Goal: Task Accomplishment & Management: Manage account settings

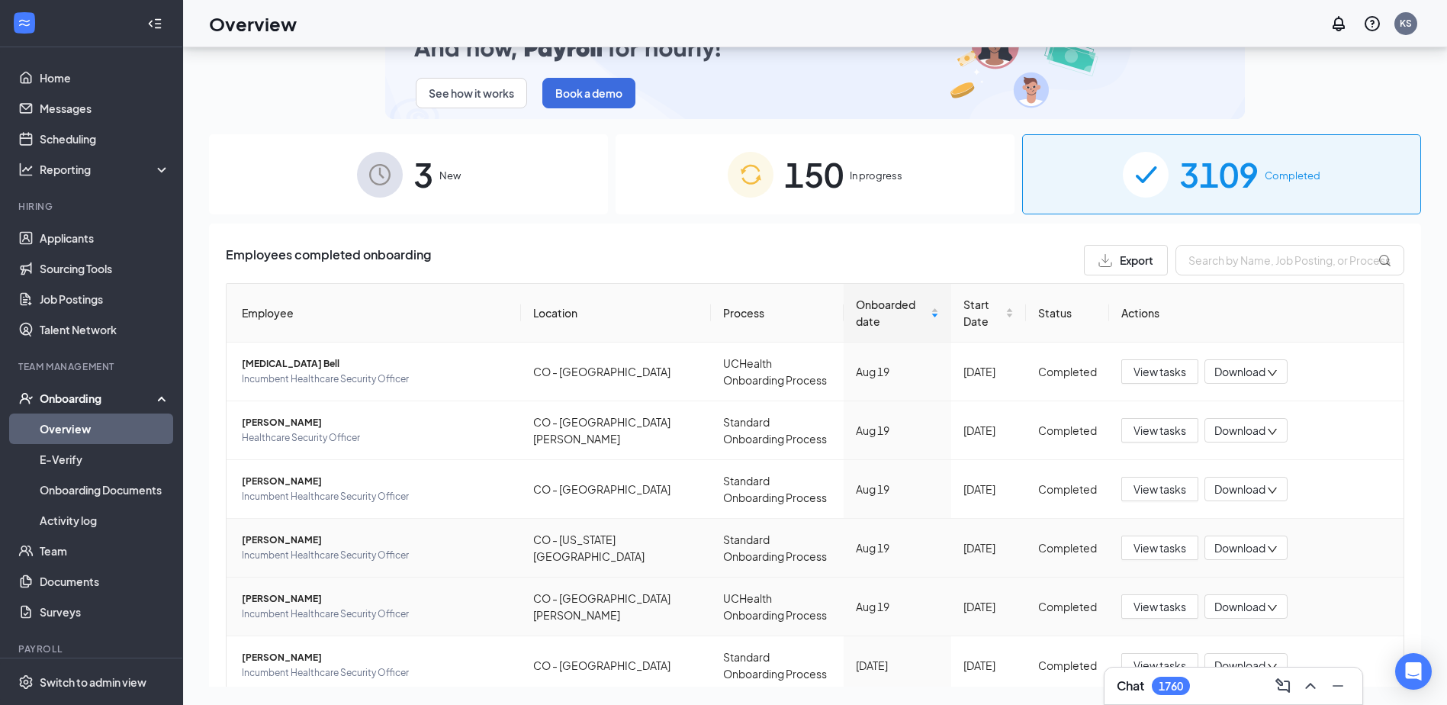
scroll to position [346, 0]
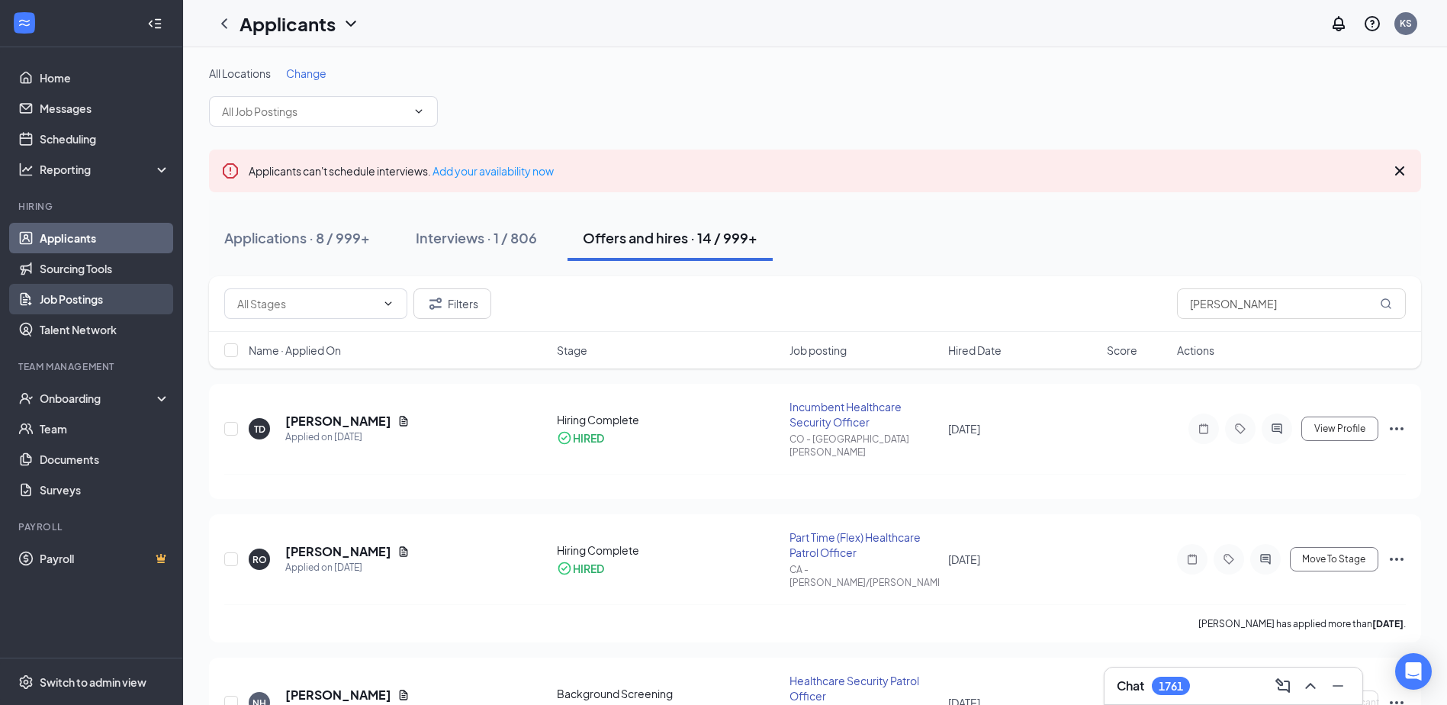
click at [74, 299] on link "Job Postings" at bounding box center [105, 299] width 130 height 31
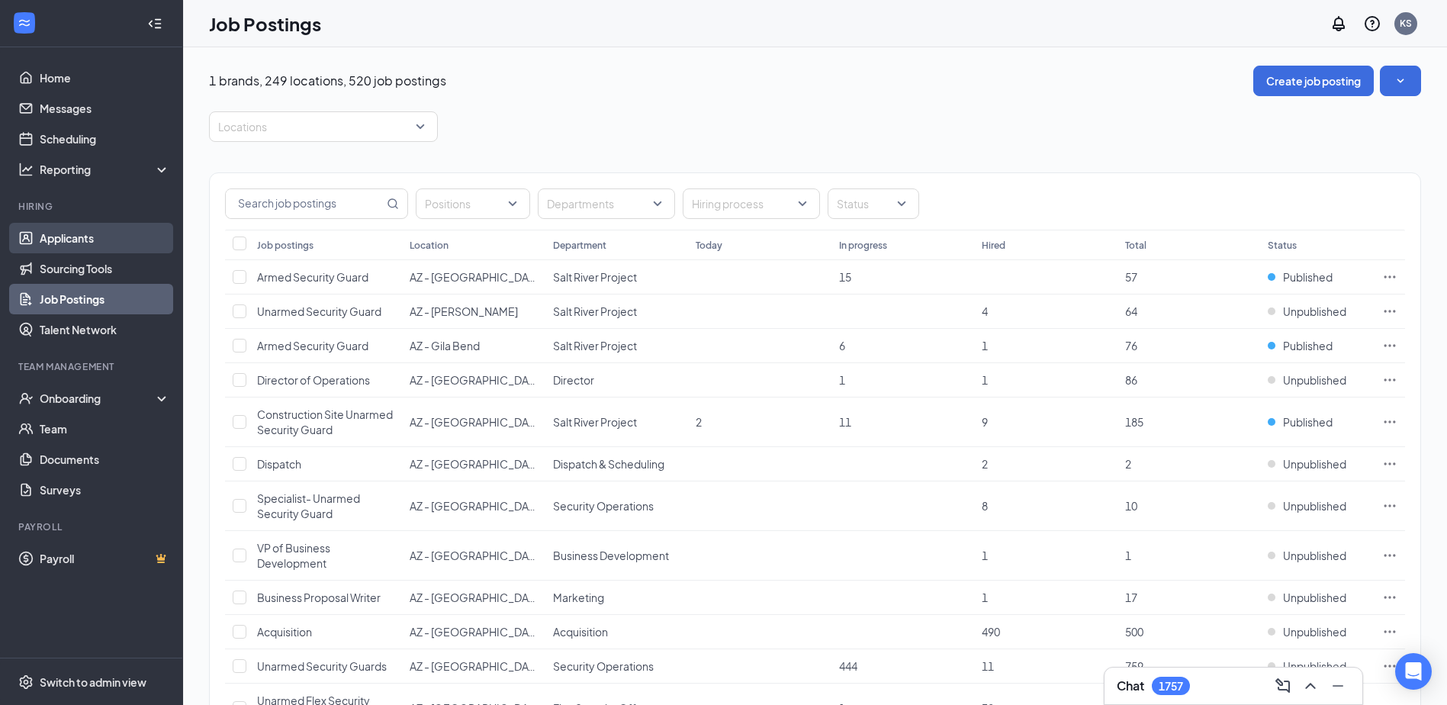
drag, startPoint x: 82, startPoint y: 234, endPoint x: 104, endPoint y: 223, distance: 24.6
click at [82, 234] on link "Applicants" at bounding box center [105, 238] width 130 height 31
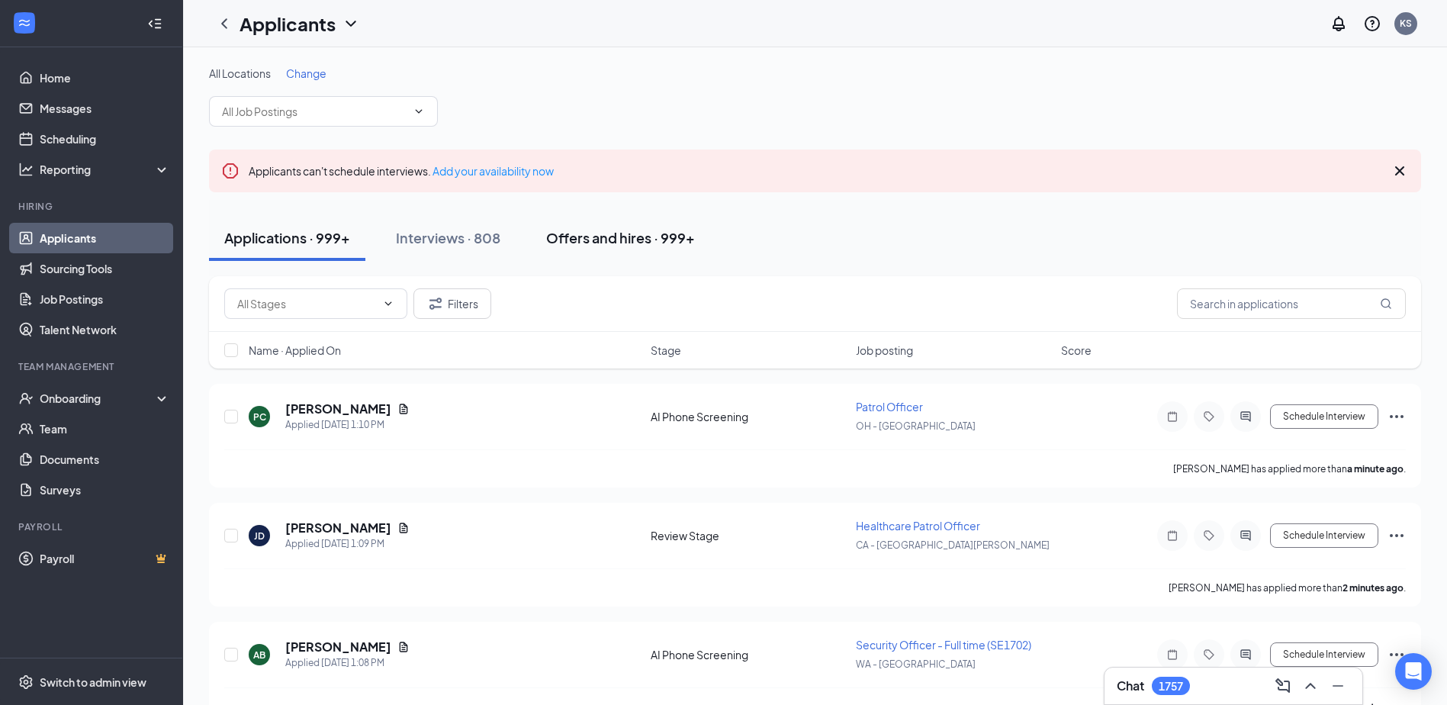
click at [613, 234] on div "Offers and hires · 999+" at bounding box center [620, 237] width 149 height 19
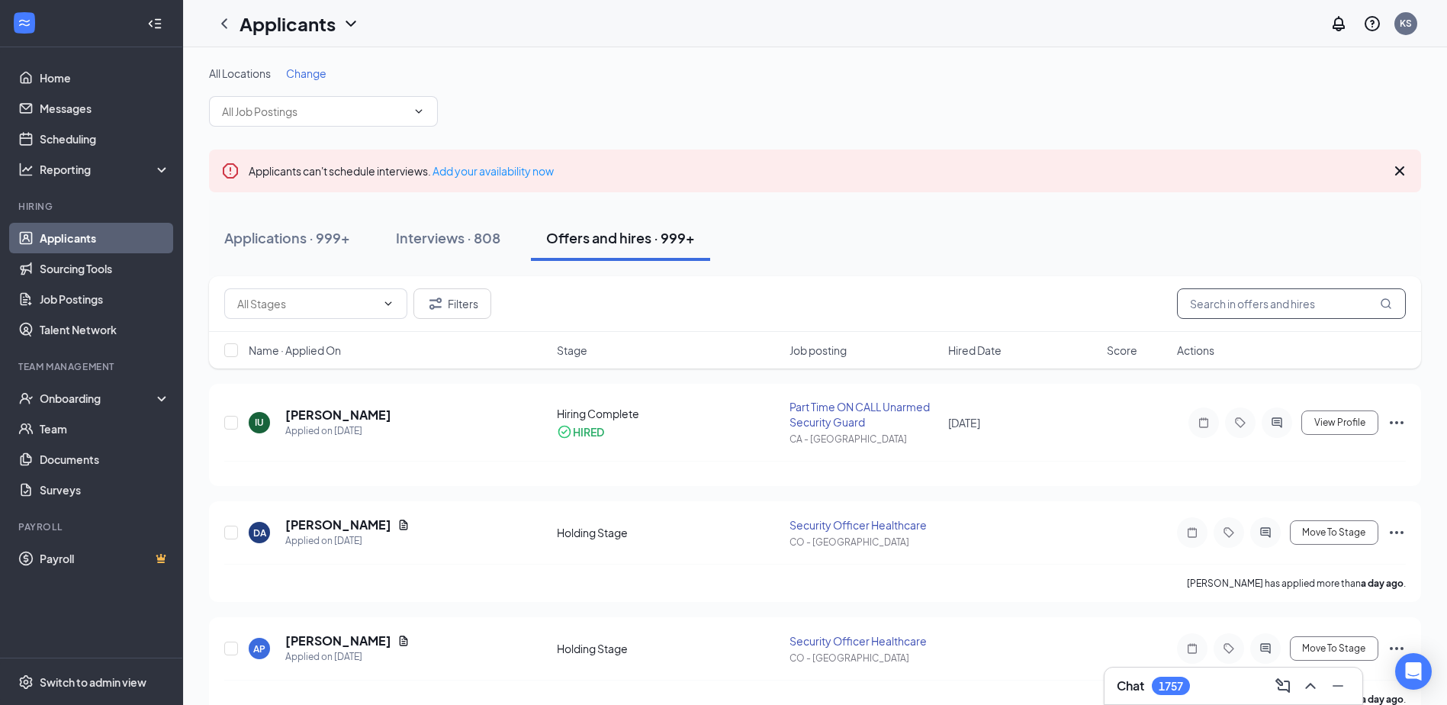
click at [1252, 297] on input "text" at bounding box center [1291, 303] width 229 height 31
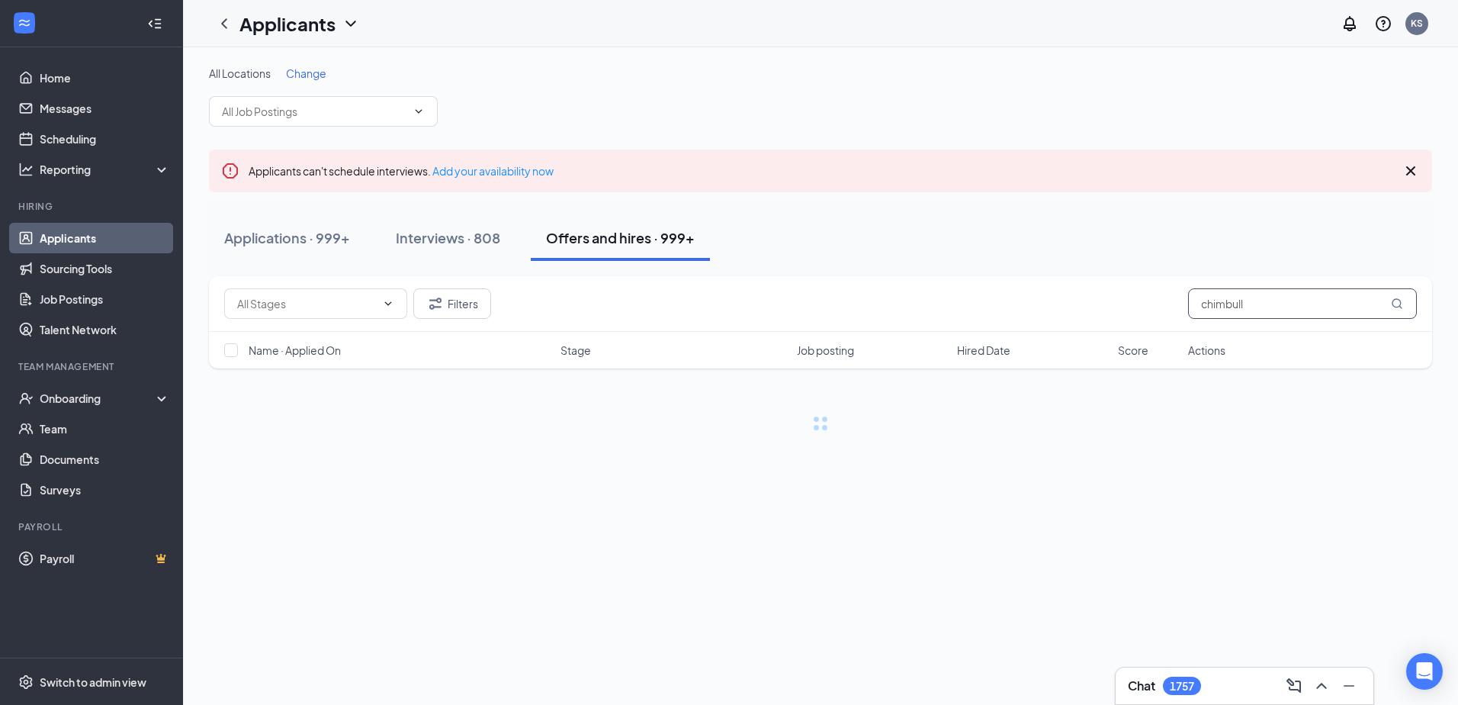
type input "chimbulla"
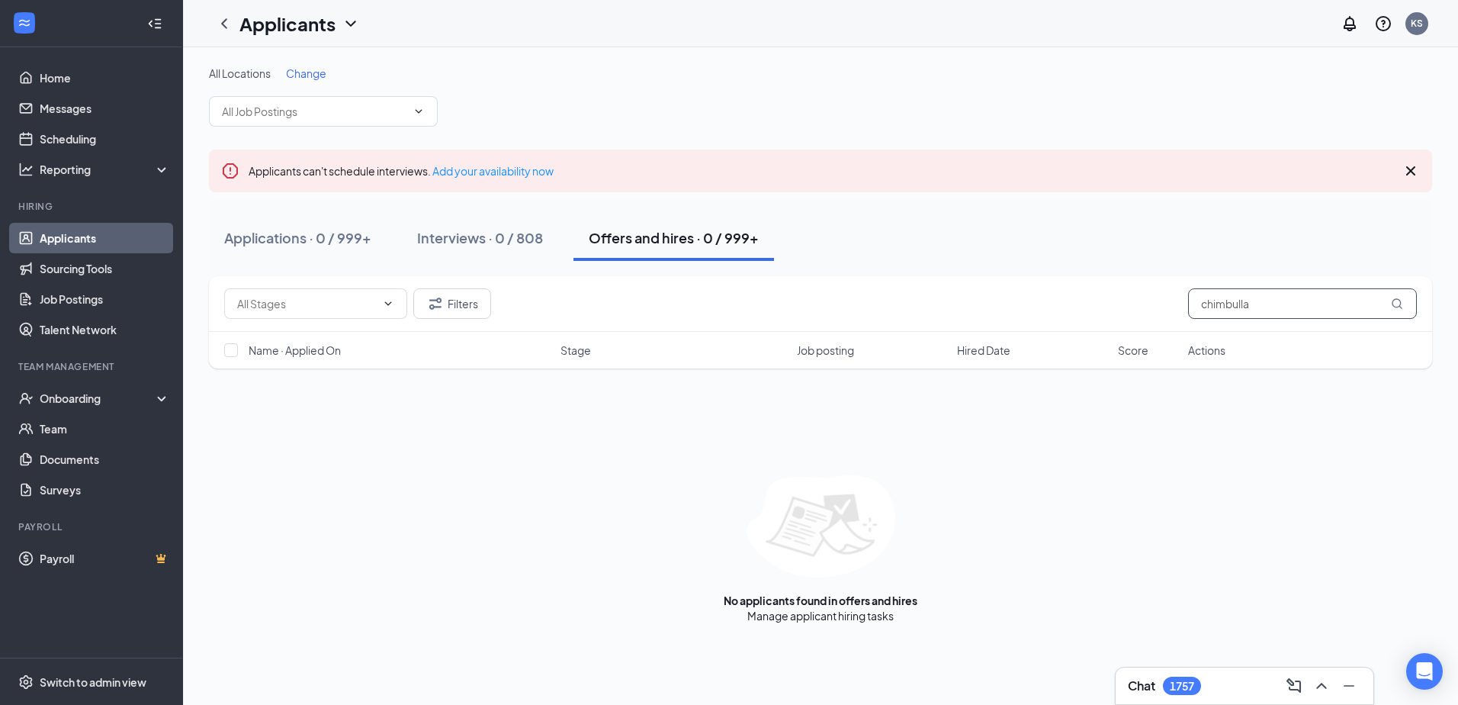
drag, startPoint x: 1267, startPoint y: 307, endPoint x: 1093, endPoint y: 305, distance: 174.6
click at [1093, 305] on div "Filters chimbulla" at bounding box center [820, 303] width 1193 height 31
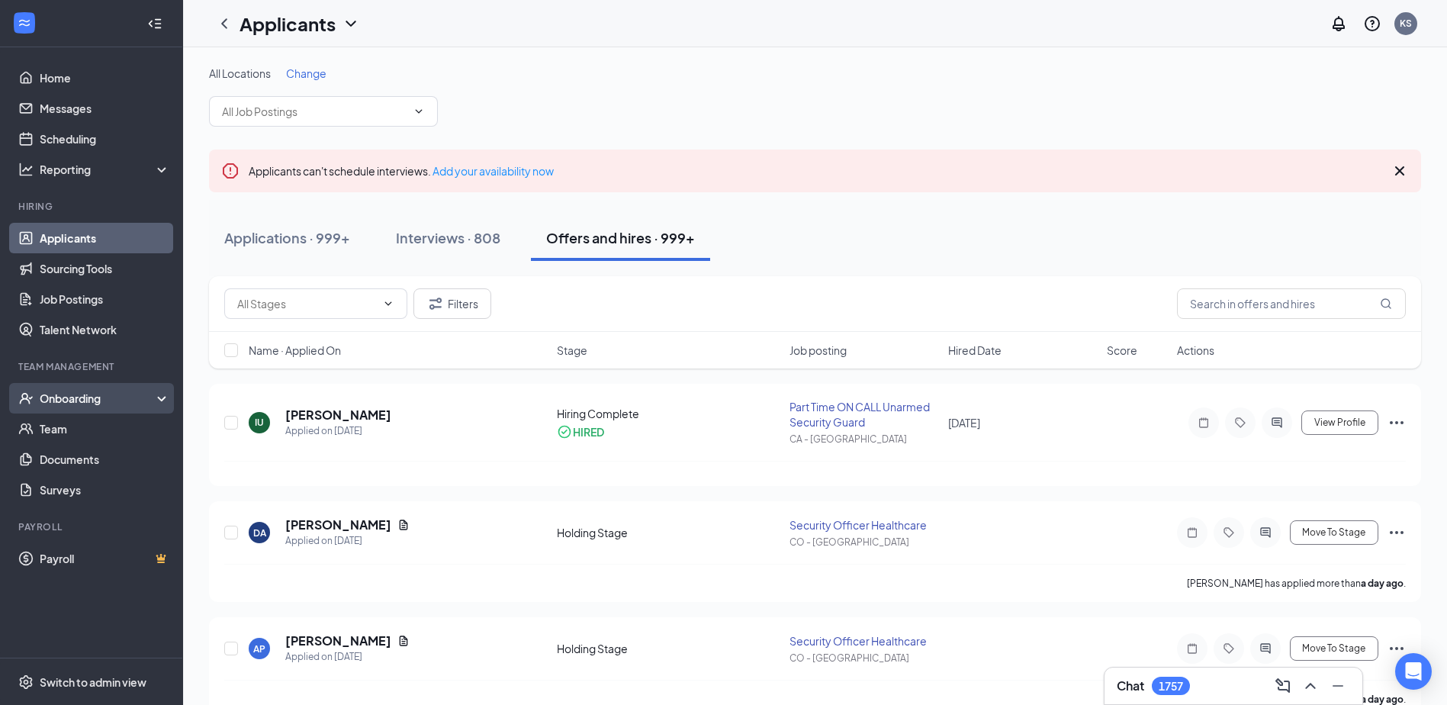
click at [93, 402] on div "Onboarding" at bounding box center [98, 397] width 117 height 15
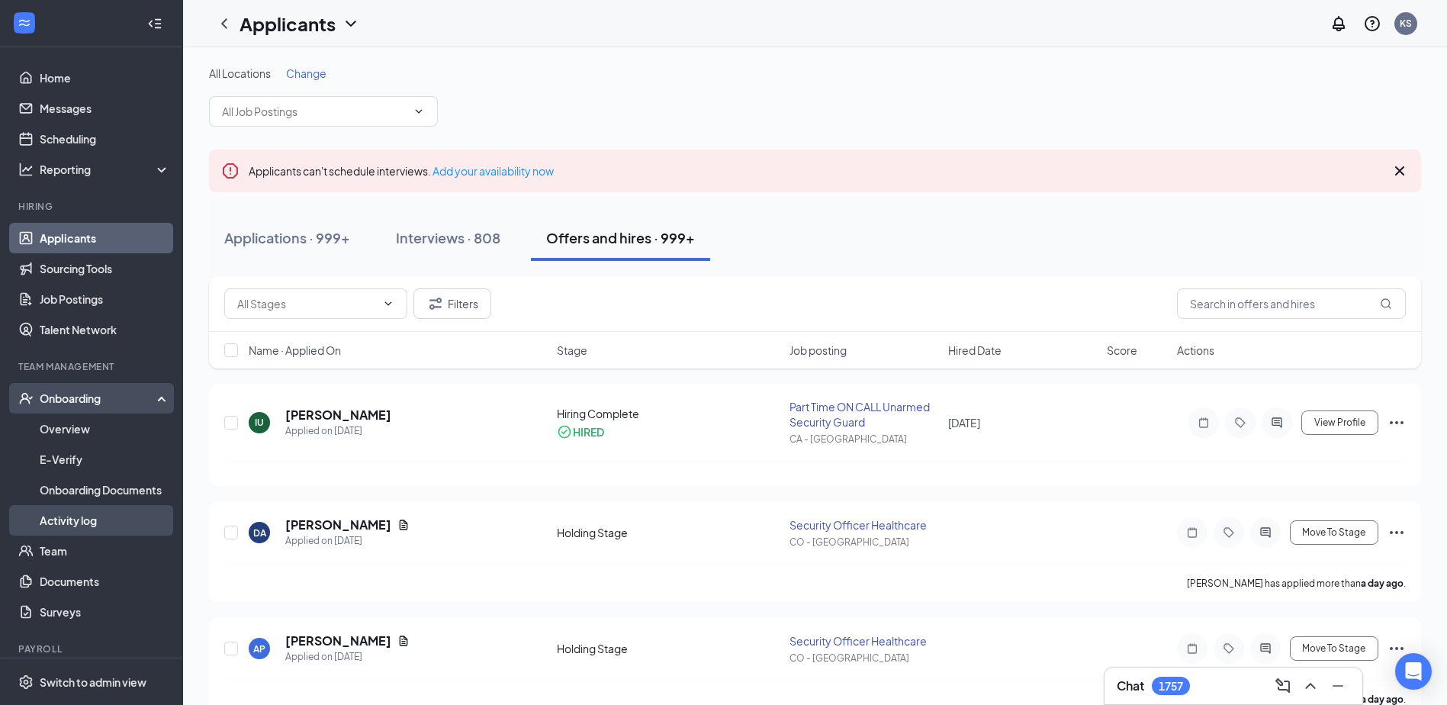
click at [79, 523] on link "Activity log" at bounding box center [105, 520] width 130 height 31
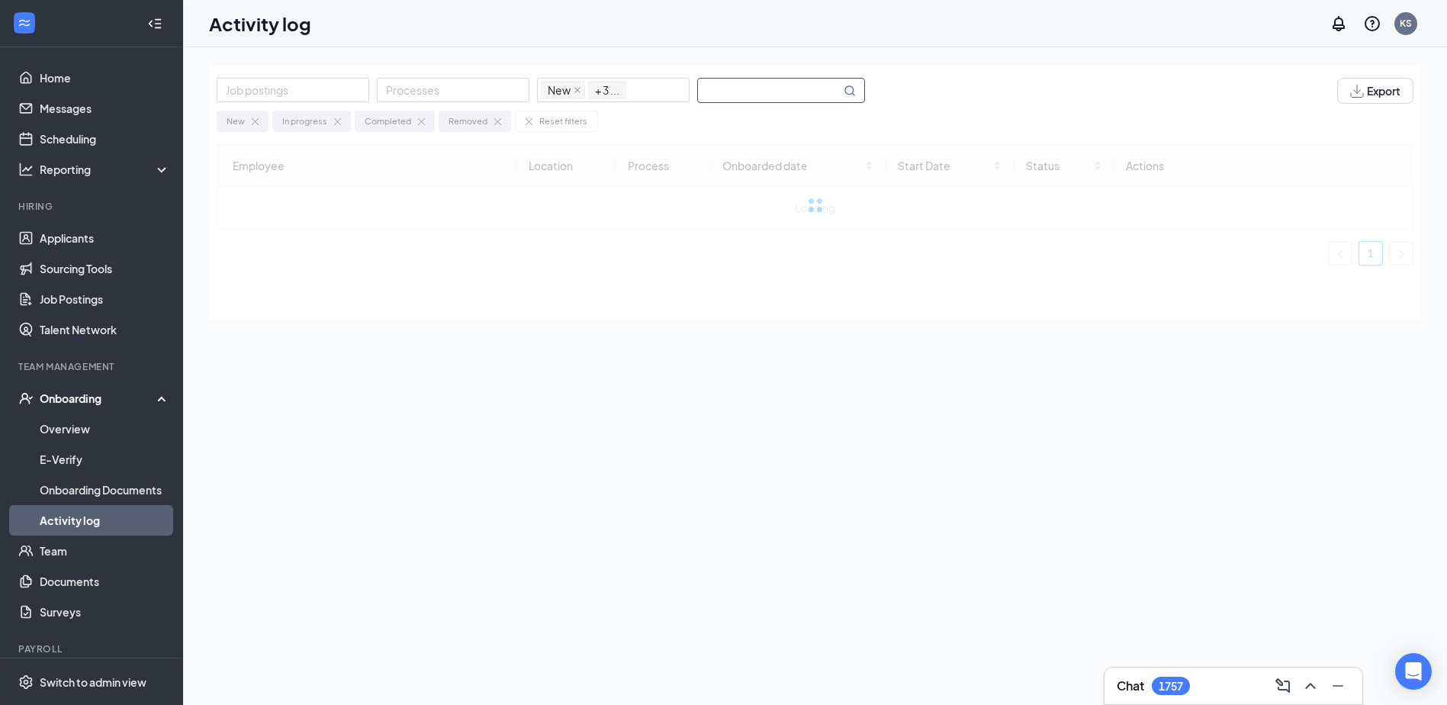
click at [749, 92] on input "text" at bounding box center [769, 91] width 143 height 24
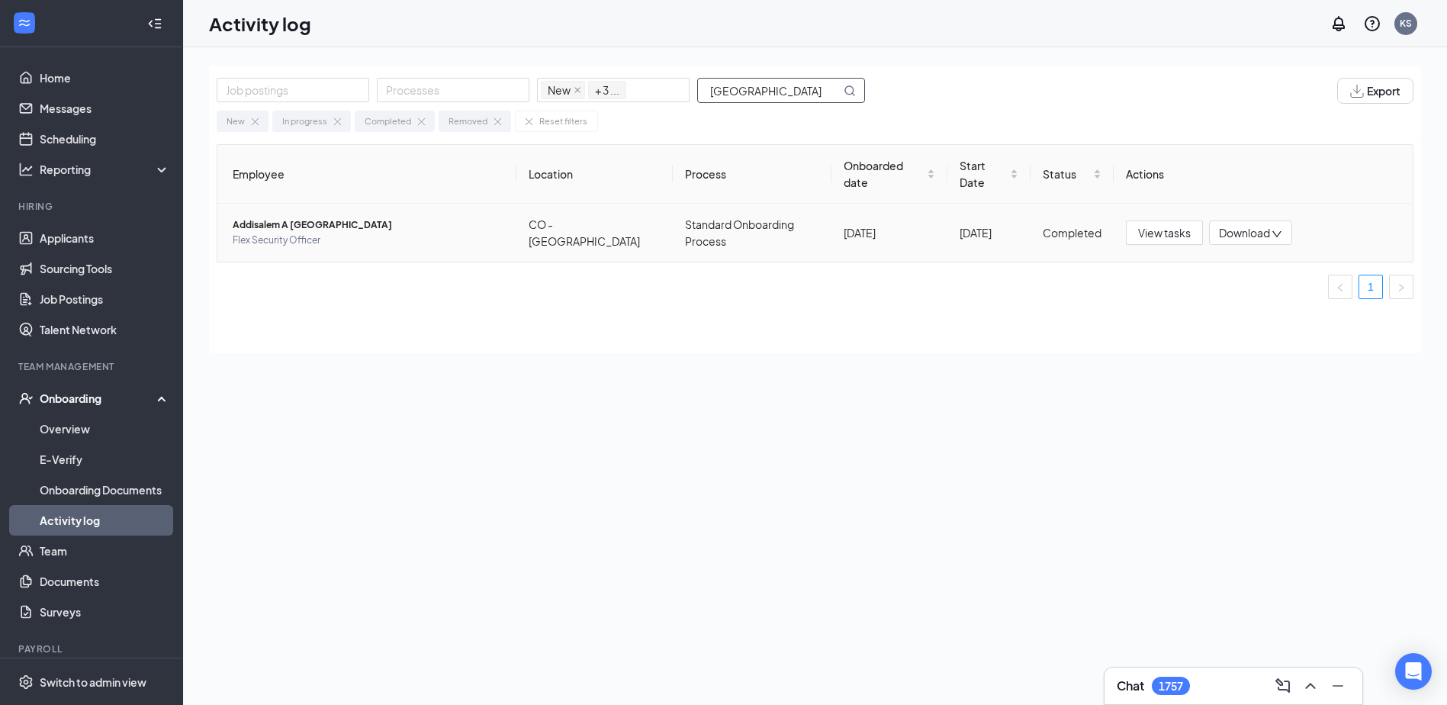
type input "addisalem"
click at [301, 217] on span "Addisalem A Chebulla" at bounding box center [368, 224] width 271 height 15
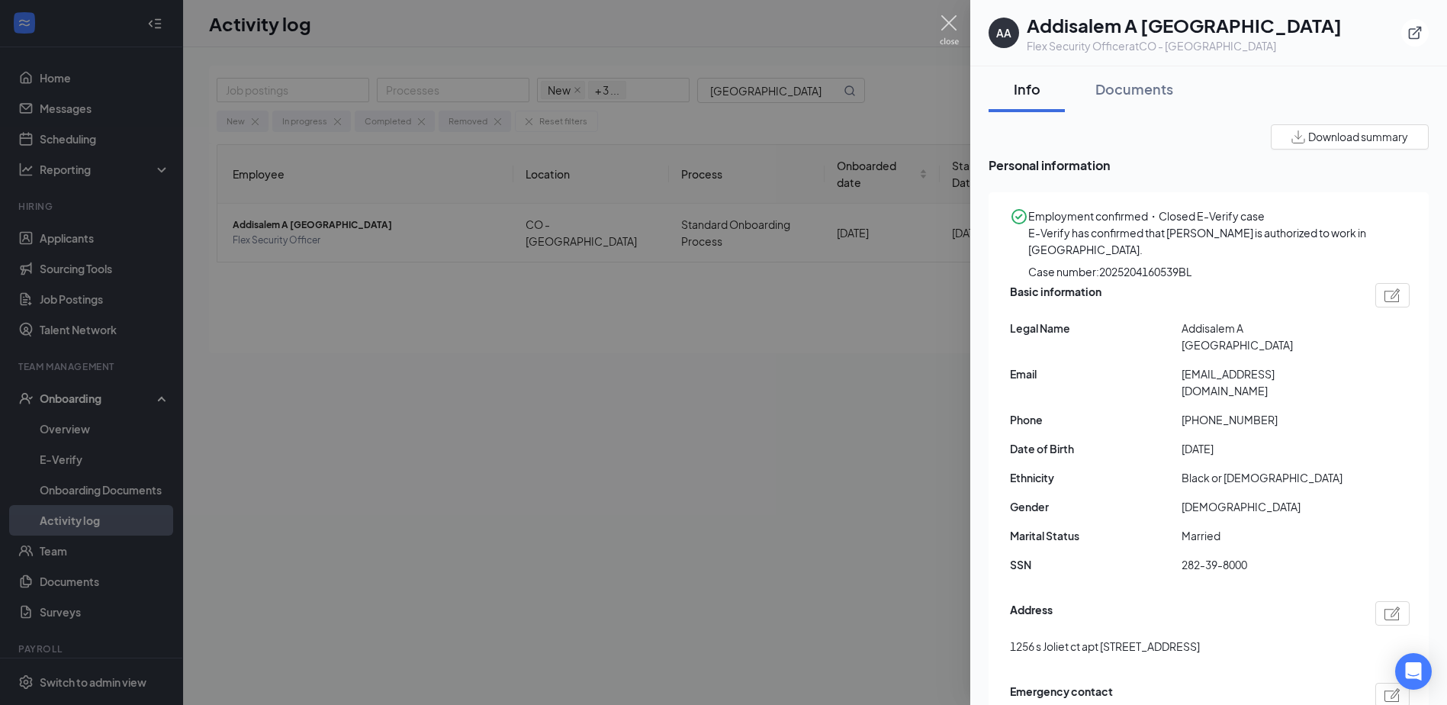
drag, startPoint x: 950, startPoint y: 24, endPoint x: 878, endPoint y: 38, distance: 73.9
click at [950, 24] on img at bounding box center [948, 30] width 19 height 30
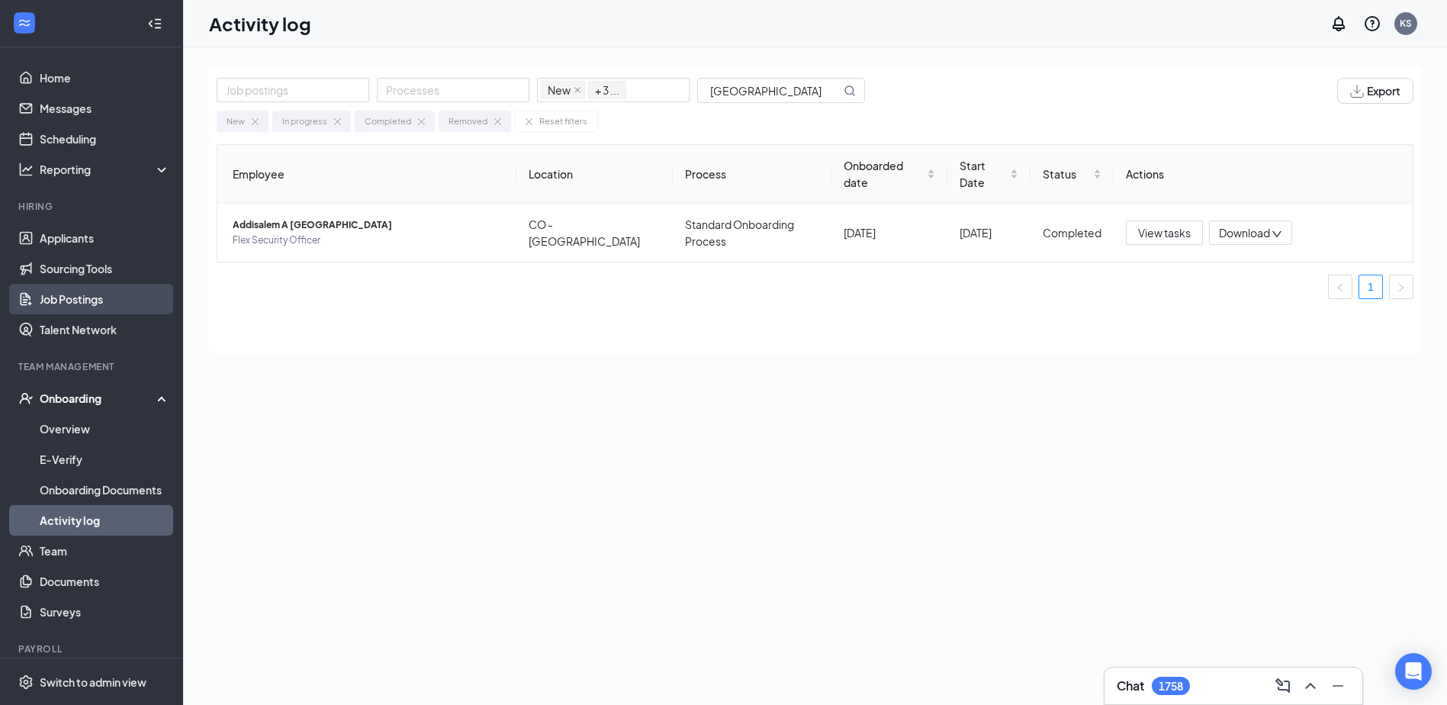
click at [75, 300] on link "Job Postings" at bounding box center [105, 299] width 130 height 31
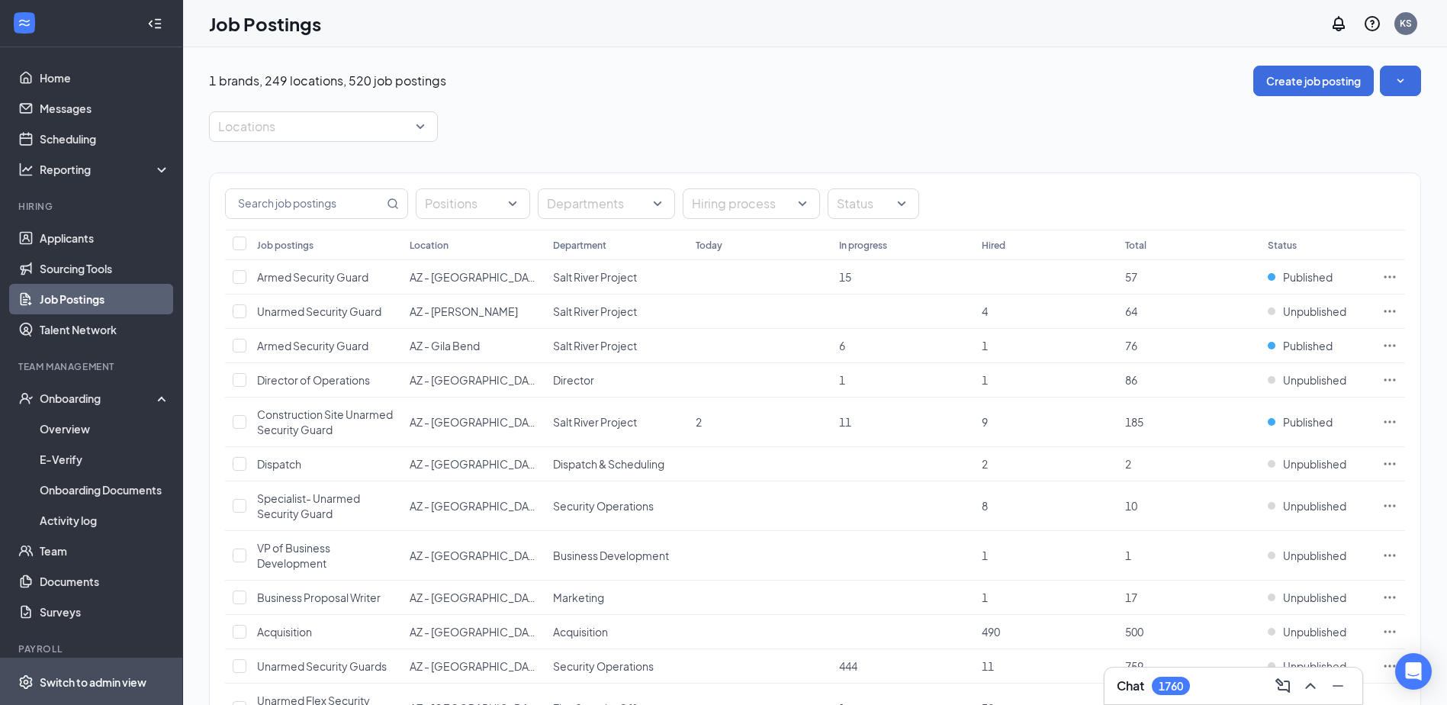
click at [118, 677] on div "Switch to admin view" at bounding box center [93, 681] width 107 height 15
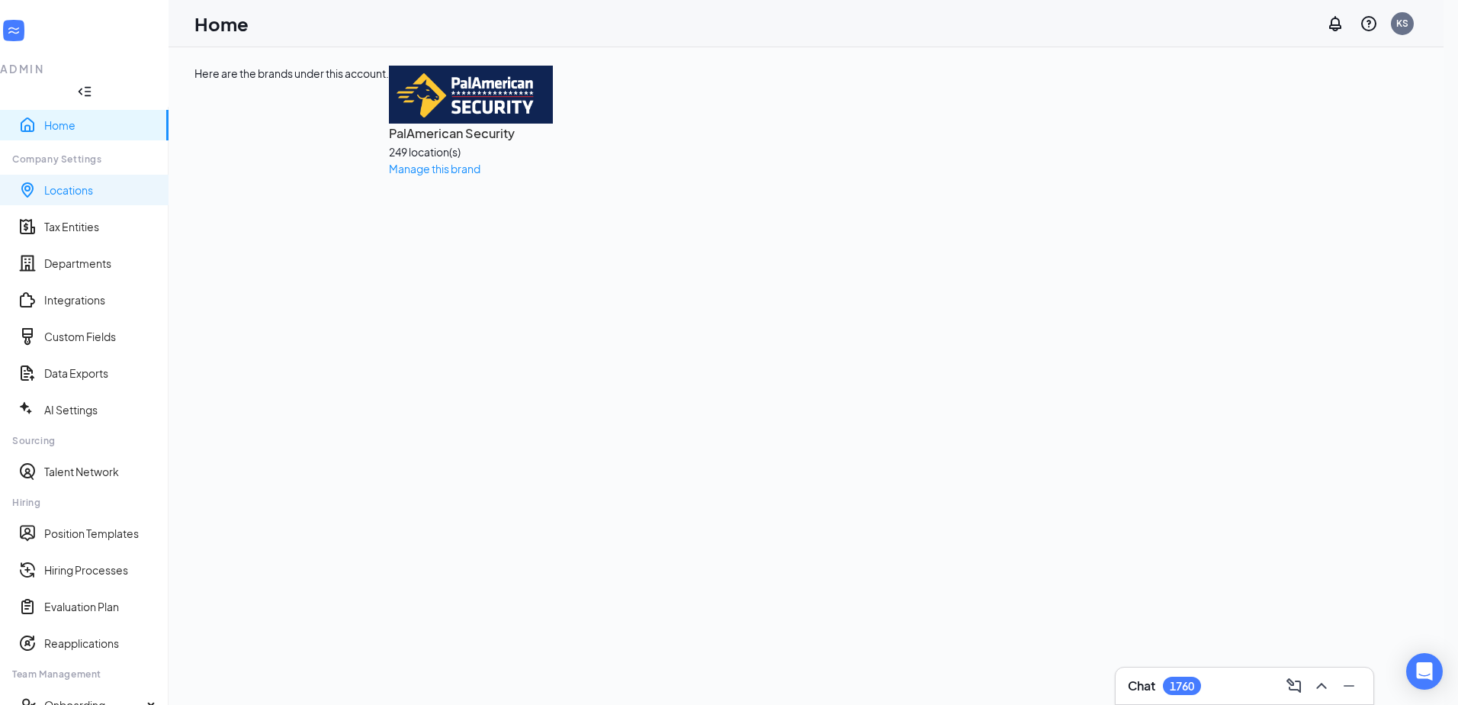
click at [79, 182] on link "Locations" at bounding box center [100, 189] width 112 height 15
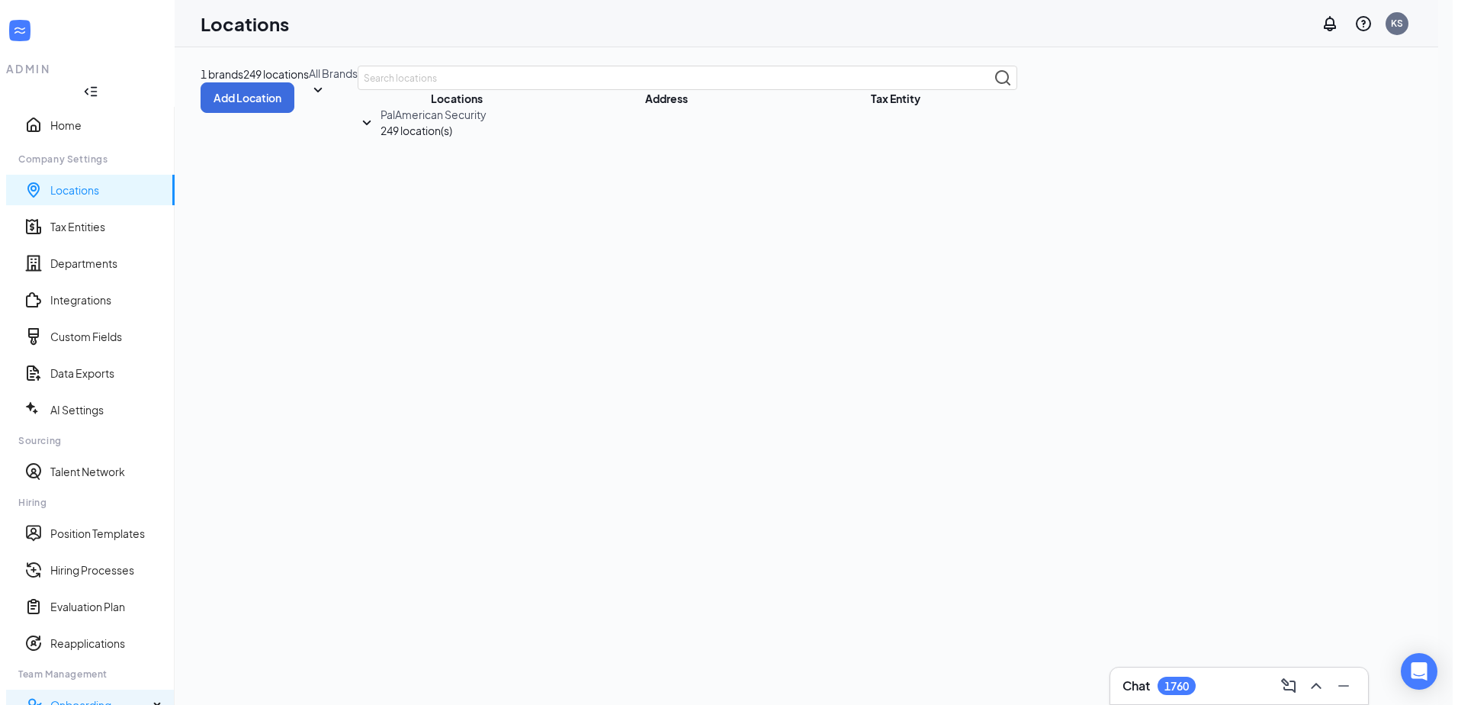
scroll to position [90, 0]
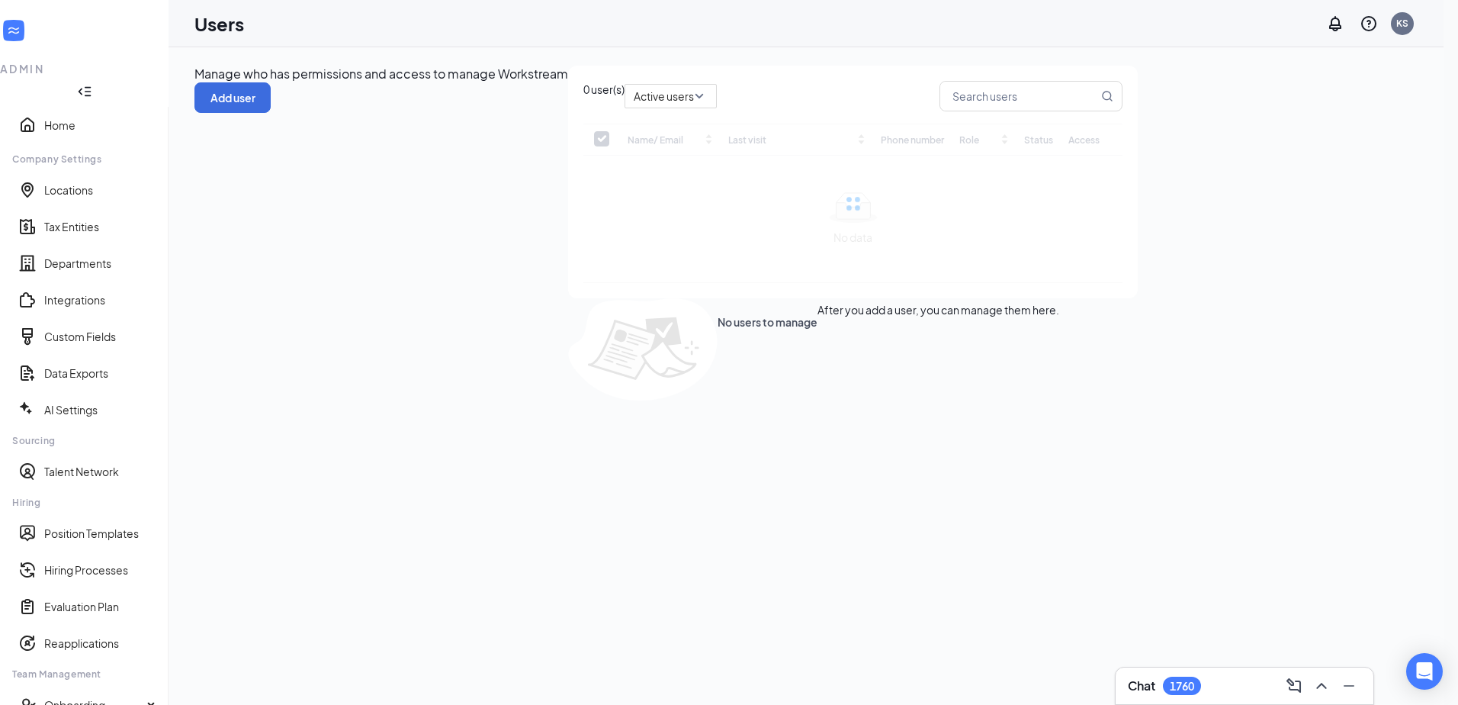
checkbox input "false"
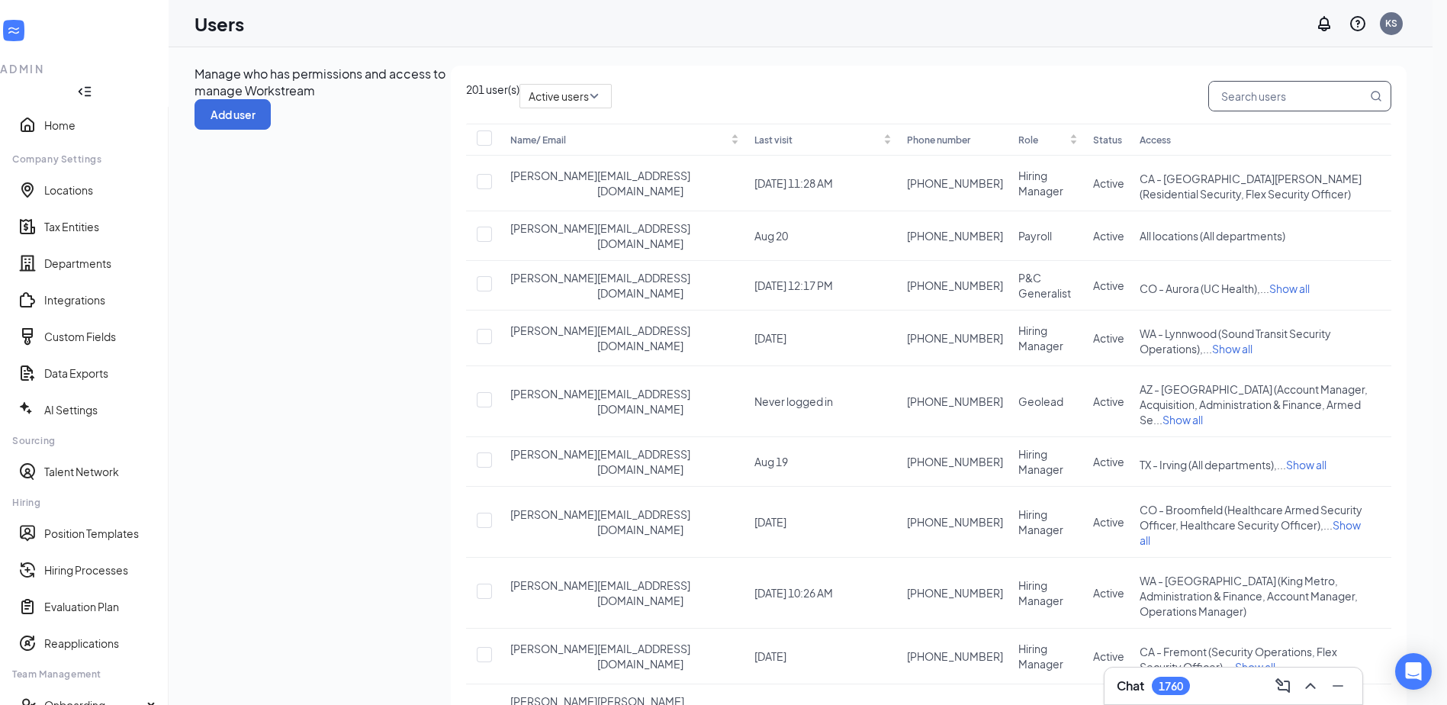
click at [1303, 111] on input "text" at bounding box center [1288, 96] width 158 height 29
type input "ali"
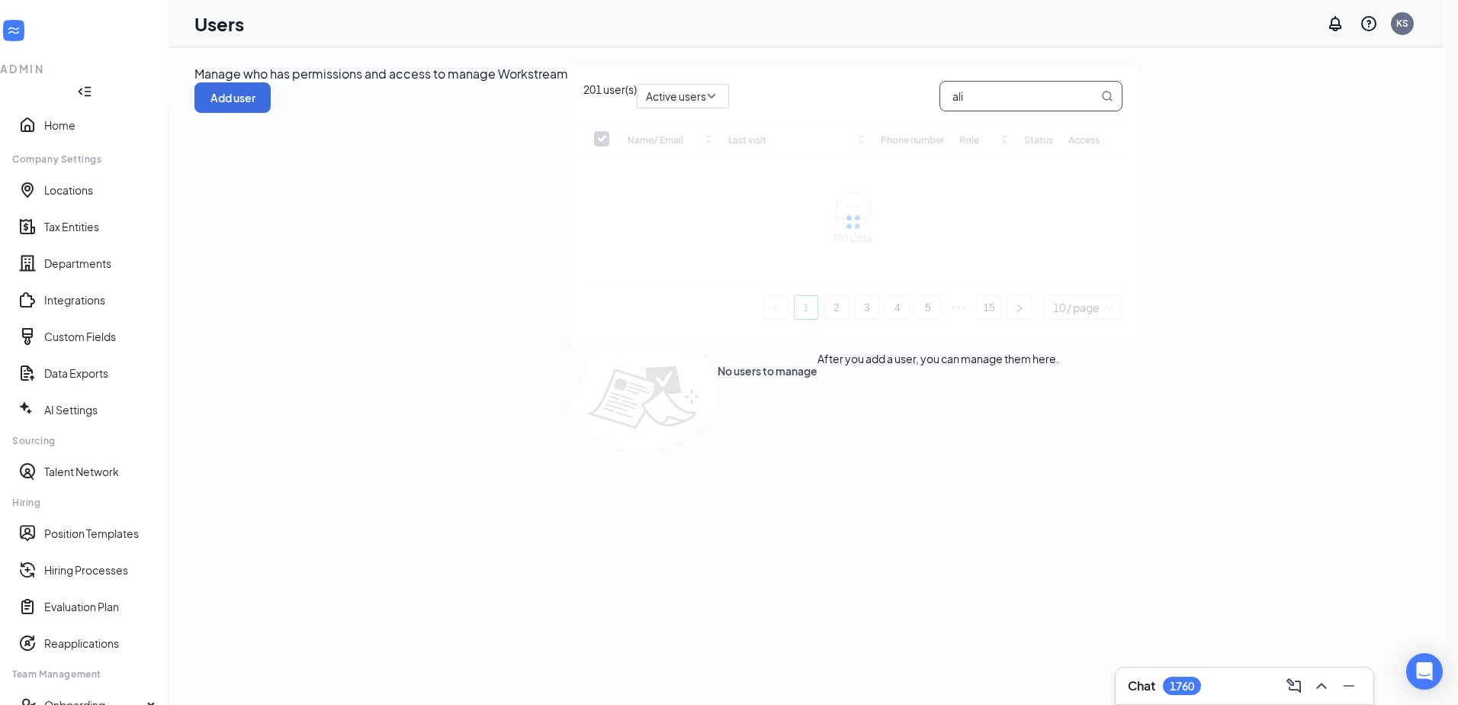
checkbox input "false"
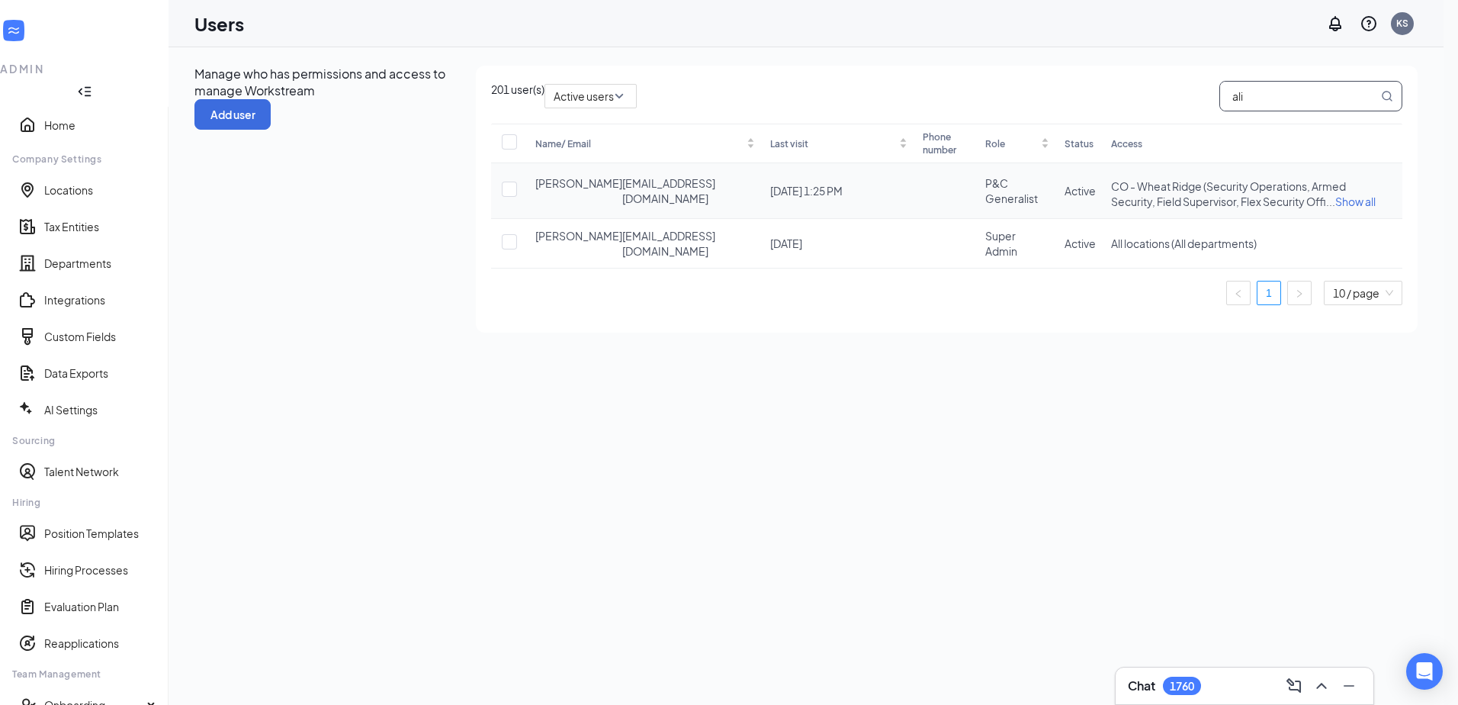
type input "ali"
click at [1335, 208] on span "Show all" at bounding box center [1355, 201] width 40 height 14
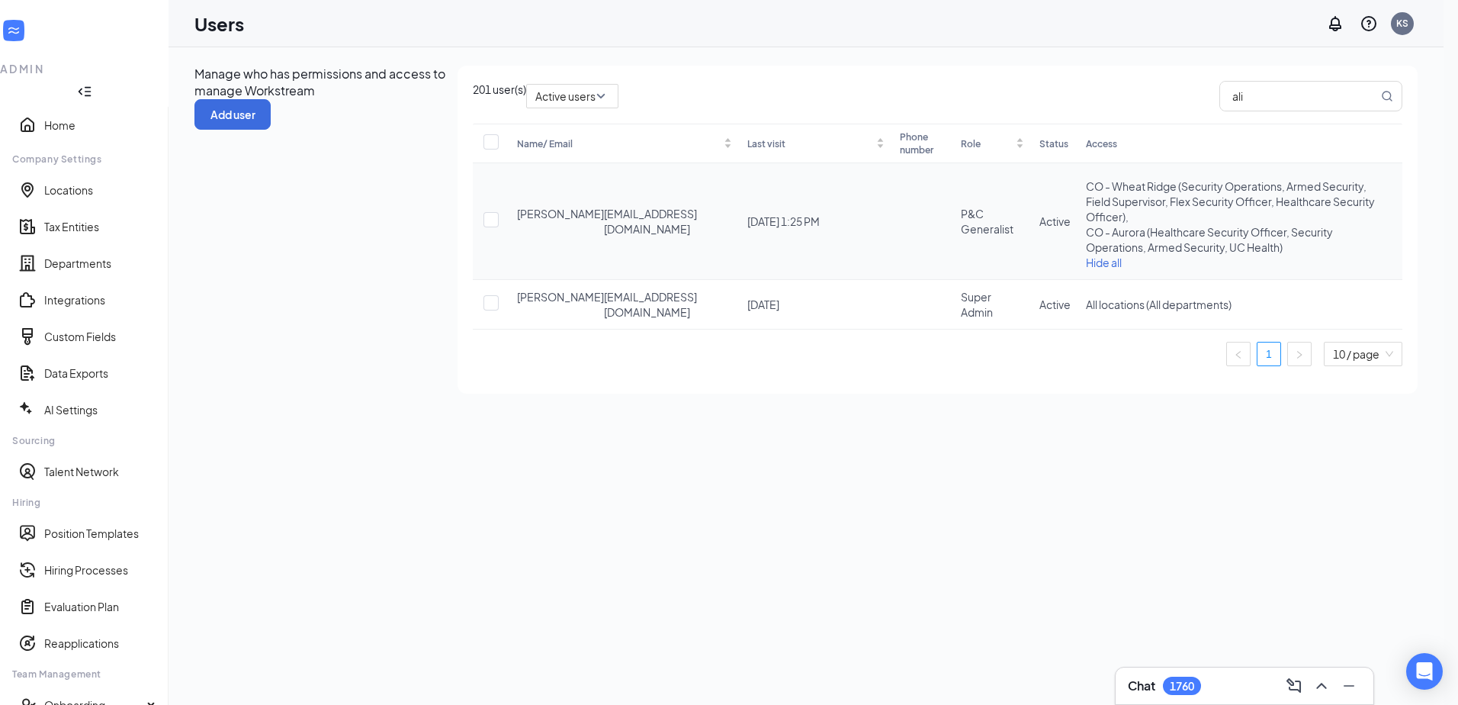
click at [1395, 221] on icon "ActionsIcon" at bounding box center [1395, 221] width 0 height 0
click at [1331, 283] on span "Edit user" at bounding box center [1312, 278] width 43 height 14
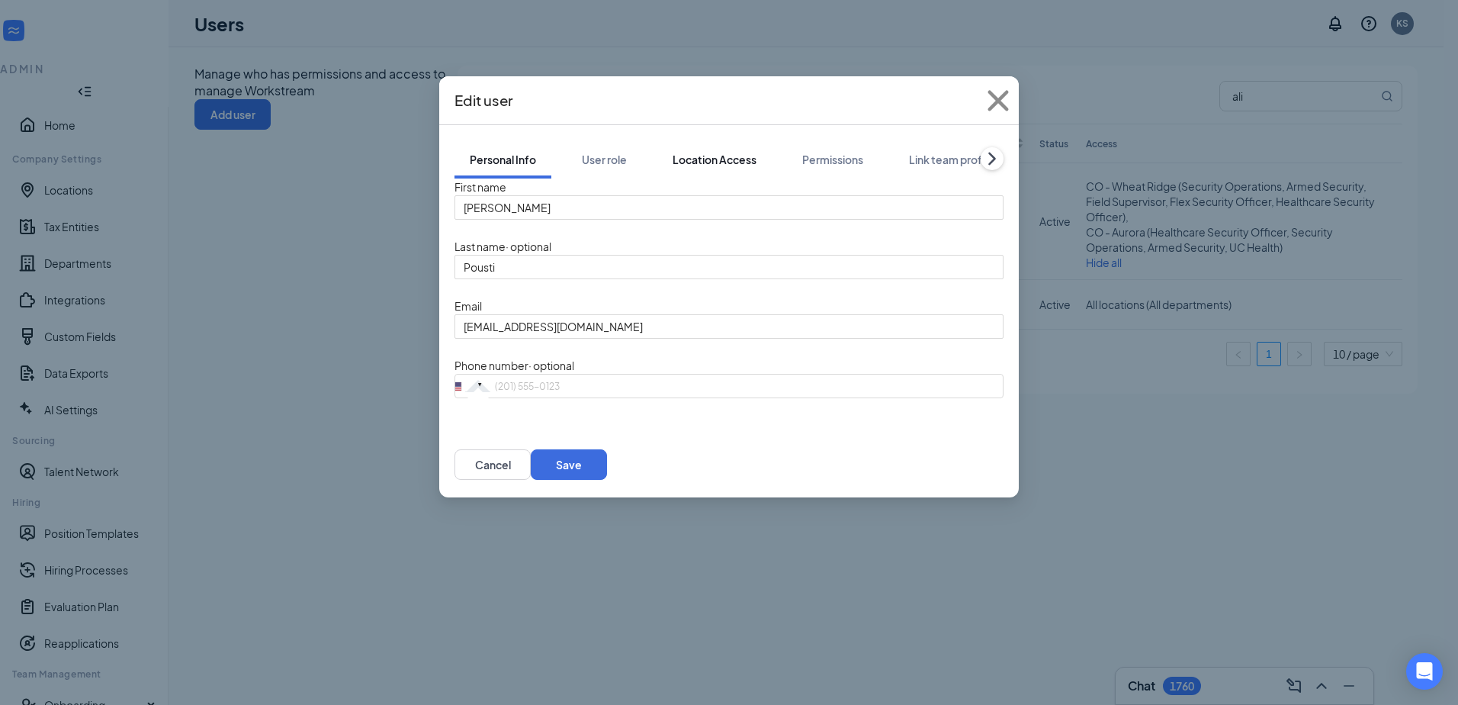
click at [742, 152] on div "Location Access" at bounding box center [715, 159] width 84 height 15
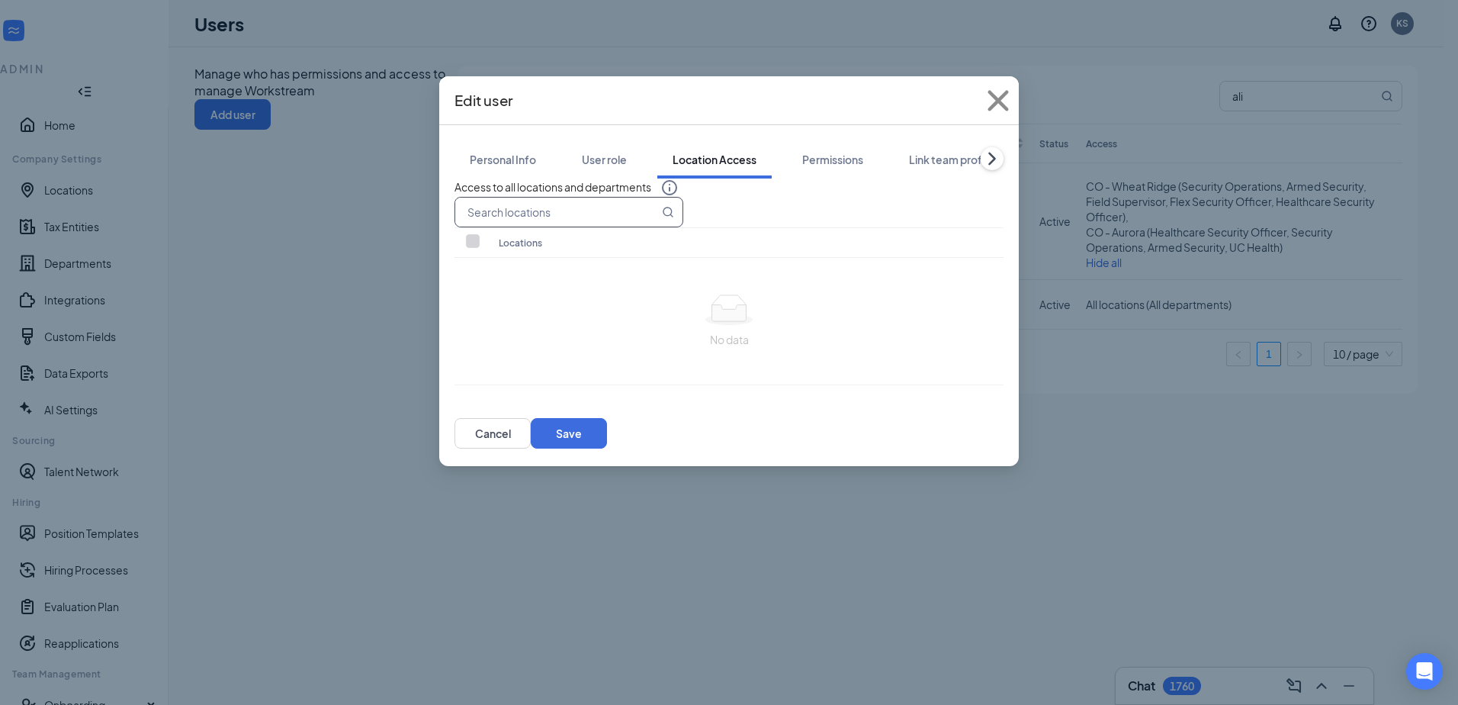
click at [588, 224] on input "text" at bounding box center [557, 212] width 204 height 29
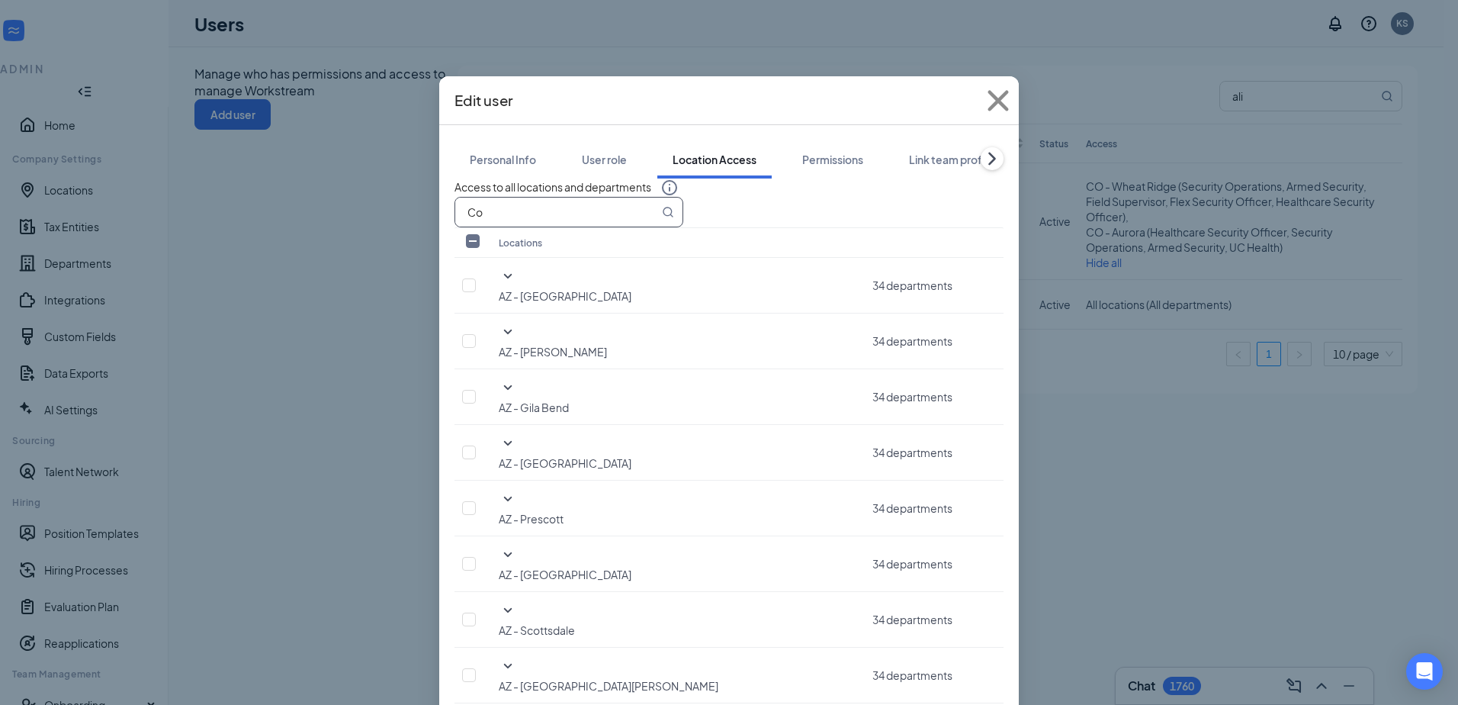
click at [586, 226] on input "Co" at bounding box center [557, 212] width 204 height 29
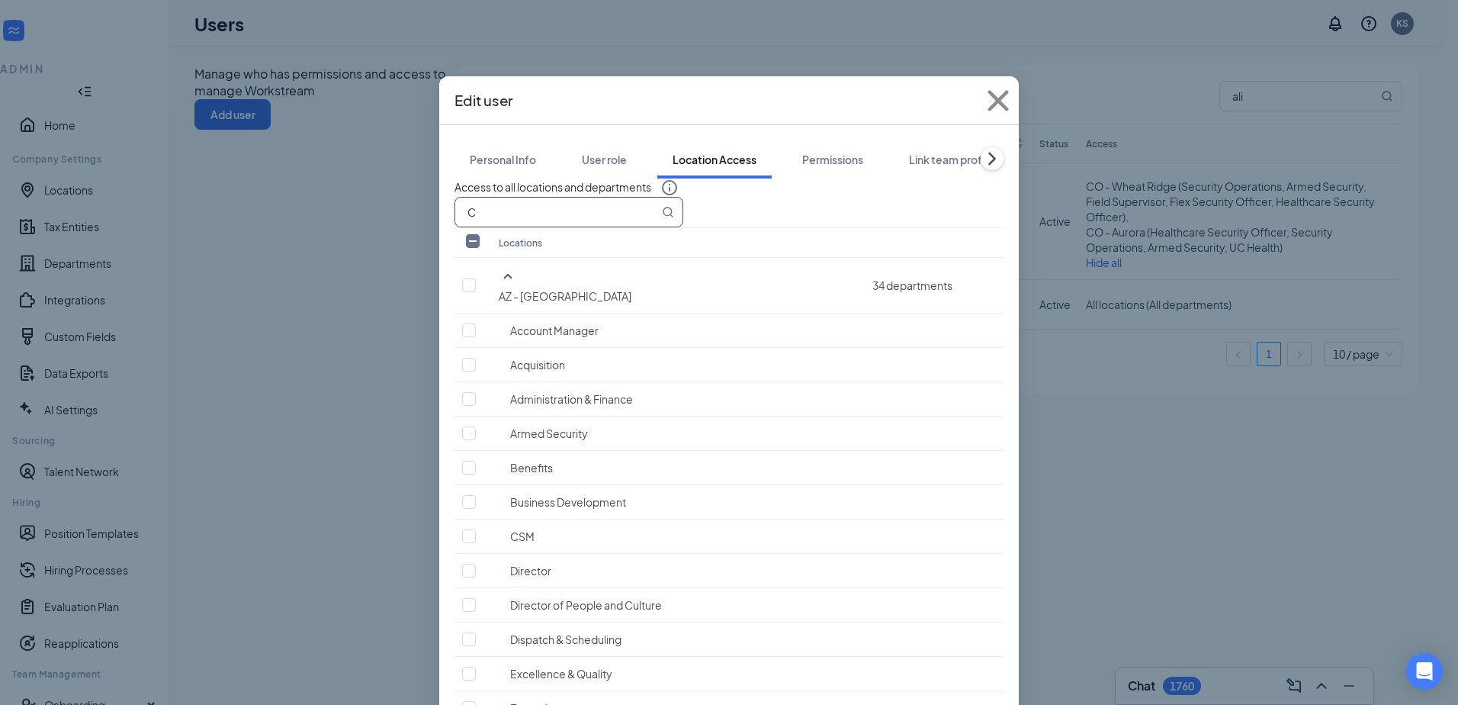
type input "C"
drag, startPoint x: 875, startPoint y: 509, endPoint x: 446, endPoint y: 36, distance: 638.7
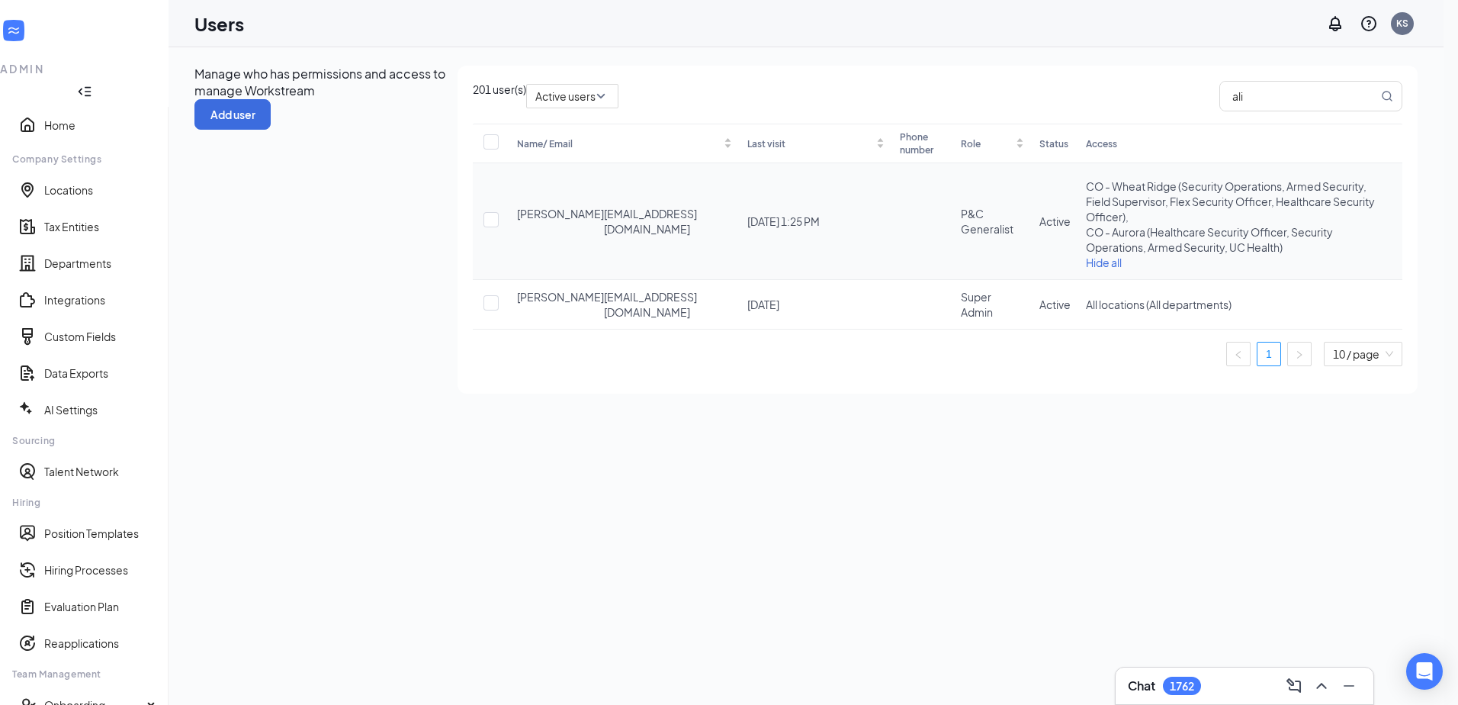
click at [1387, 245] on div "Name/ Email Last visit Phone number Role Status Access Ali Pousti apousti@palam…" at bounding box center [938, 245] width 930 height 242
click at [1395, 221] on icon "ActionsIcon" at bounding box center [1395, 221] width 0 height 0
click at [1334, 281] on span "Edit user" at bounding box center [1312, 278] width 43 height 14
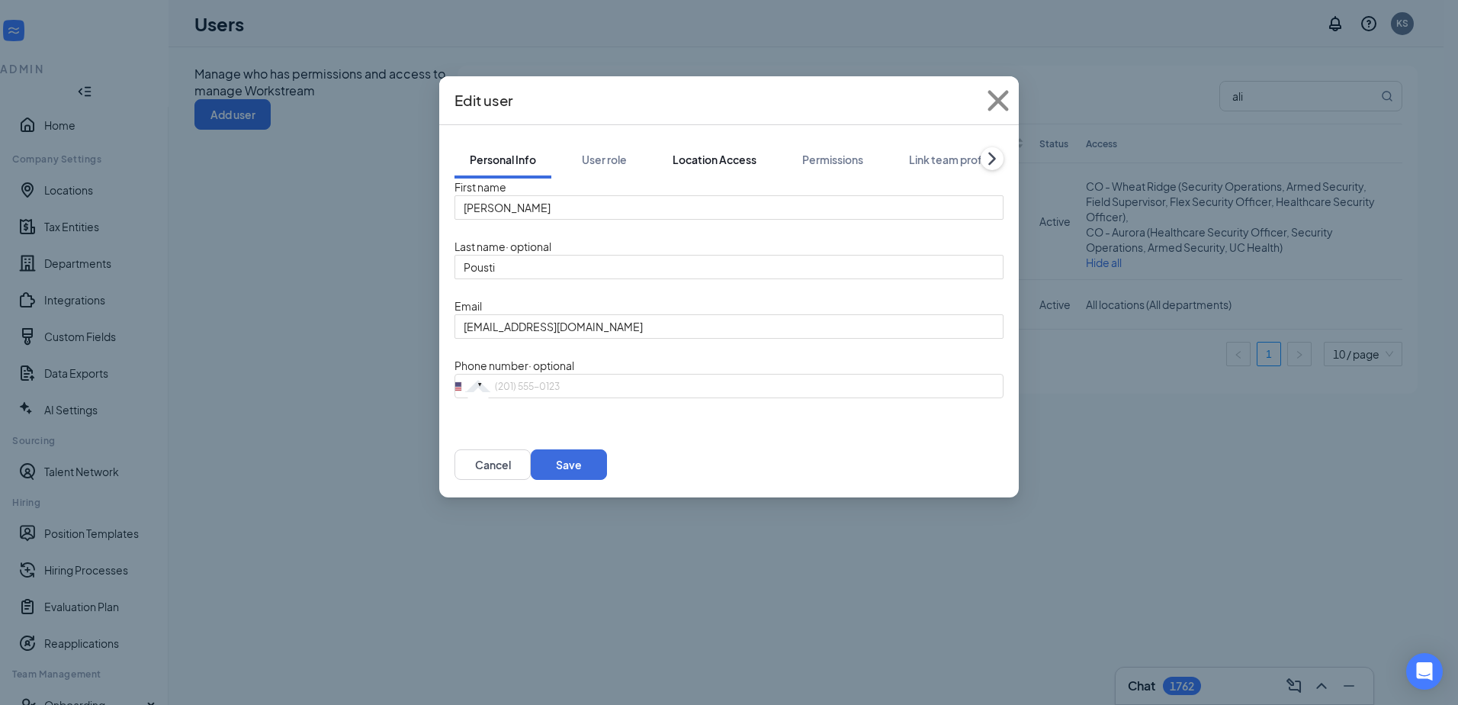
click at [736, 152] on div "Location Access" at bounding box center [715, 159] width 84 height 15
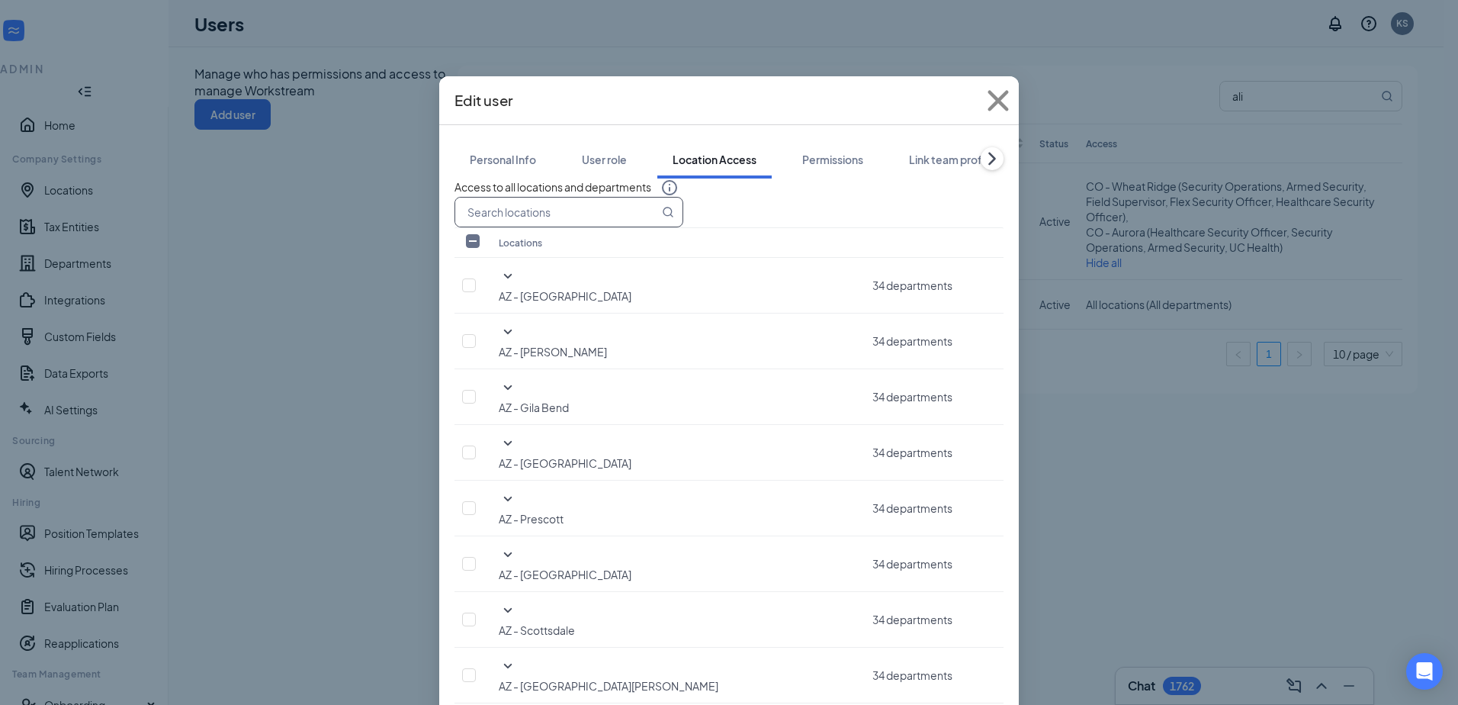
click at [559, 226] on input "text" at bounding box center [557, 212] width 204 height 29
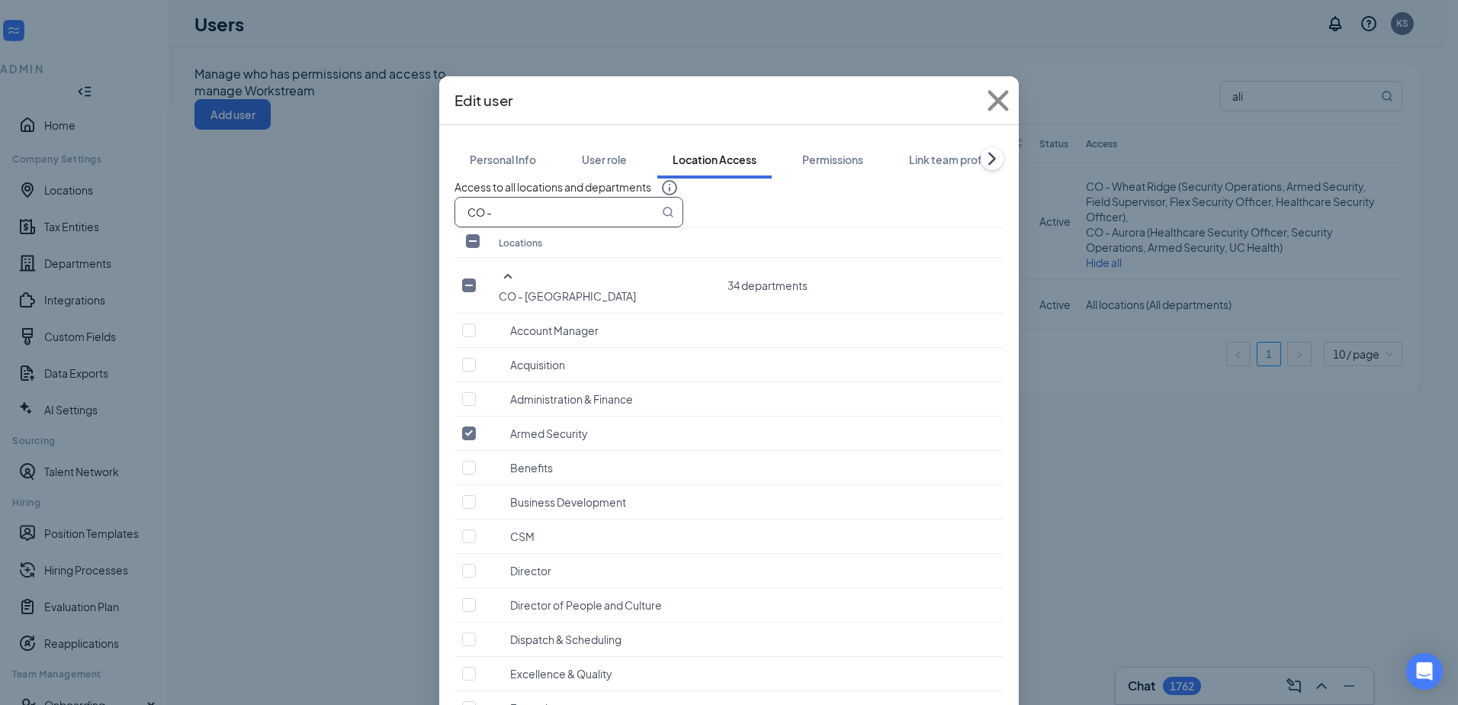
scroll to position [3050, 0]
type input "CO -"
checkbox input "true"
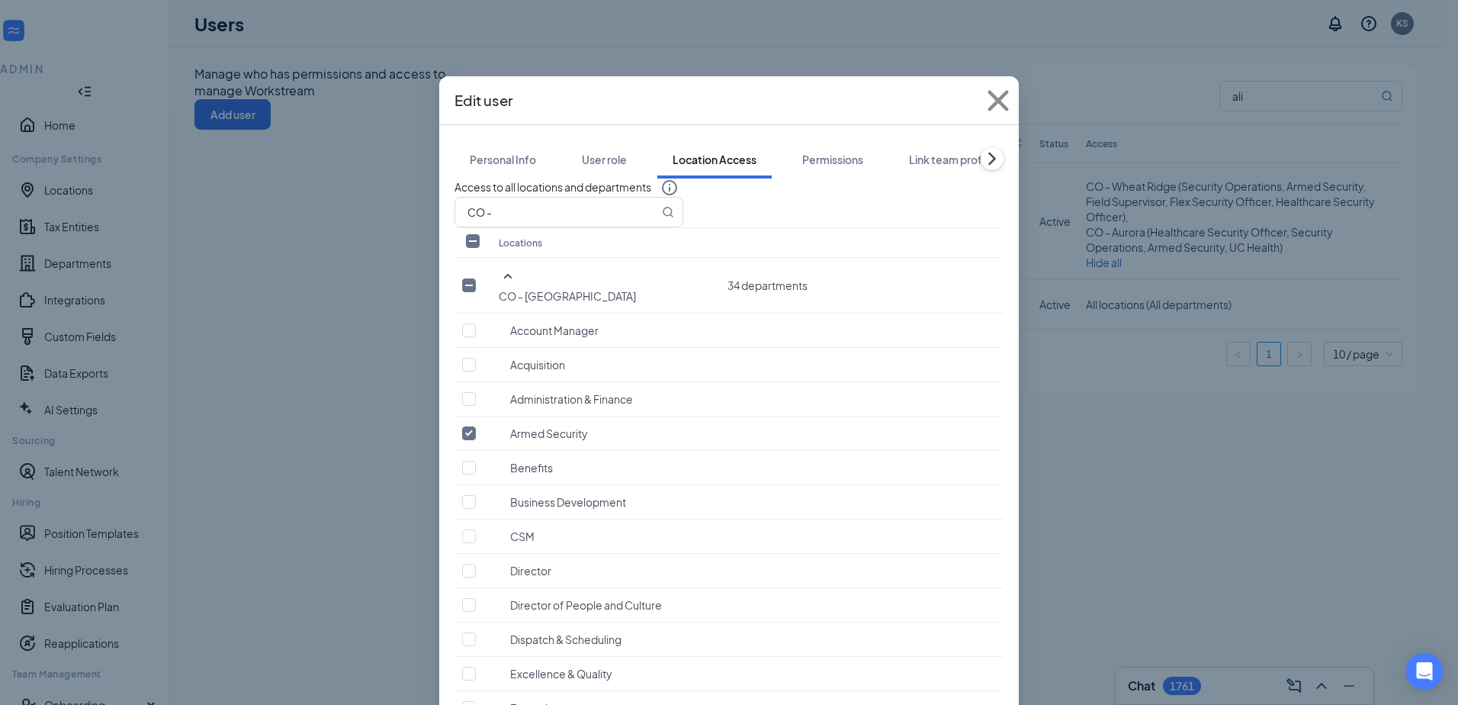
checkbox input "true"
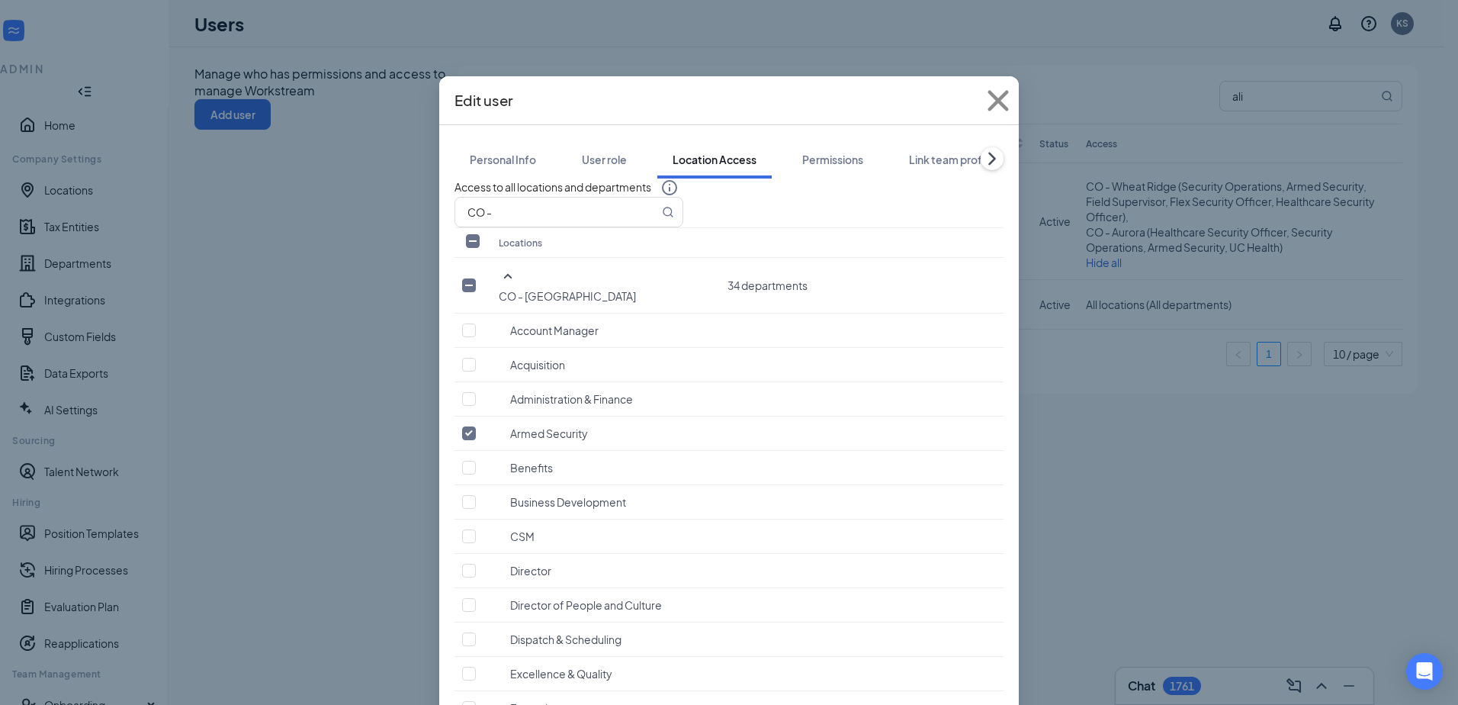
checkbox input "true"
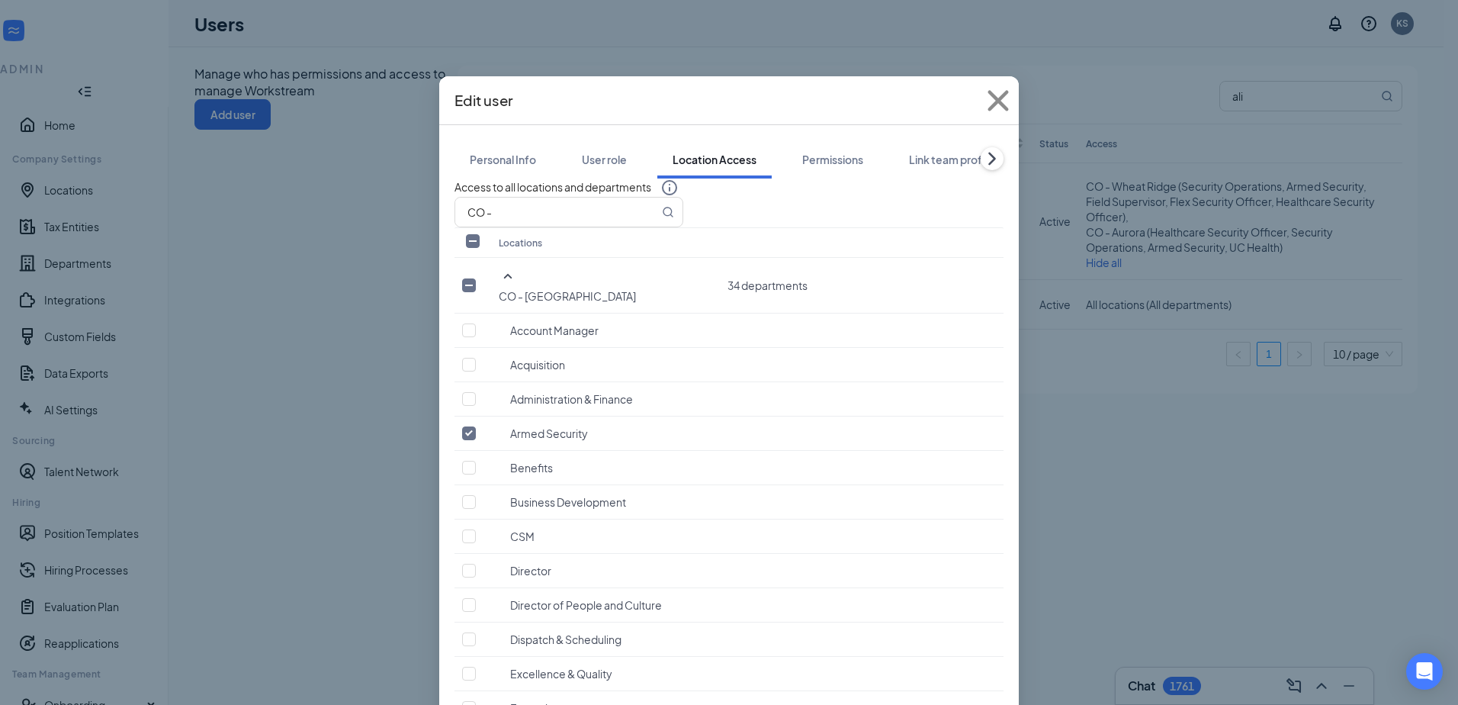
scroll to position [11744, 0]
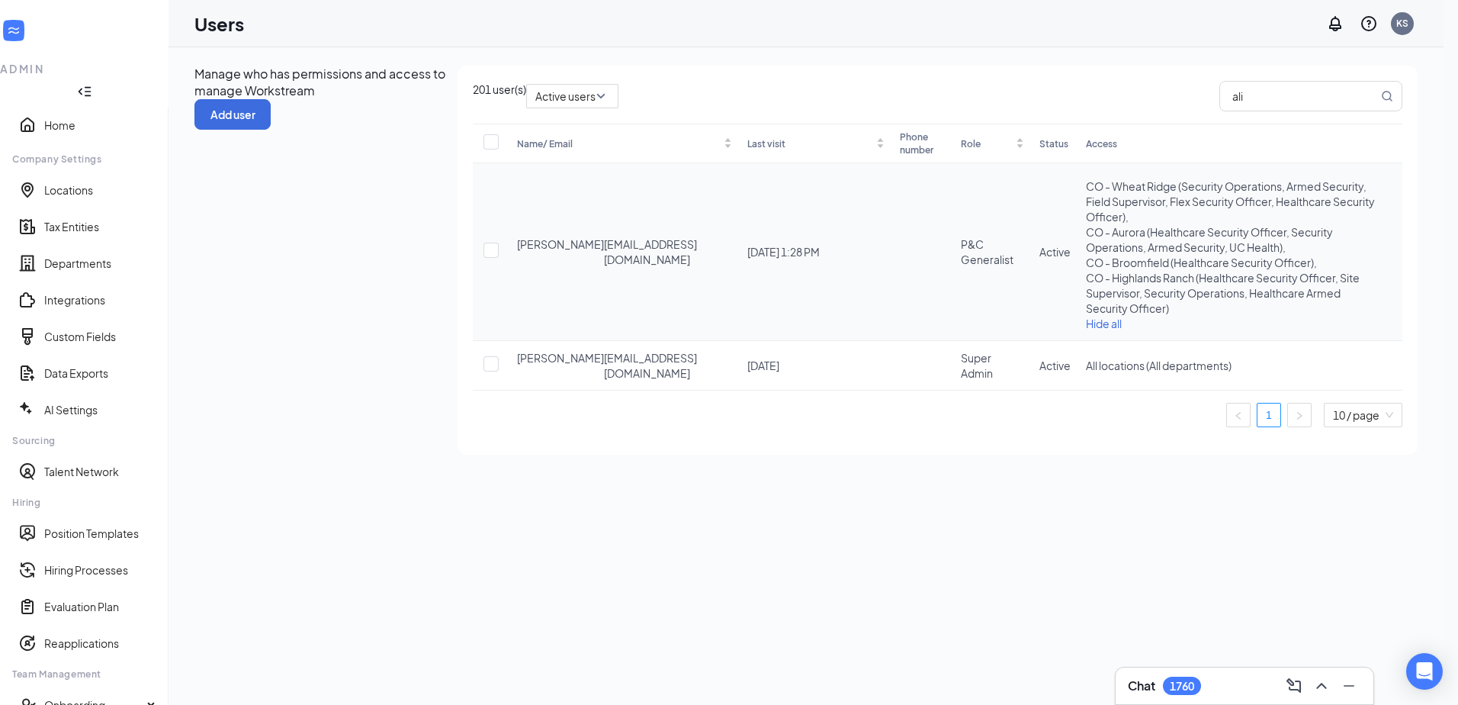
click at [1395, 252] on icon "ActionsIcon" at bounding box center [1395, 252] width 0 height 0
click at [1322, 304] on span "Edit user" at bounding box center [1312, 301] width 43 height 14
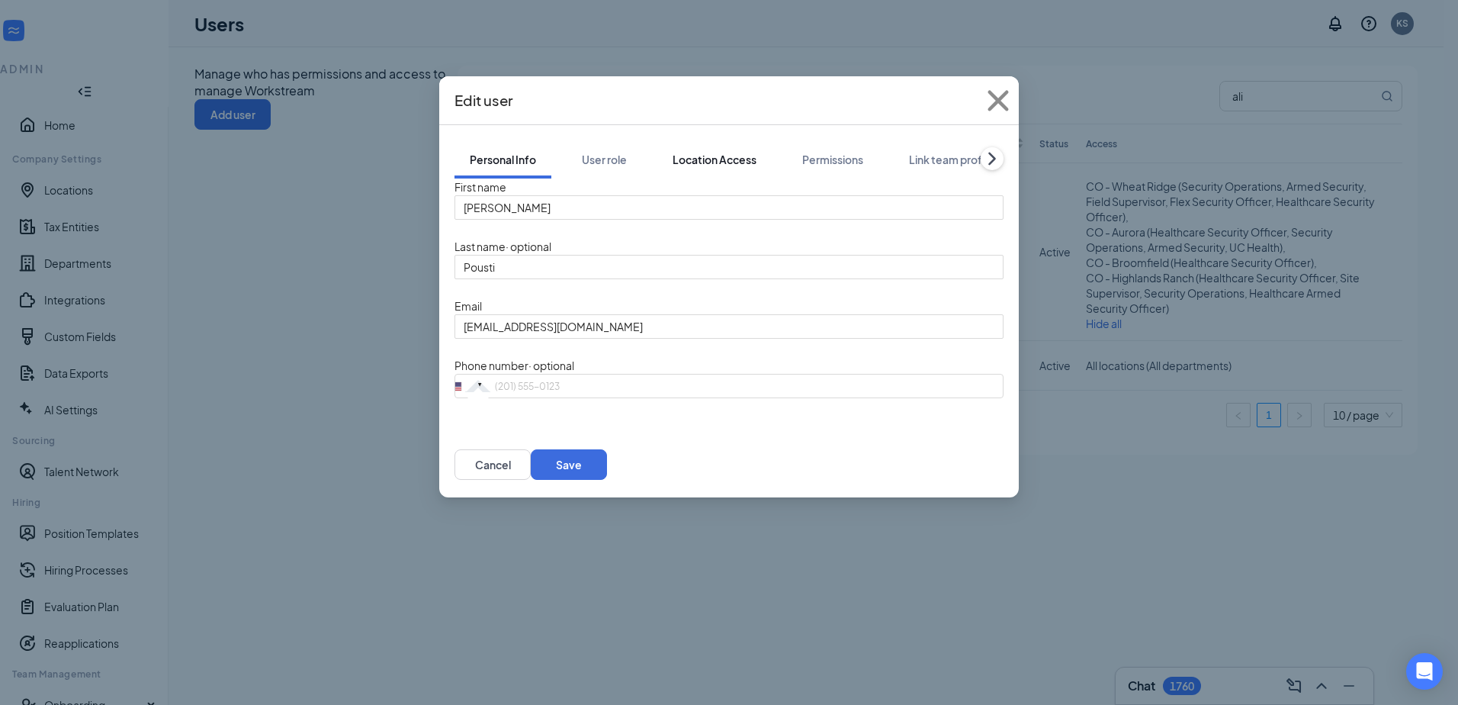
click at [737, 152] on div "Location Access" at bounding box center [715, 159] width 84 height 15
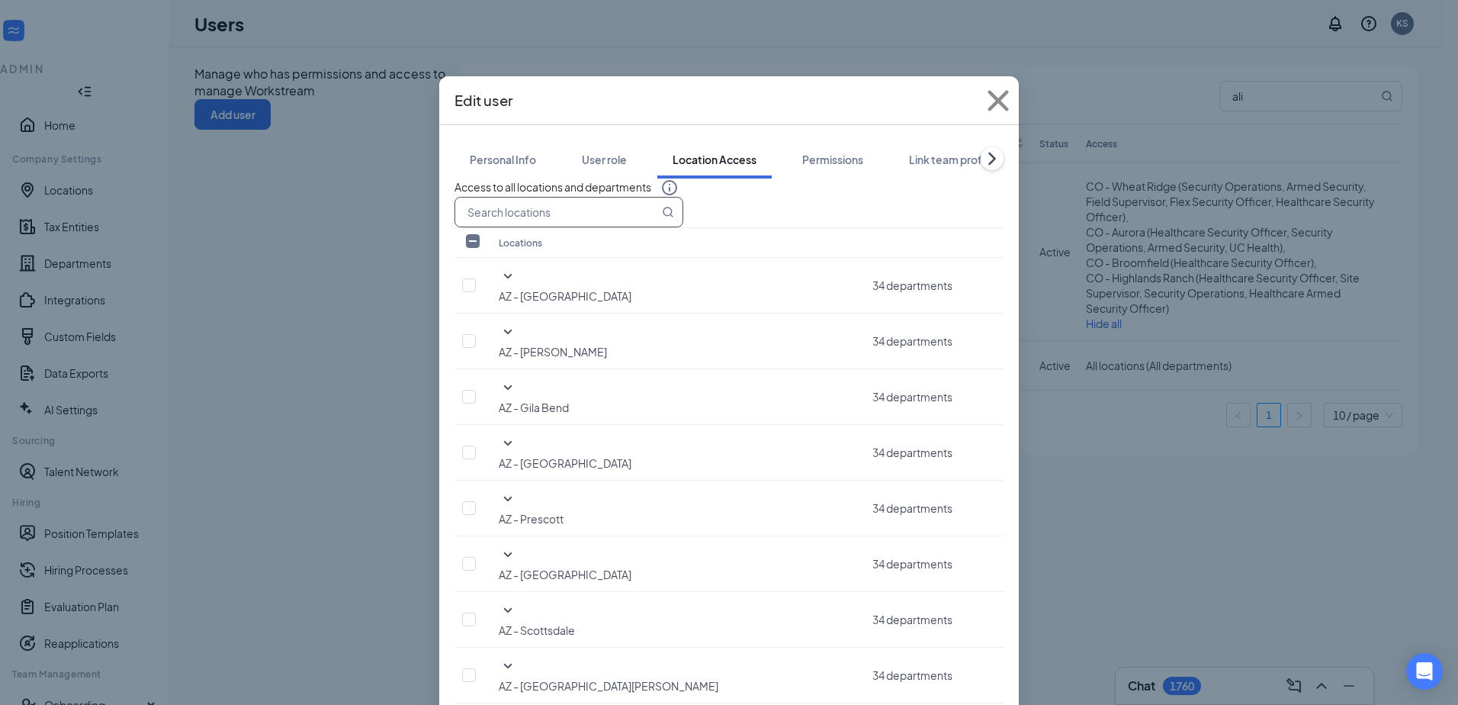
click at [560, 226] on input "text" at bounding box center [557, 212] width 204 height 29
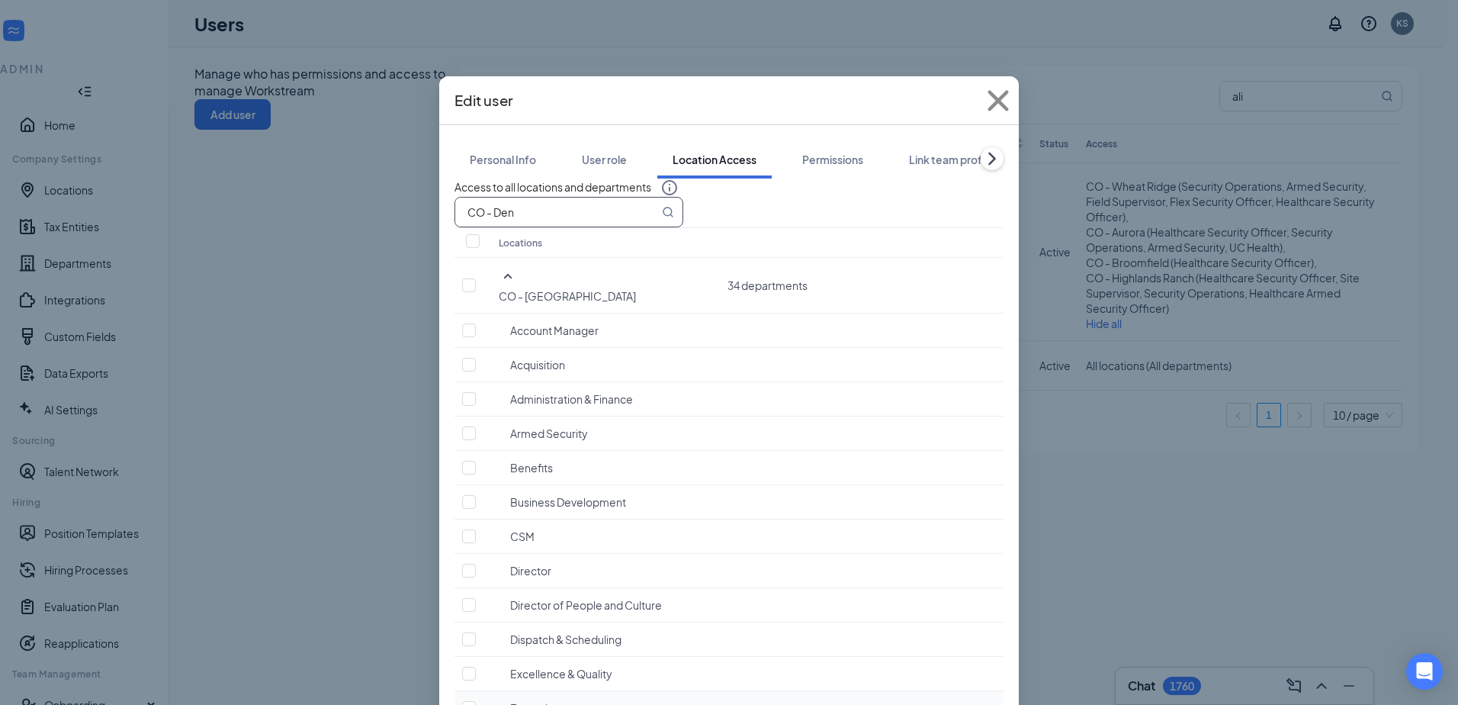
scroll to position [458, 0]
type input "CO - Den"
checkbox input "true"
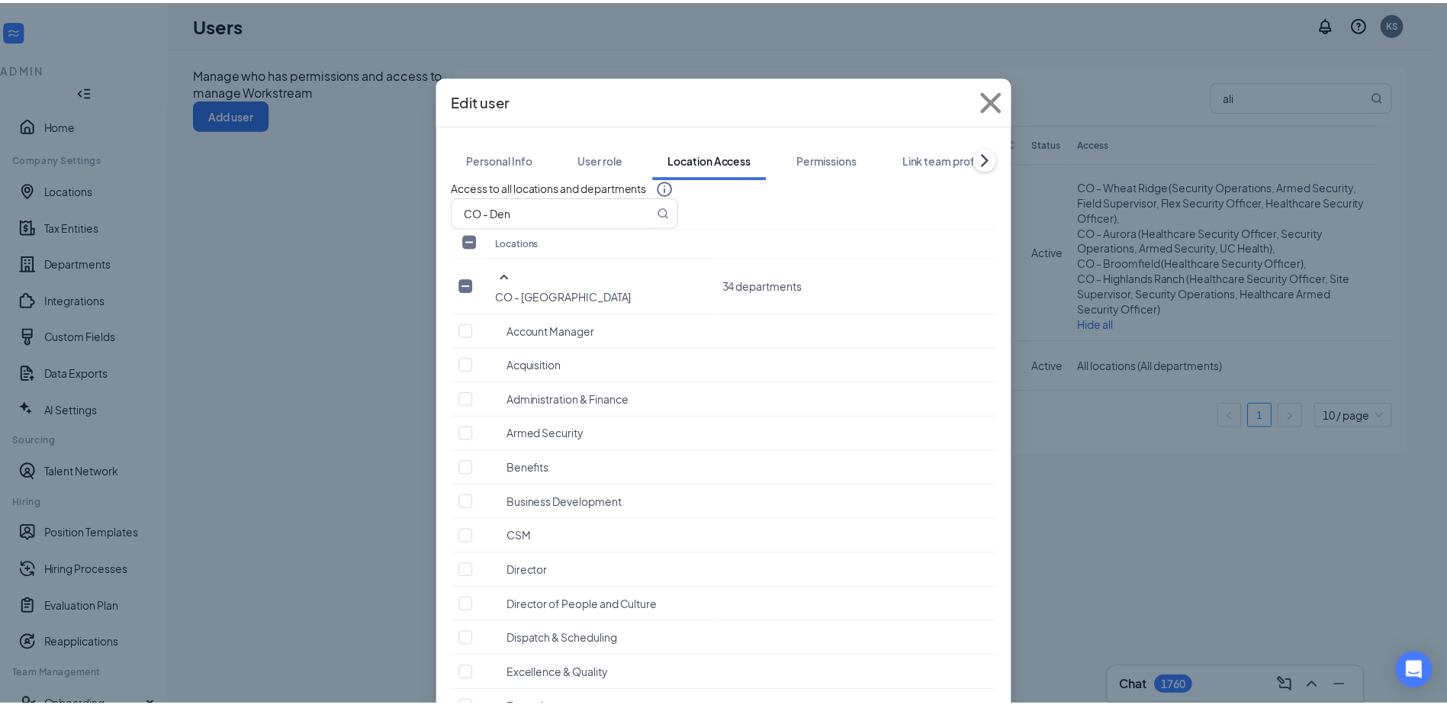
scroll to position [991, 0]
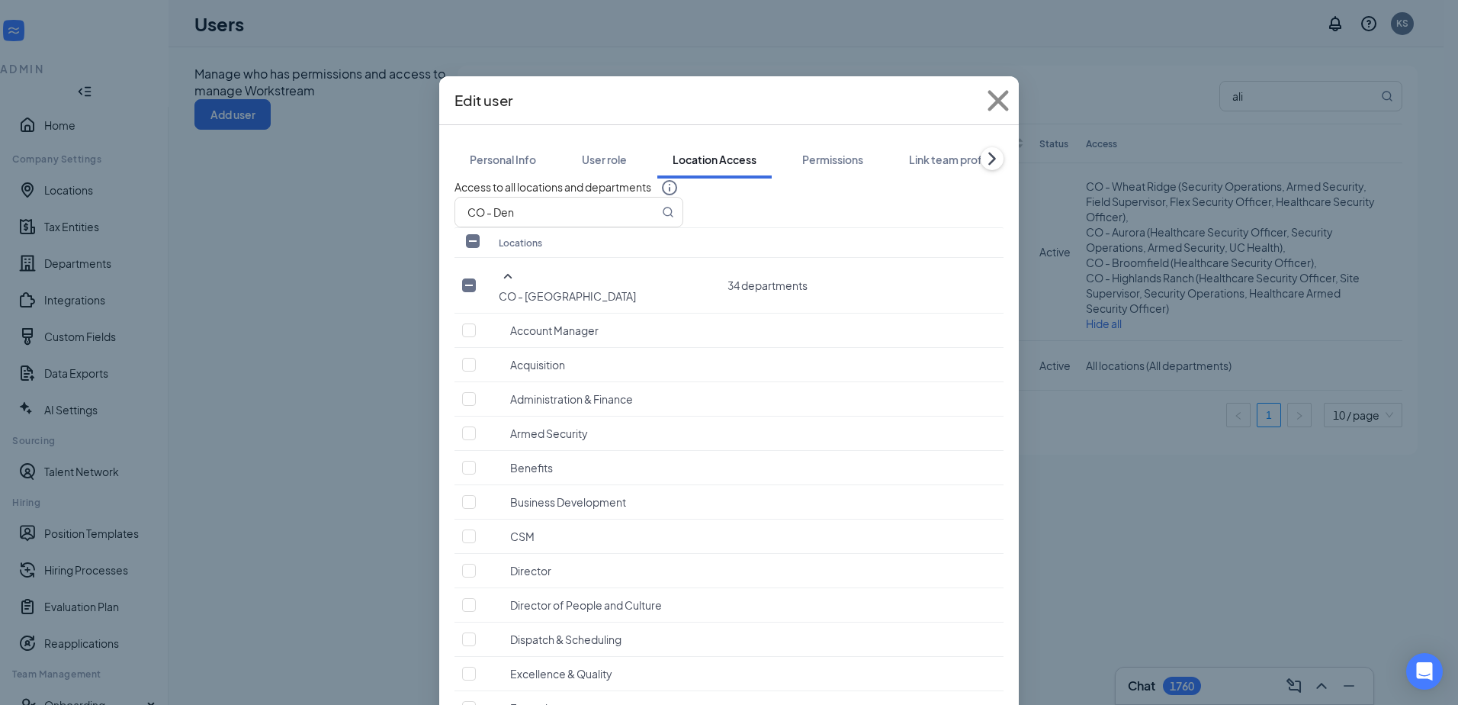
checkbox input "true"
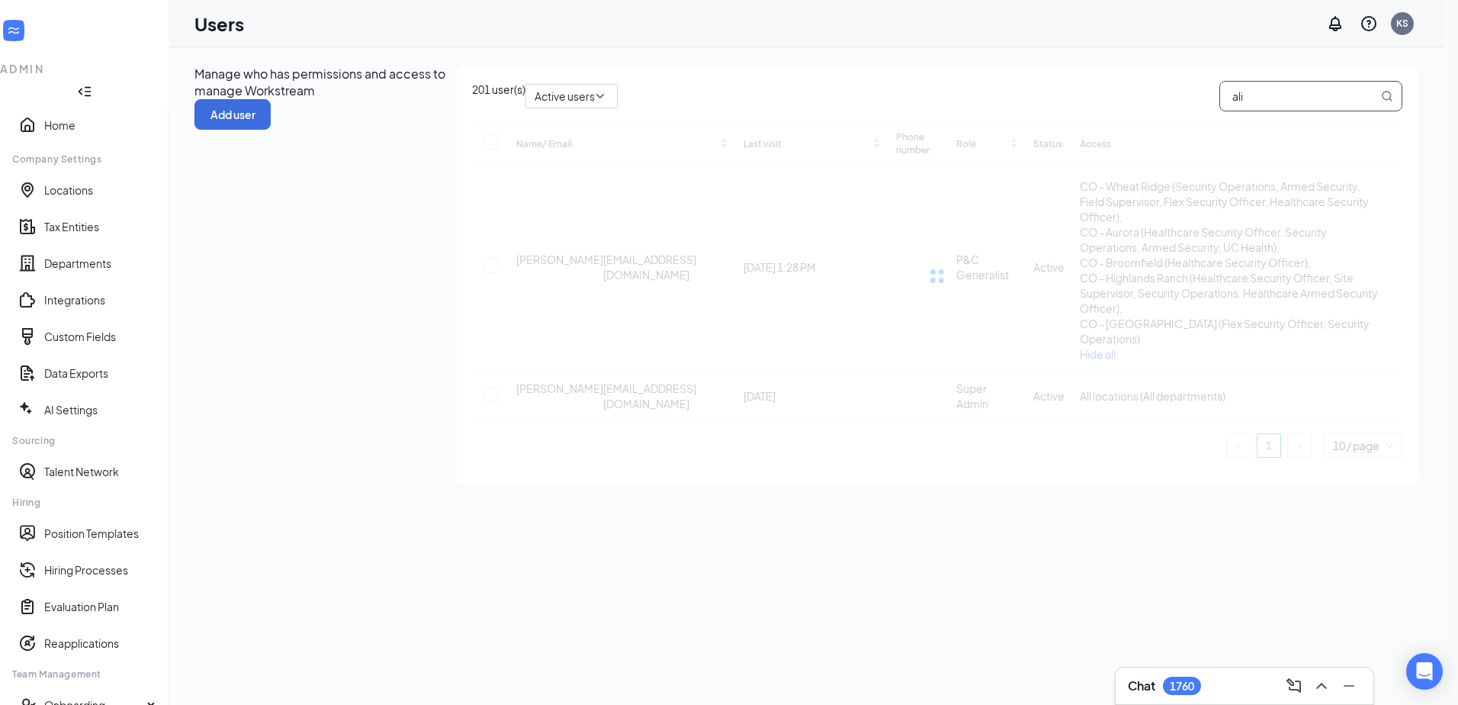
drag, startPoint x: 1265, startPoint y: 147, endPoint x: 1148, endPoint y: 139, distance: 117.0
click at [1170, 111] on div "Active users ali" at bounding box center [963, 96] width 877 height 31
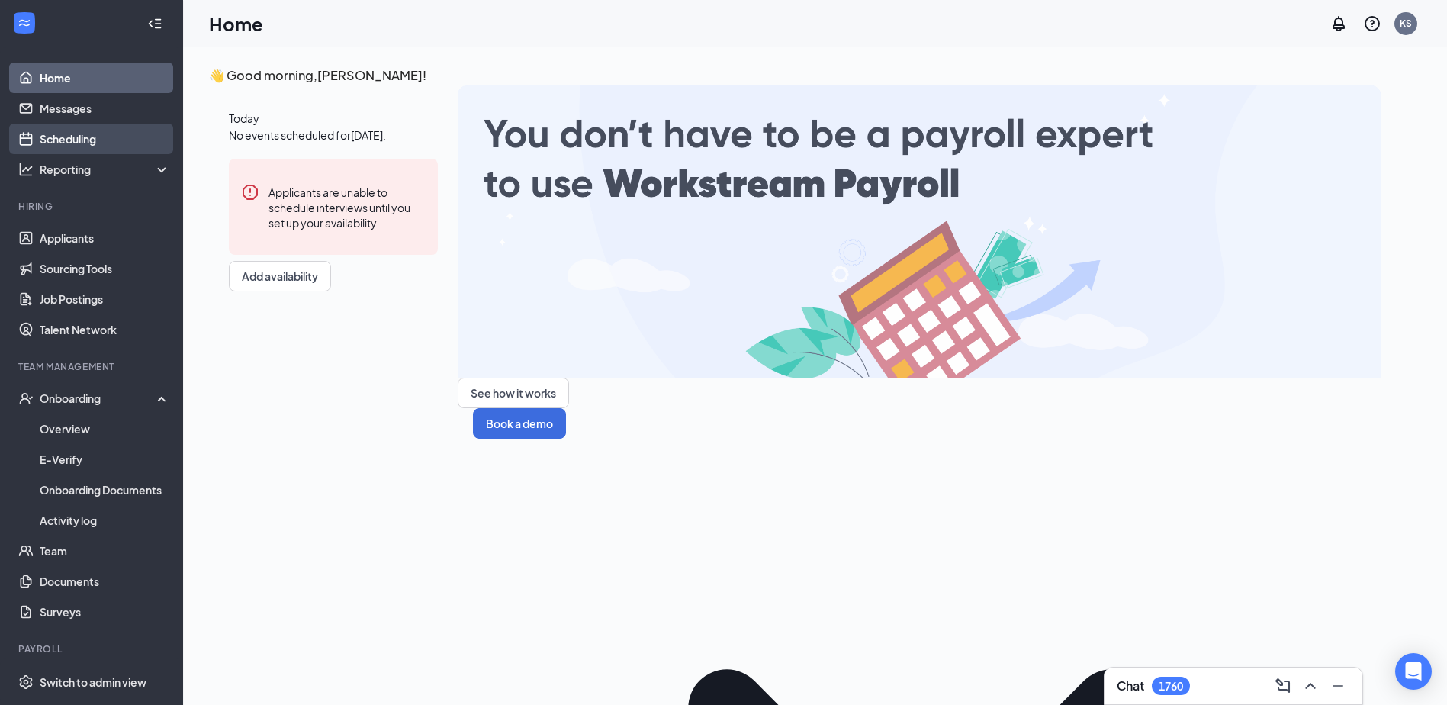
click at [91, 142] on link "Scheduling" at bounding box center [105, 139] width 130 height 31
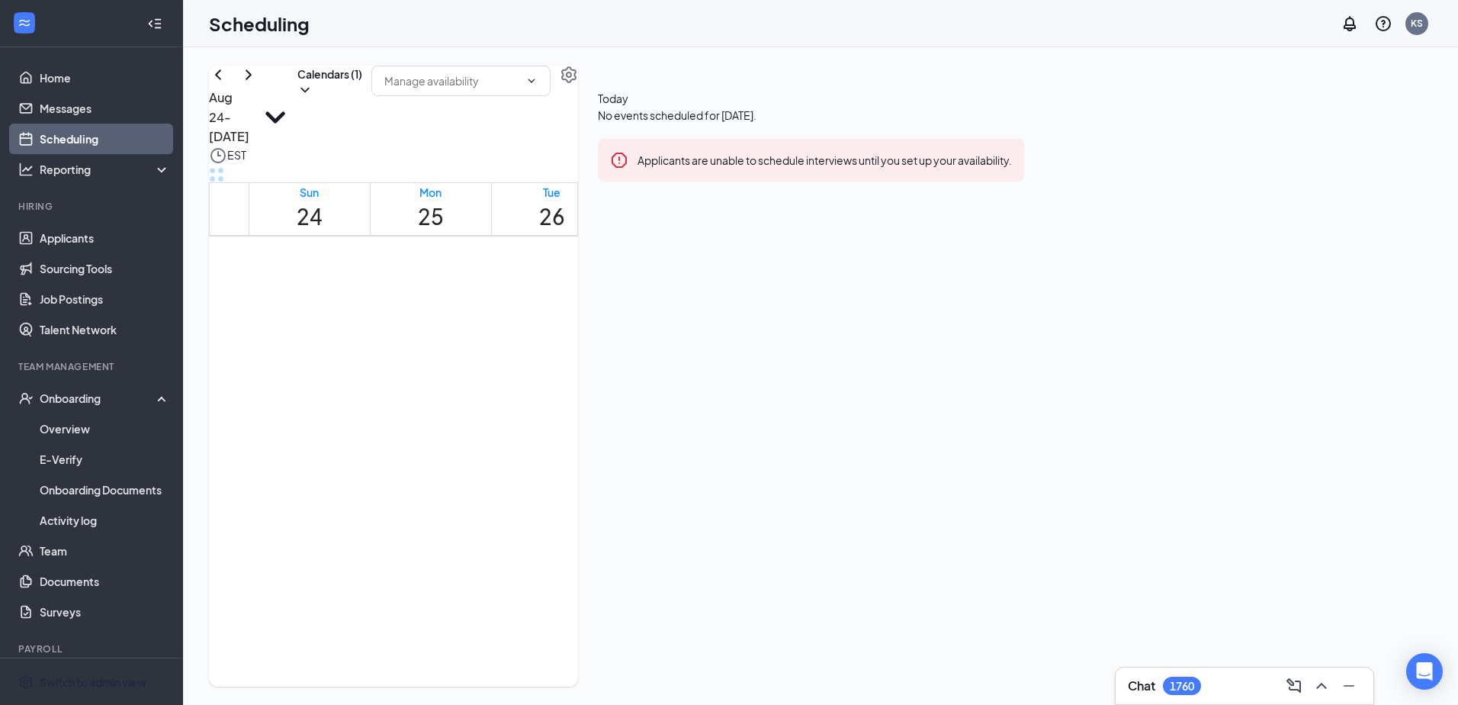
scroll to position [750, 0]
click at [362, 98] on button "Calendars (1)" at bounding box center [329, 82] width 65 height 32
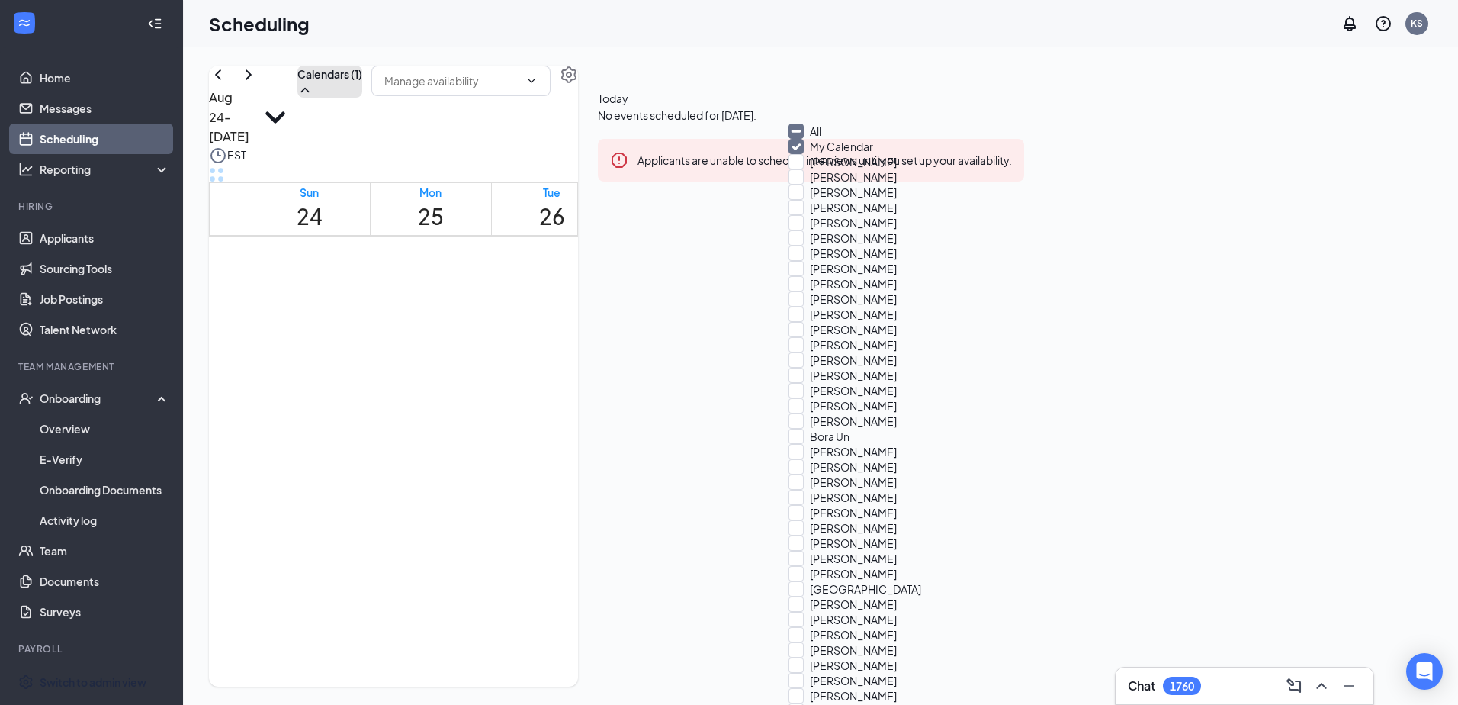
scroll to position [229, 0]
click at [811, 246] on input "Alyssa Gleave" at bounding box center [842, 253] width 108 height 15
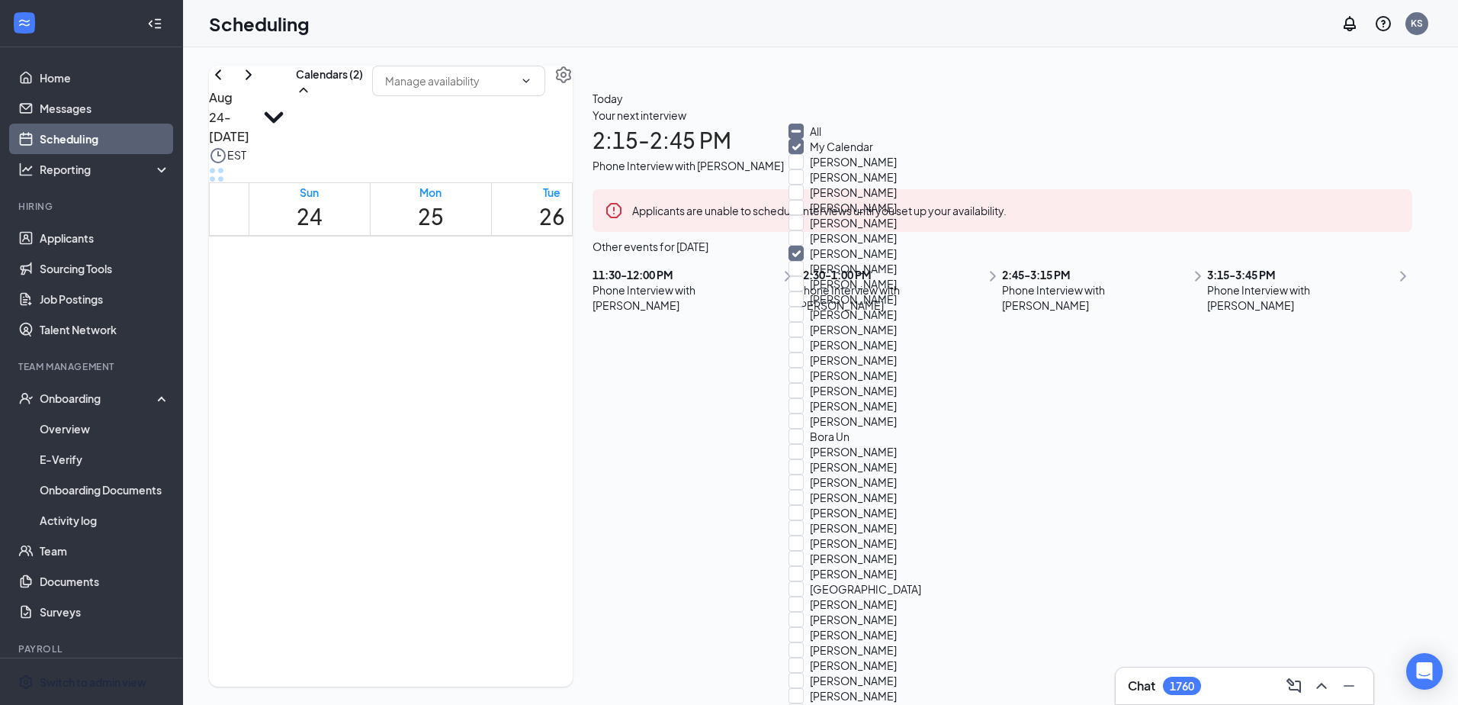
scroll to position [750, 0]
click at [808, 246] on input "Alyssa Gleave" at bounding box center [842, 253] width 108 height 15
checkbox input "false"
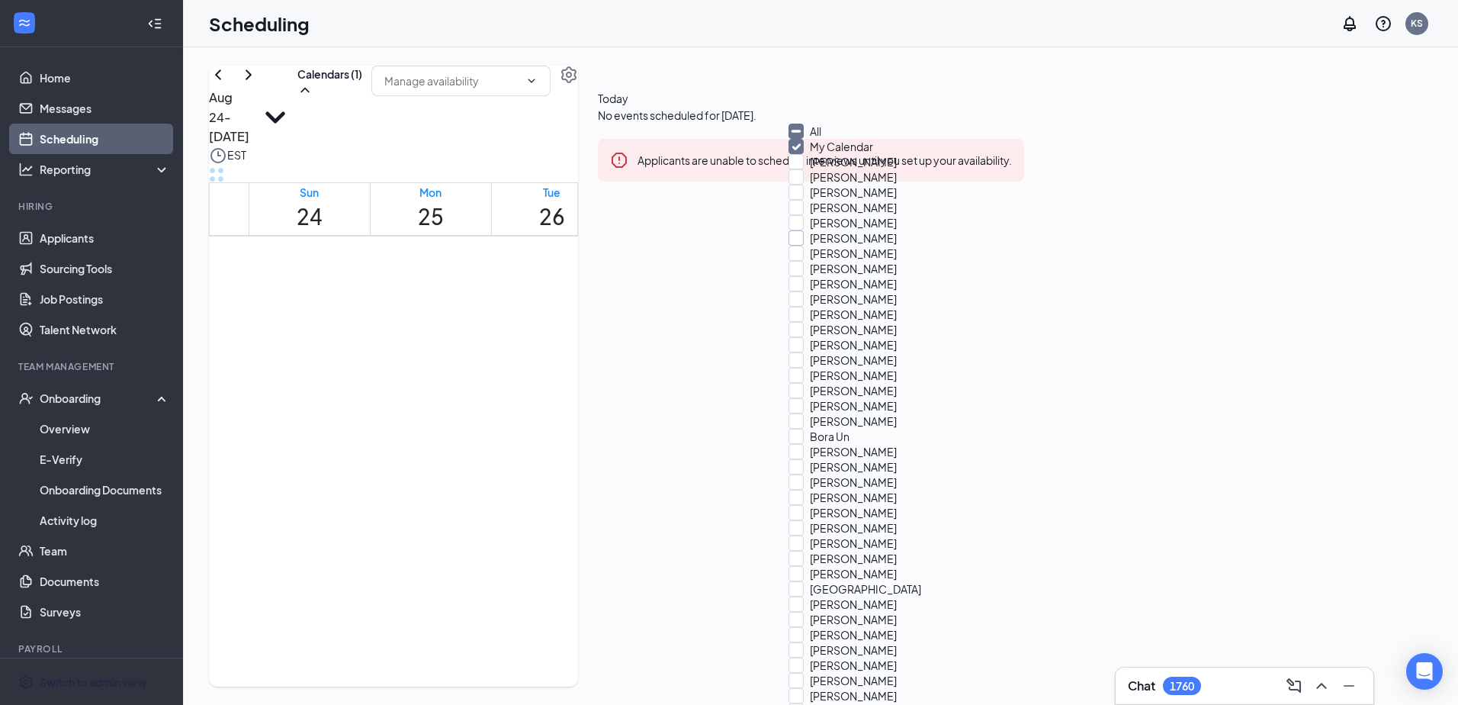
click at [810, 230] on input "Ali Pousti" at bounding box center [842, 237] width 108 height 15
checkbox input "true"
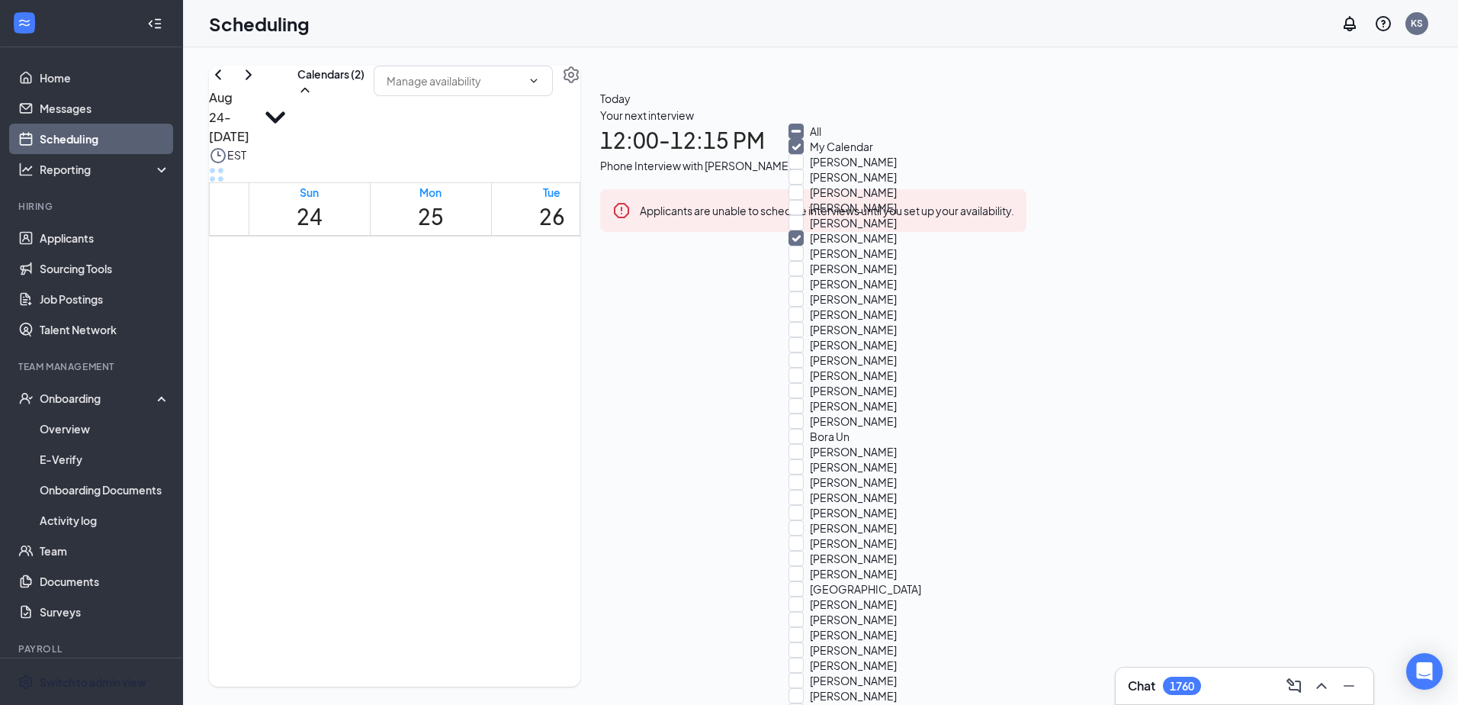
scroll to position [939, 0]
click at [580, 76] on div "Aug 24 - Aug 30 Calendars (2) EST Sun 24 Mon 25 Tue 26 Wed 27 Thu 28 Fri 29 Sat…" at bounding box center [394, 376] width 371 height 621
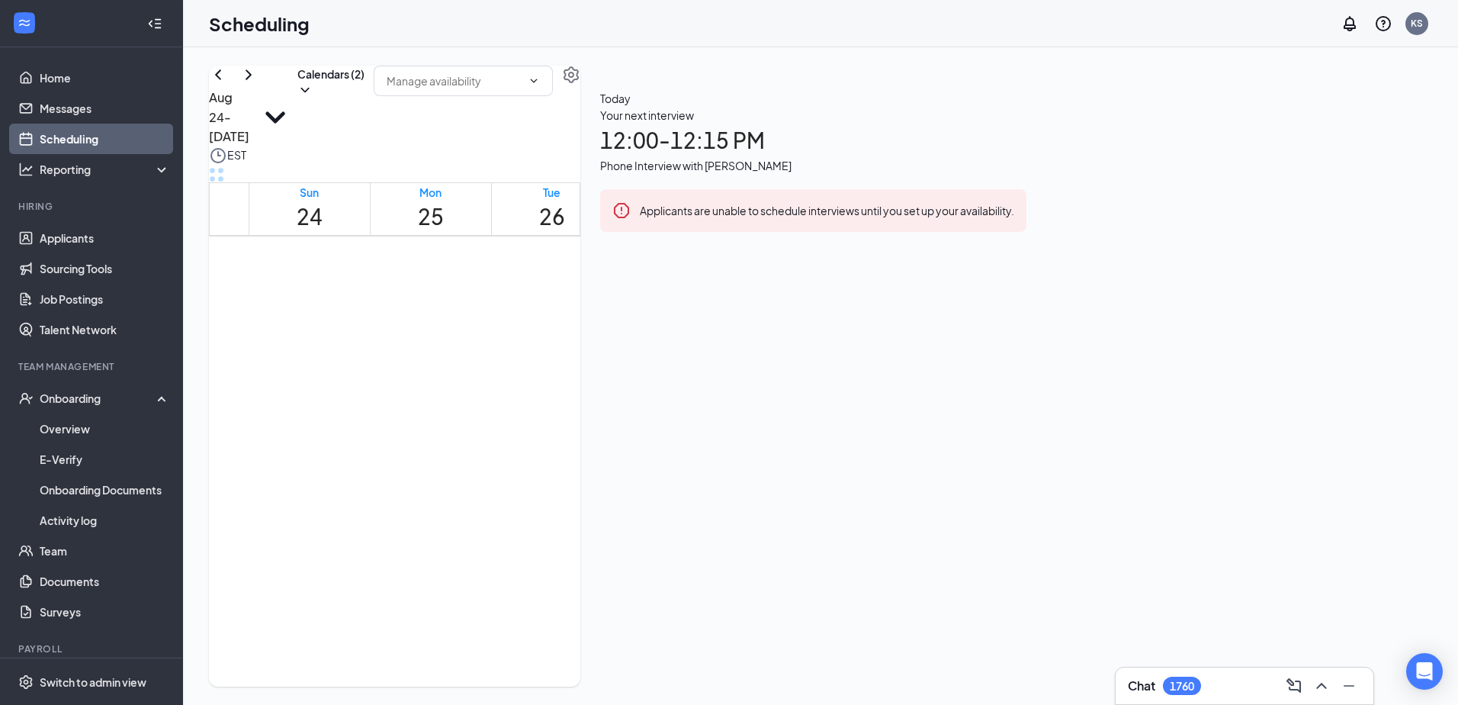
scroll to position [1396, 0]
click at [72, 238] on link "Applicants" at bounding box center [105, 238] width 130 height 31
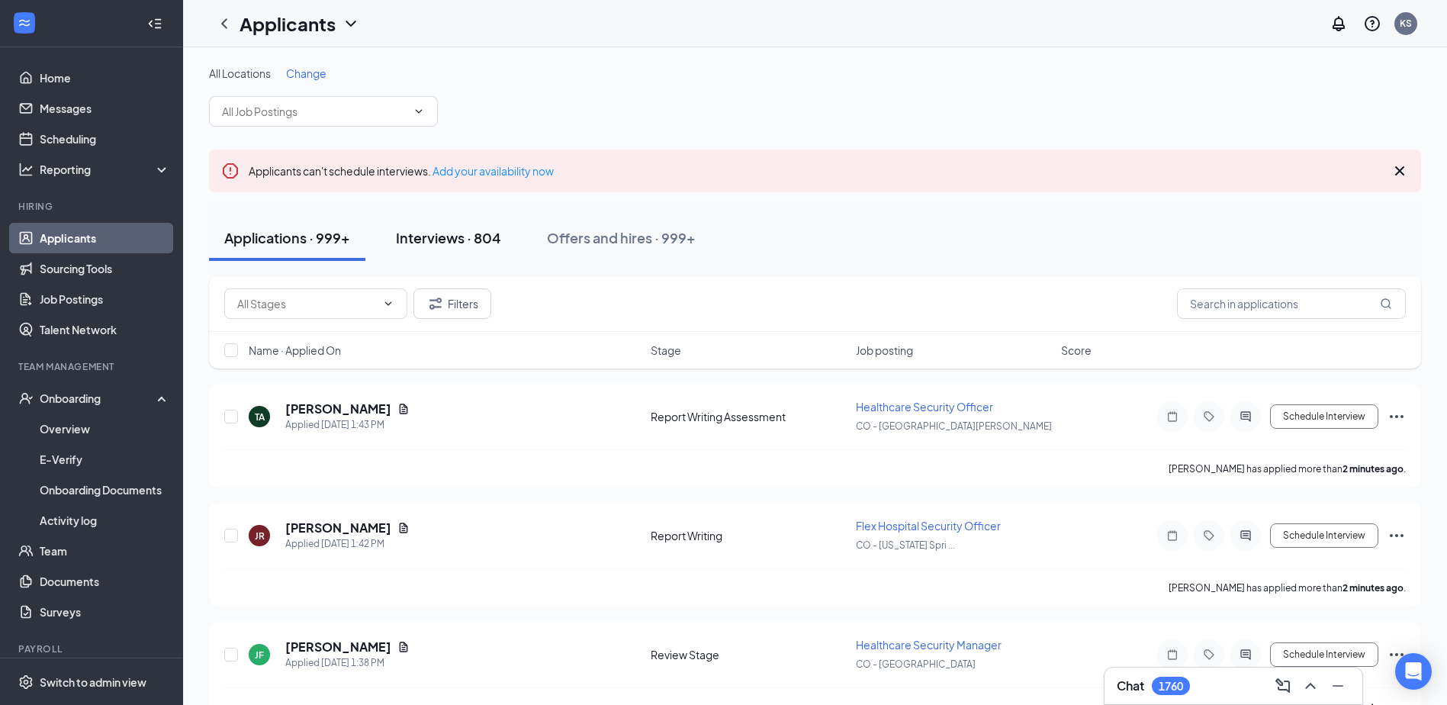
click at [441, 232] on div "Interviews · 804" at bounding box center [448, 237] width 105 height 19
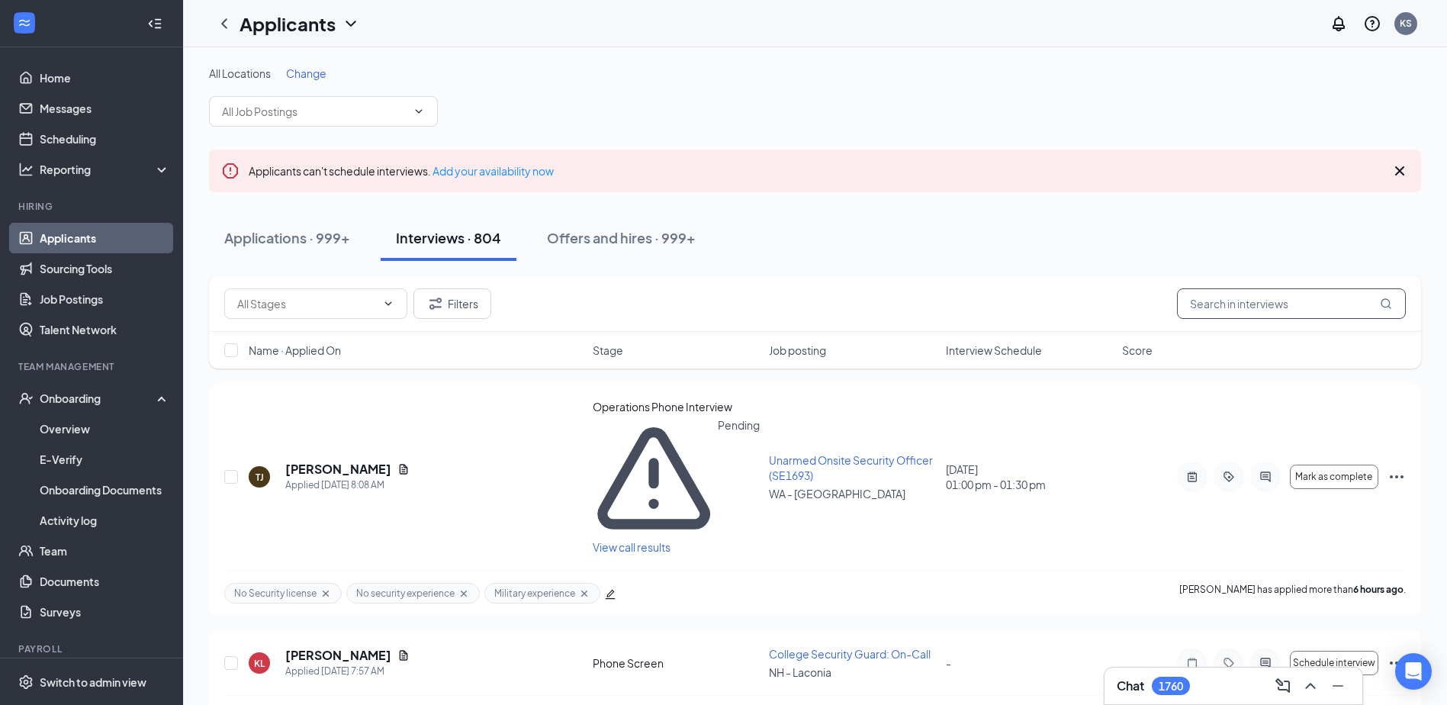
click at [1244, 300] on input "text" at bounding box center [1291, 303] width 229 height 31
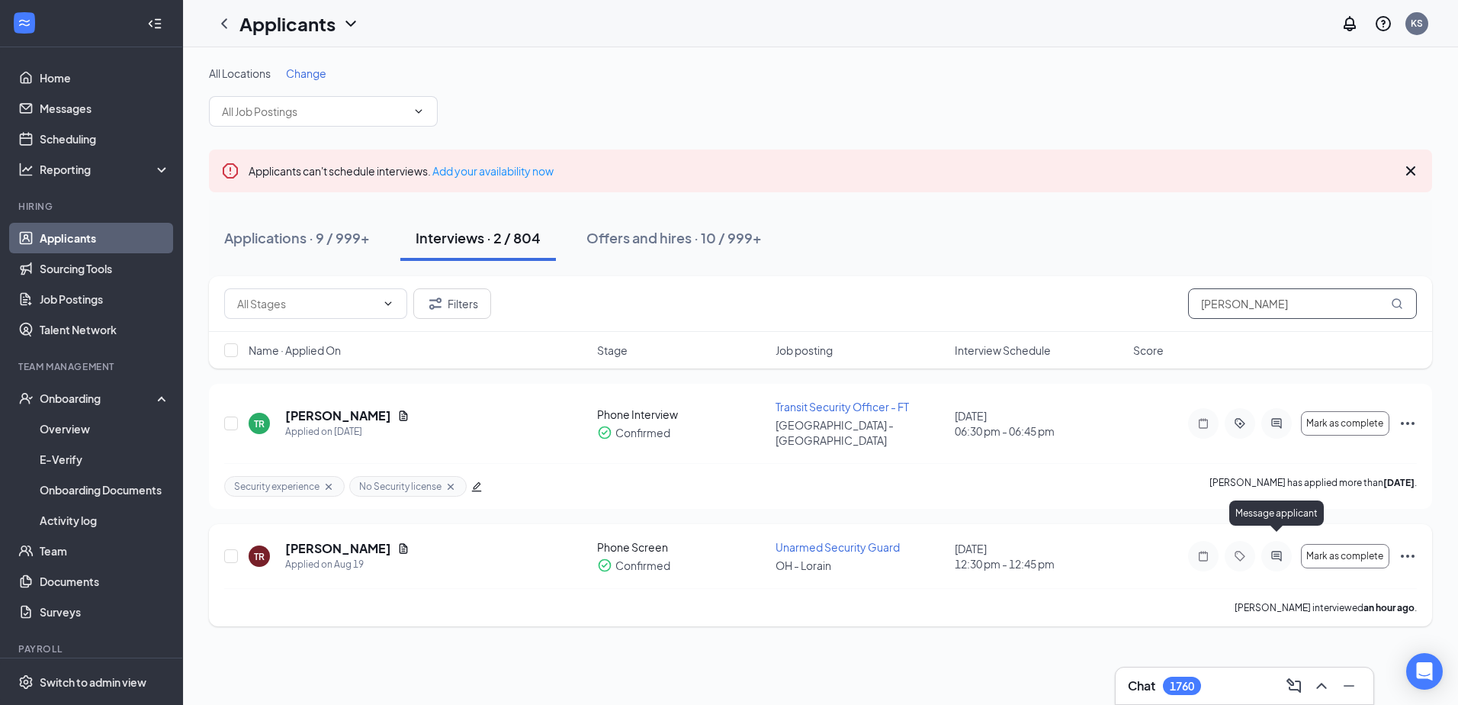
type input "[PERSON_NAME]"
click at [1273, 550] on icon "ActiveChat" at bounding box center [1276, 556] width 18 height 12
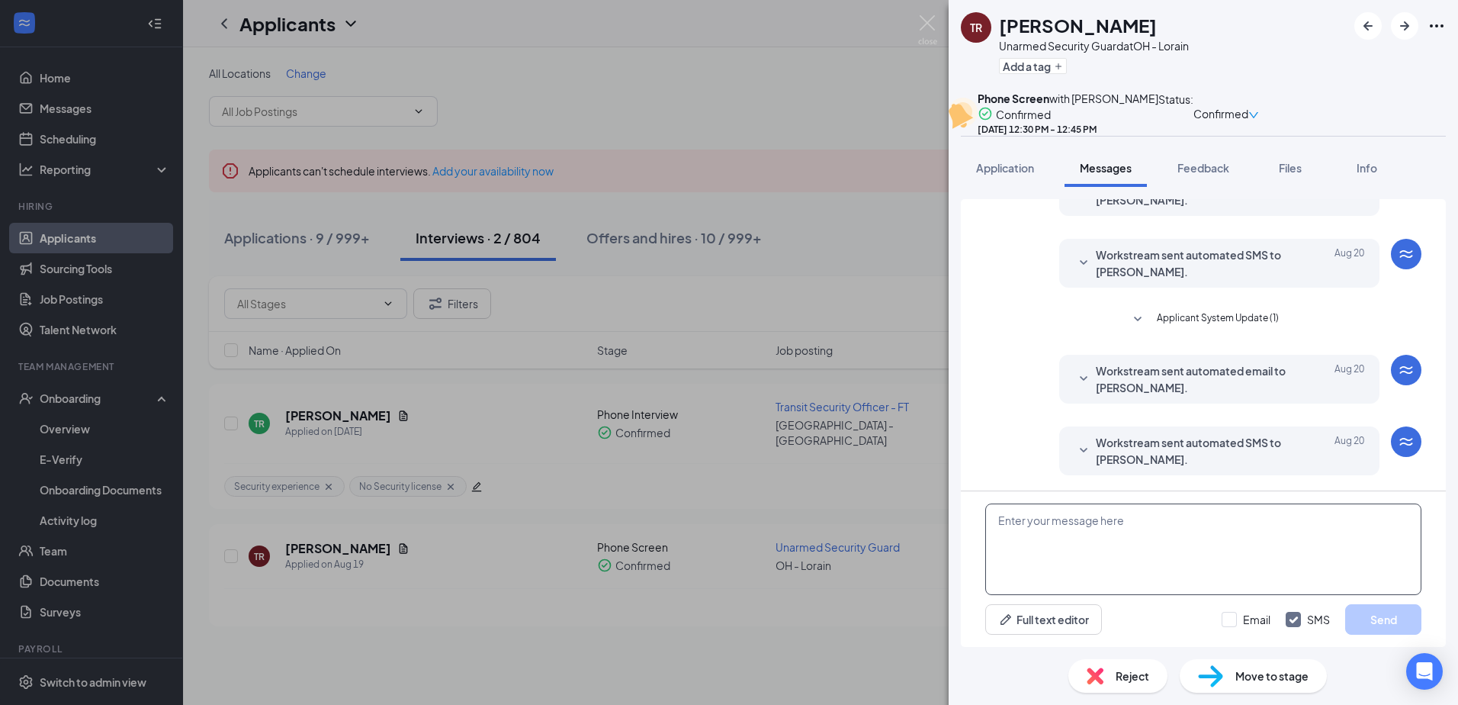
scroll to position [451, 0]
click at [1080, 449] on icon "SmallChevronDown" at bounding box center [1084, 450] width 8 height 5
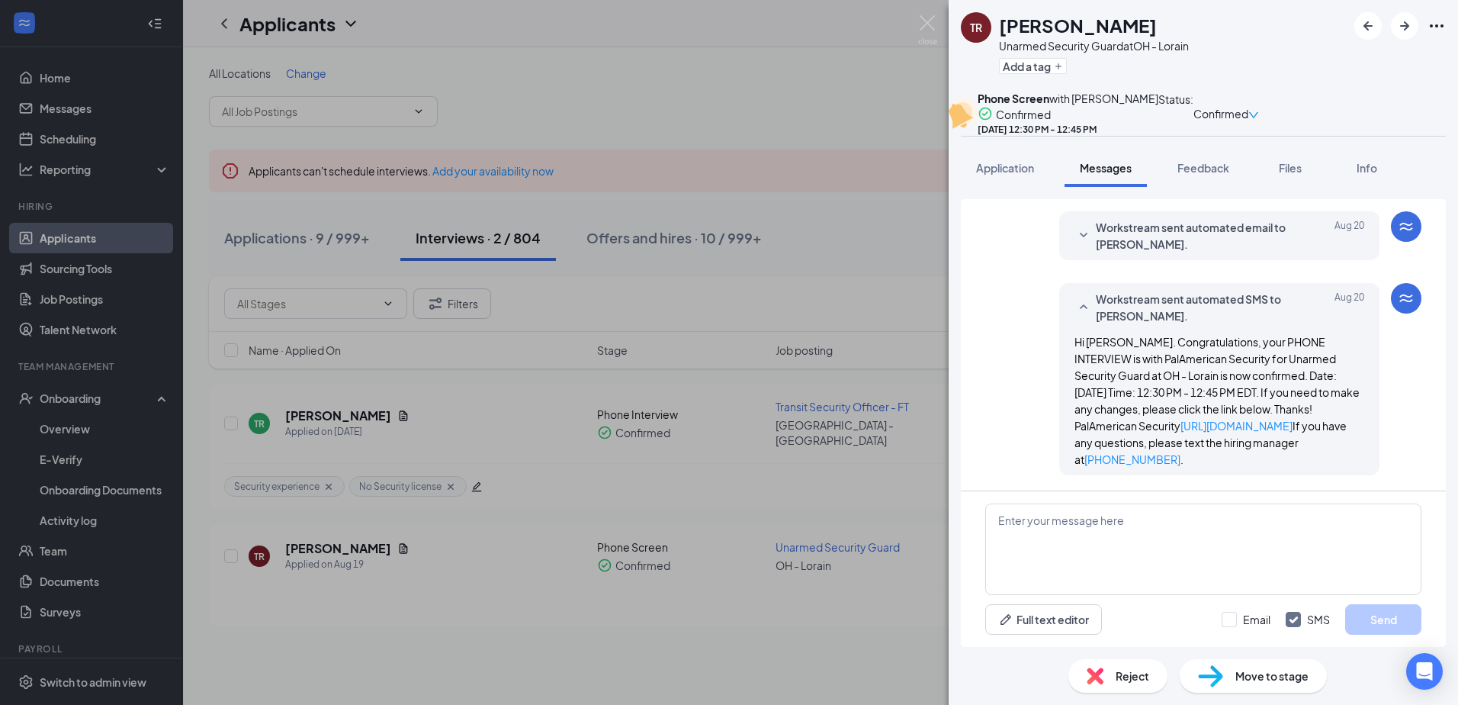
scroll to position [595, 0]
click at [927, 26] on img at bounding box center [927, 30] width 19 height 30
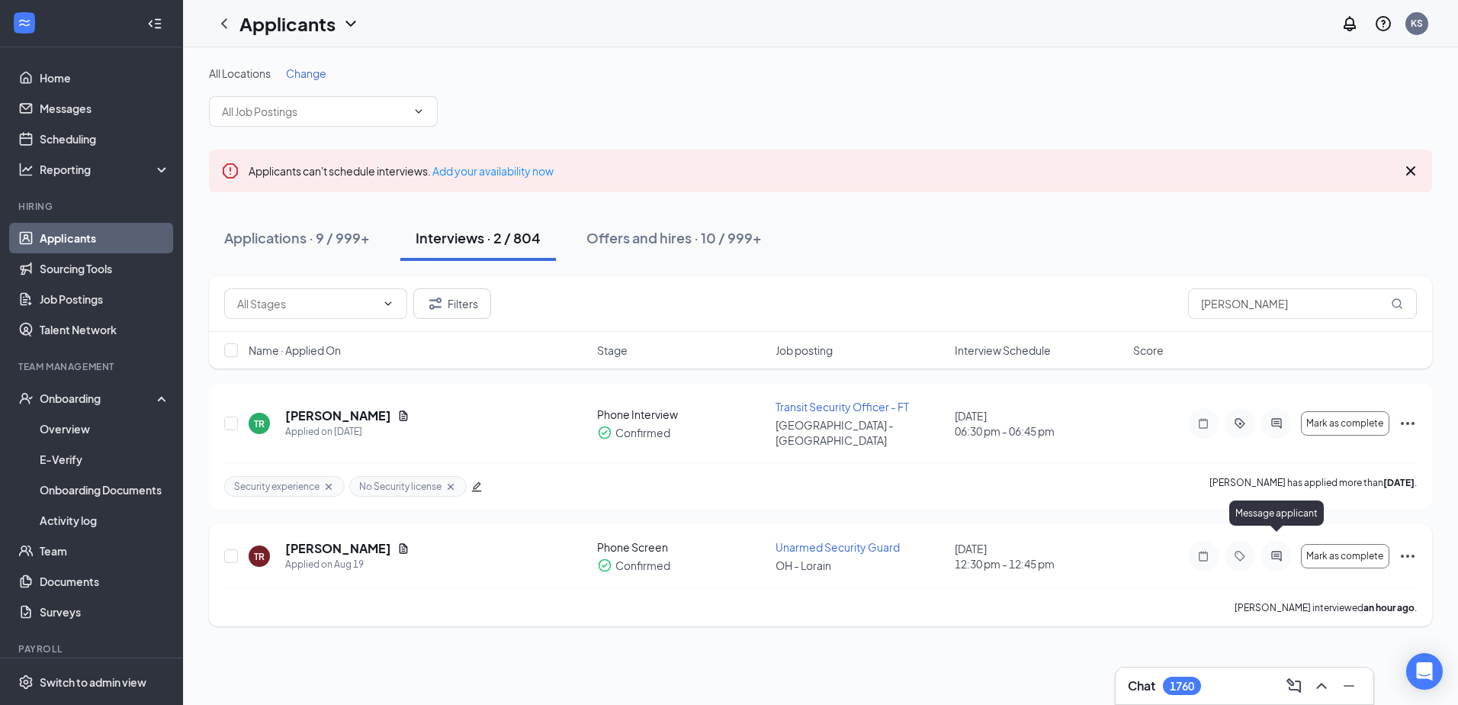
click at [1280, 551] on icon "ActiveChat" at bounding box center [1276, 556] width 10 height 10
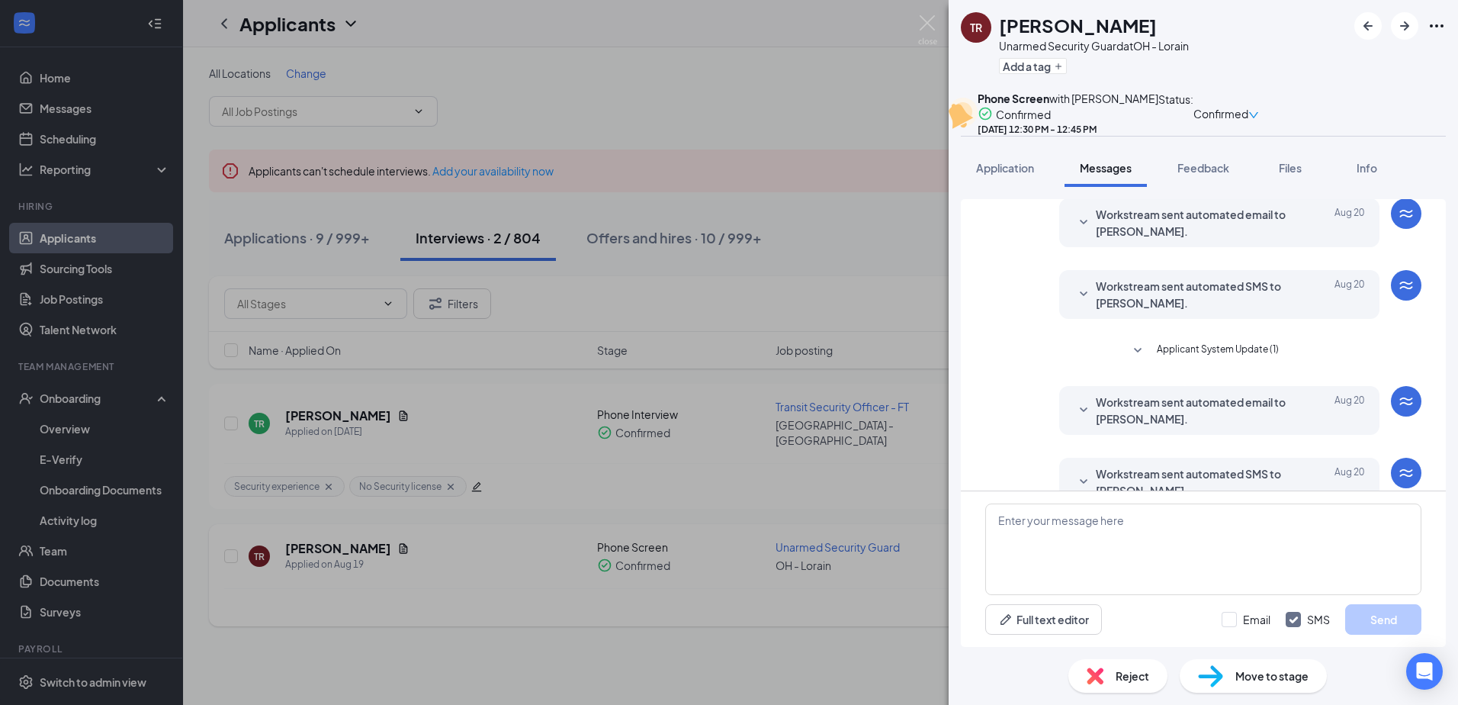
scroll to position [451, 0]
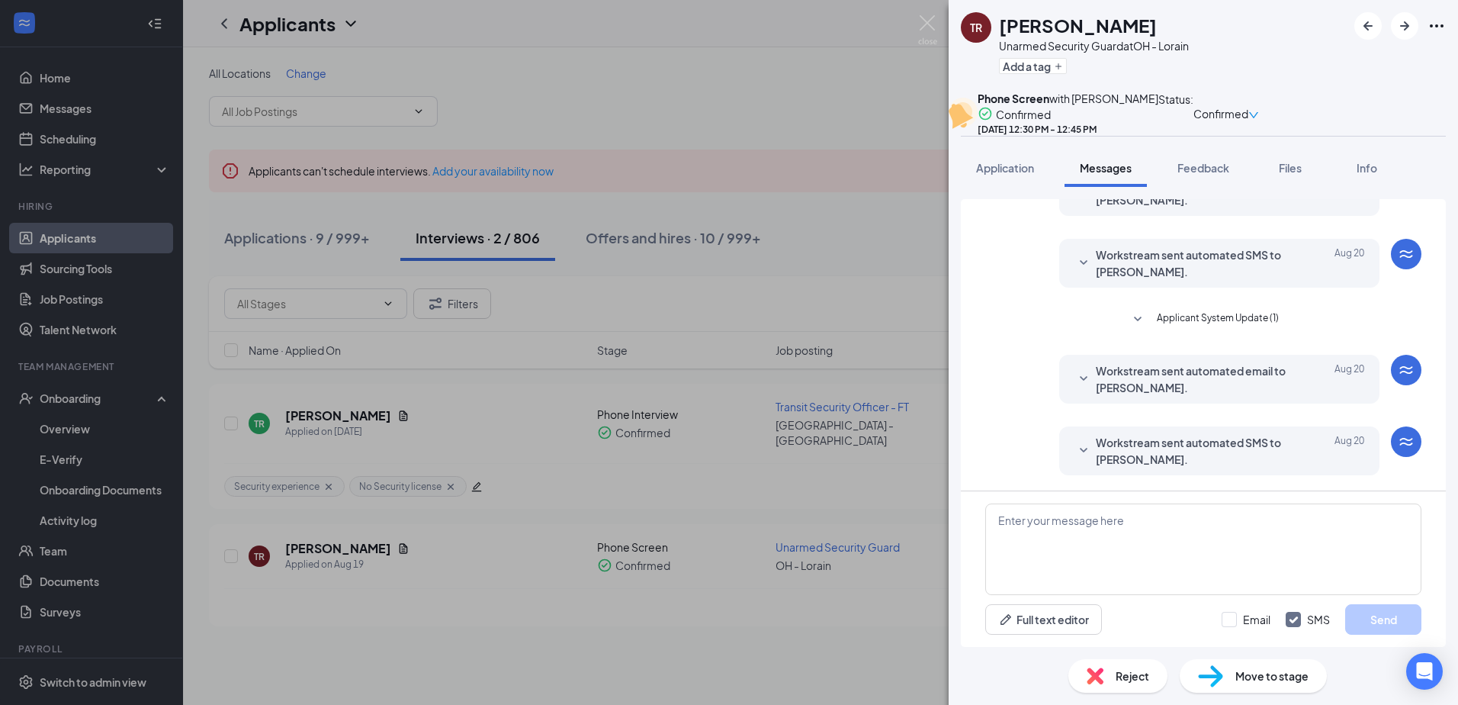
click at [1074, 443] on icon "SmallChevronDown" at bounding box center [1083, 451] width 18 height 18
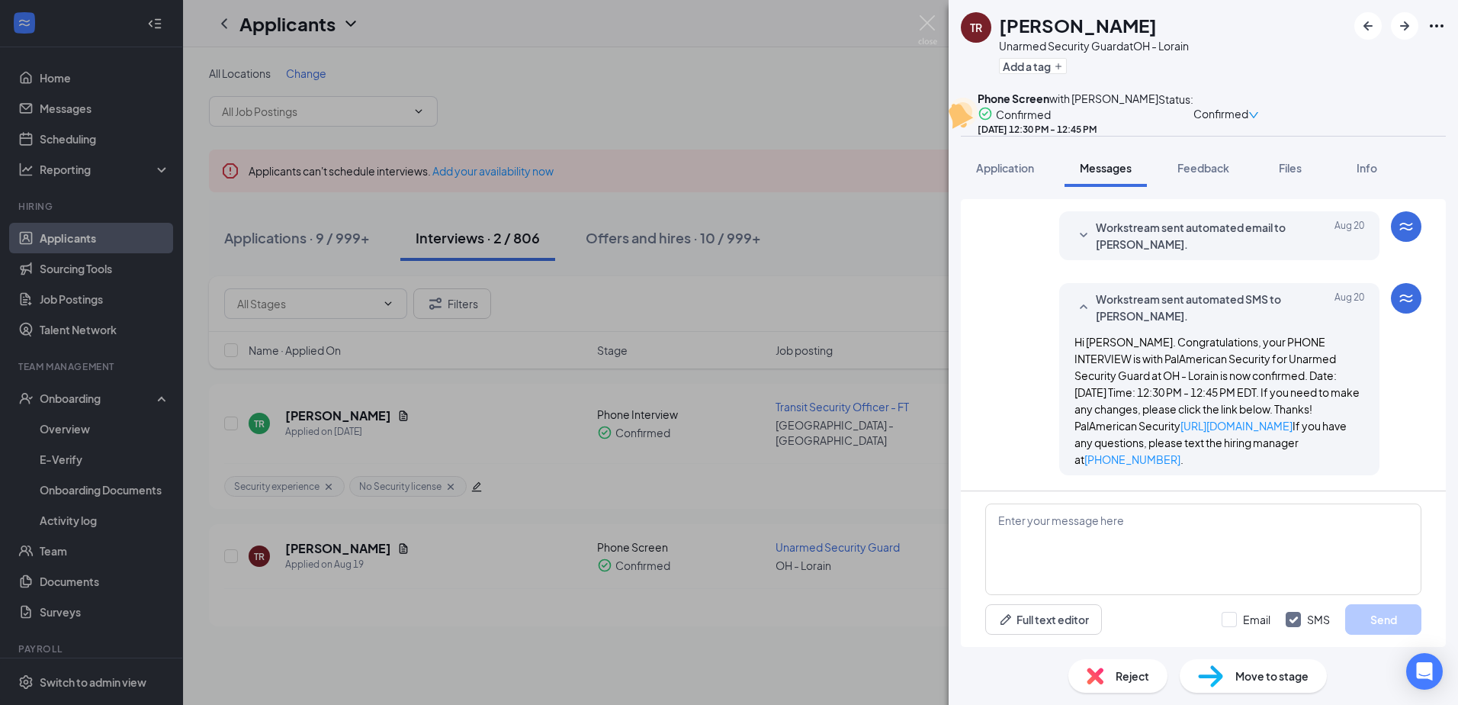
scroll to position [595, 0]
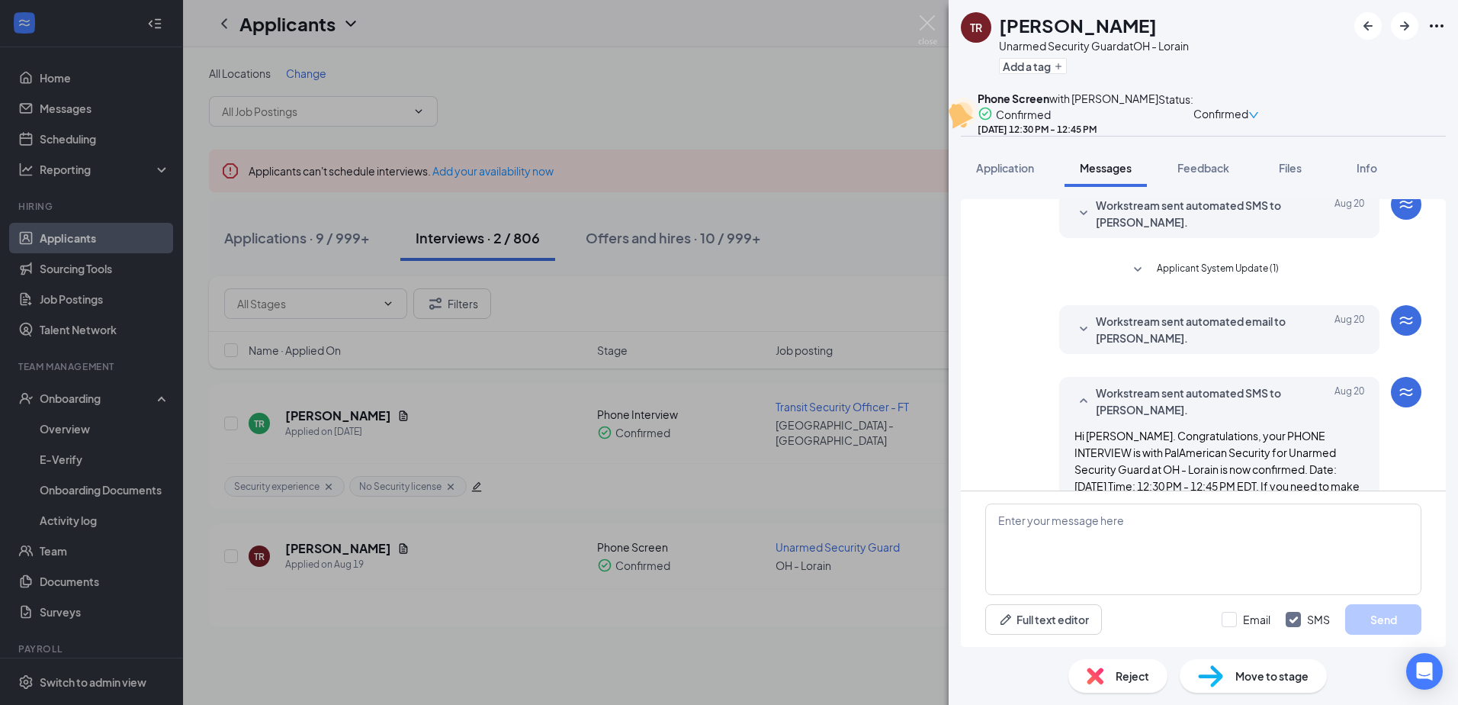
scroll to position [442, 0]
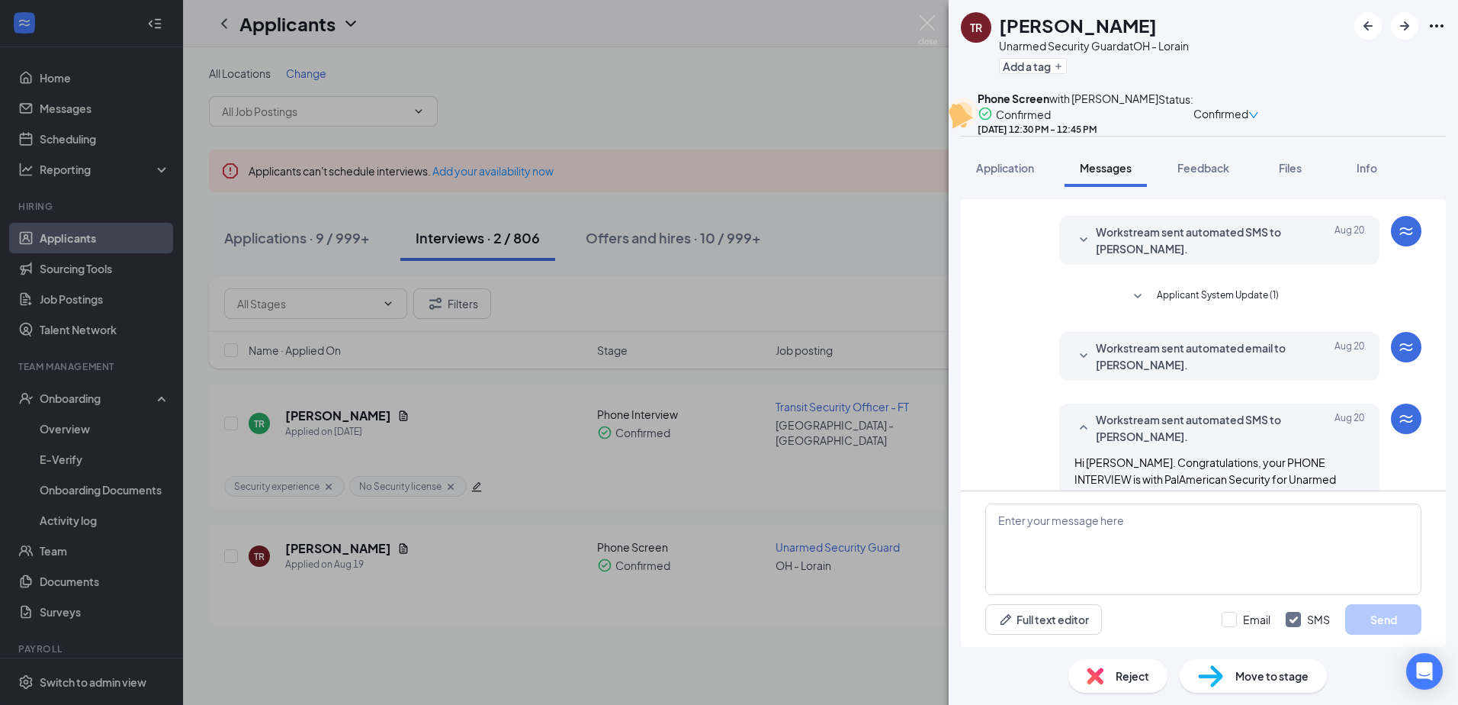
click at [1074, 365] on icon "SmallChevronDown" at bounding box center [1083, 356] width 18 height 18
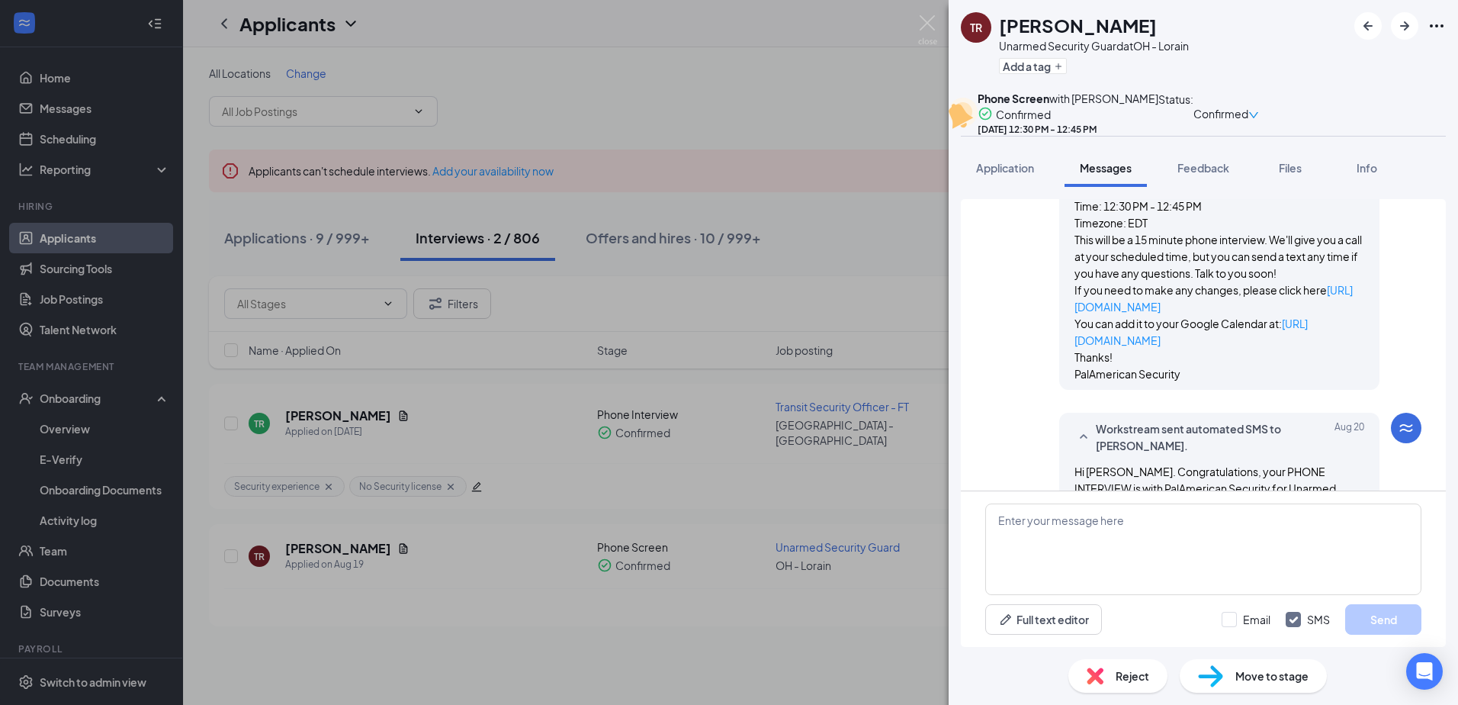
scroll to position [747, 0]
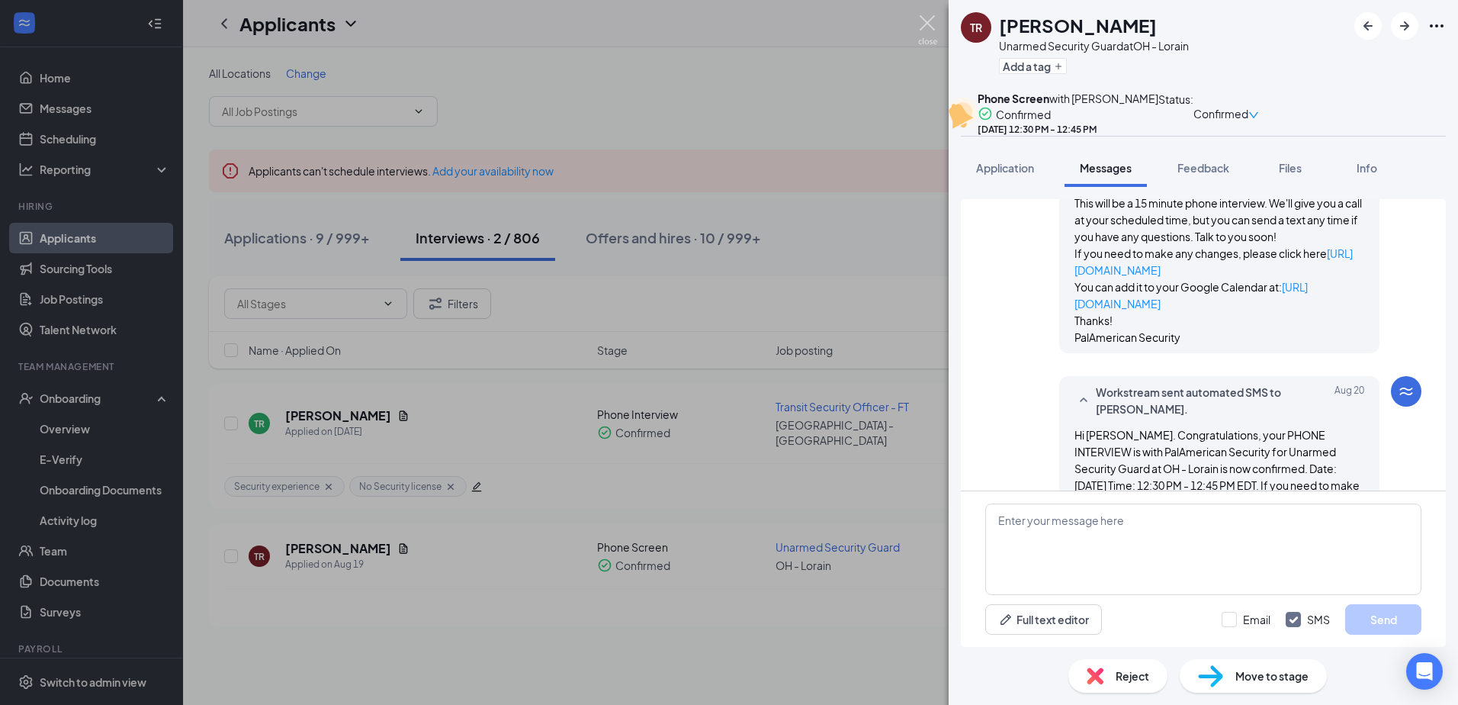
click at [928, 19] on img at bounding box center [927, 30] width 19 height 30
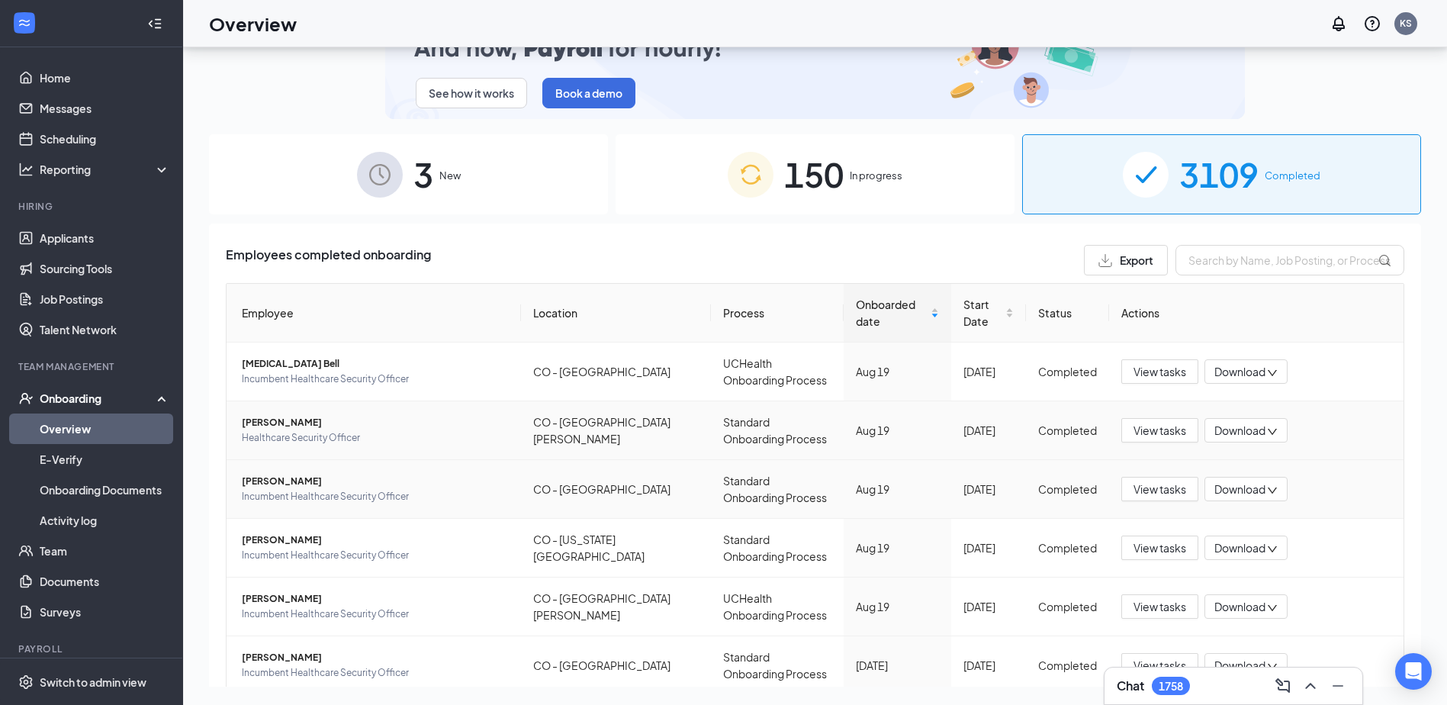
scroll to position [346, 0]
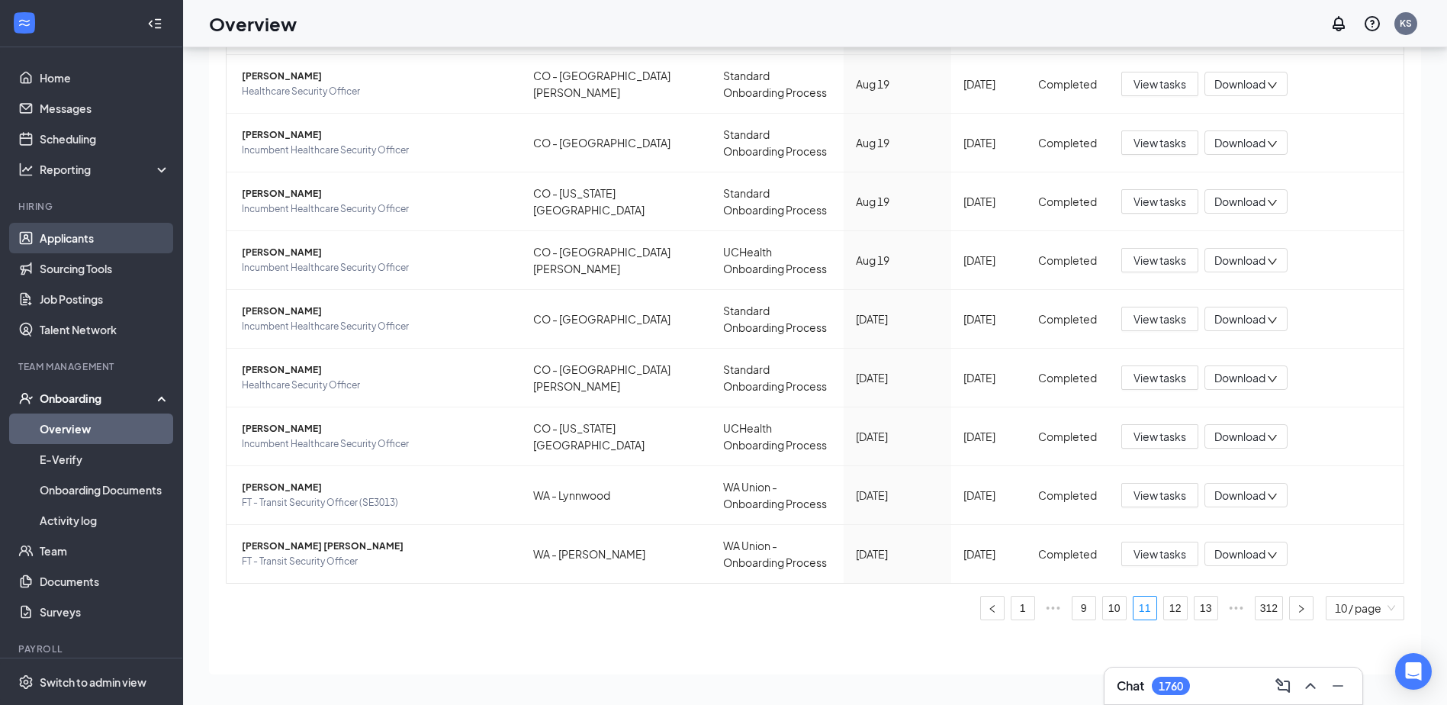
click at [83, 239] on link "Applicants" at bounding box center [105, 238] width 130 height 31
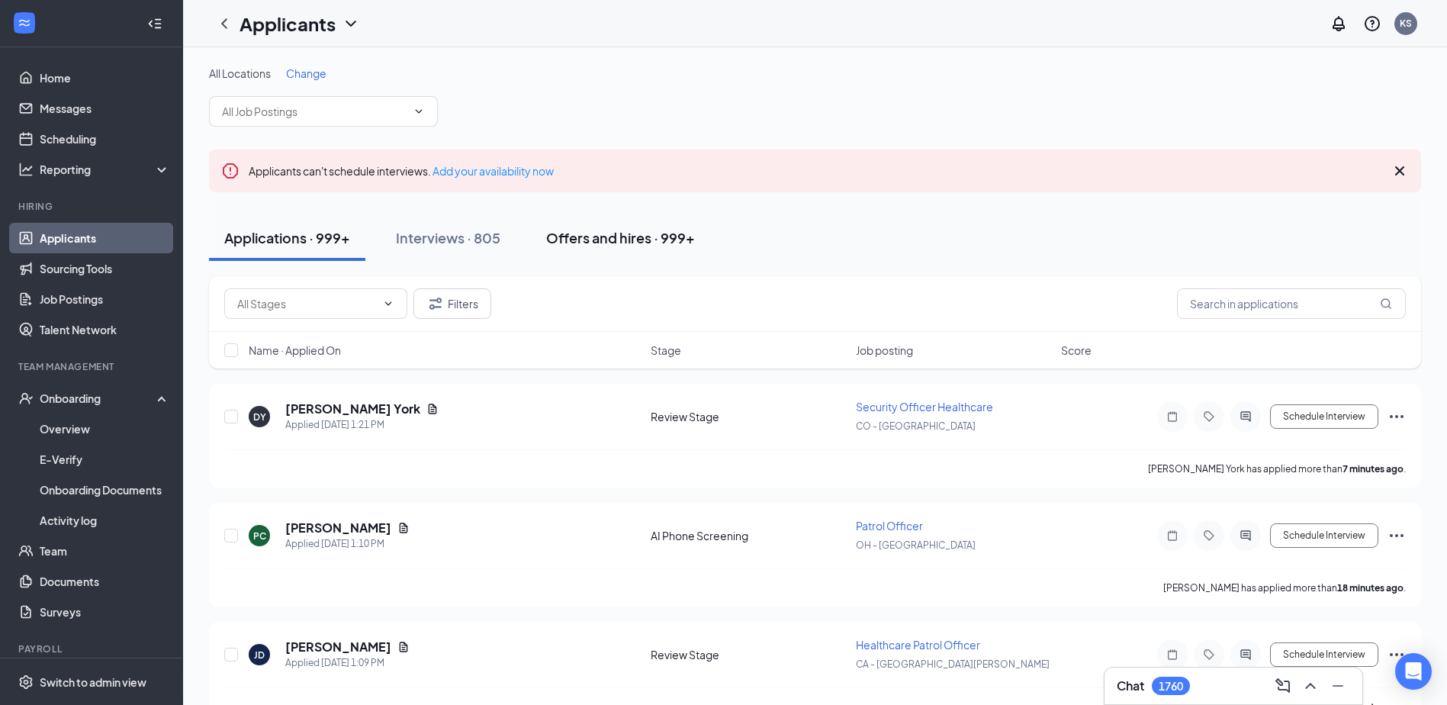
click at [622, 233] on div "Offers and hires · 999+" at bounding box center [620, 237] width 149 height 19
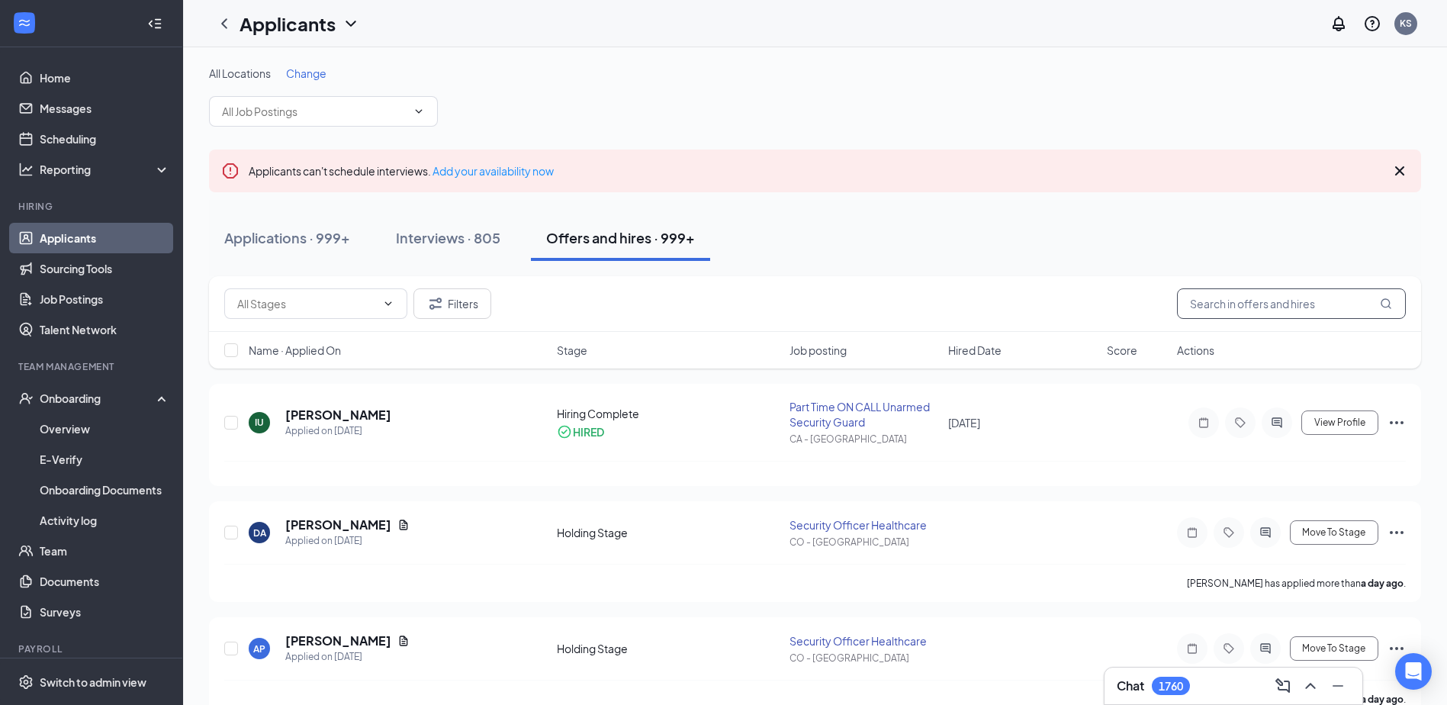
click at [1303, 303] on input "text" at bounding box center [1291, 303] width 229 height 31
click at [1222, 304] on input "text" at bounding box center [1291, 303] width 229 height 31
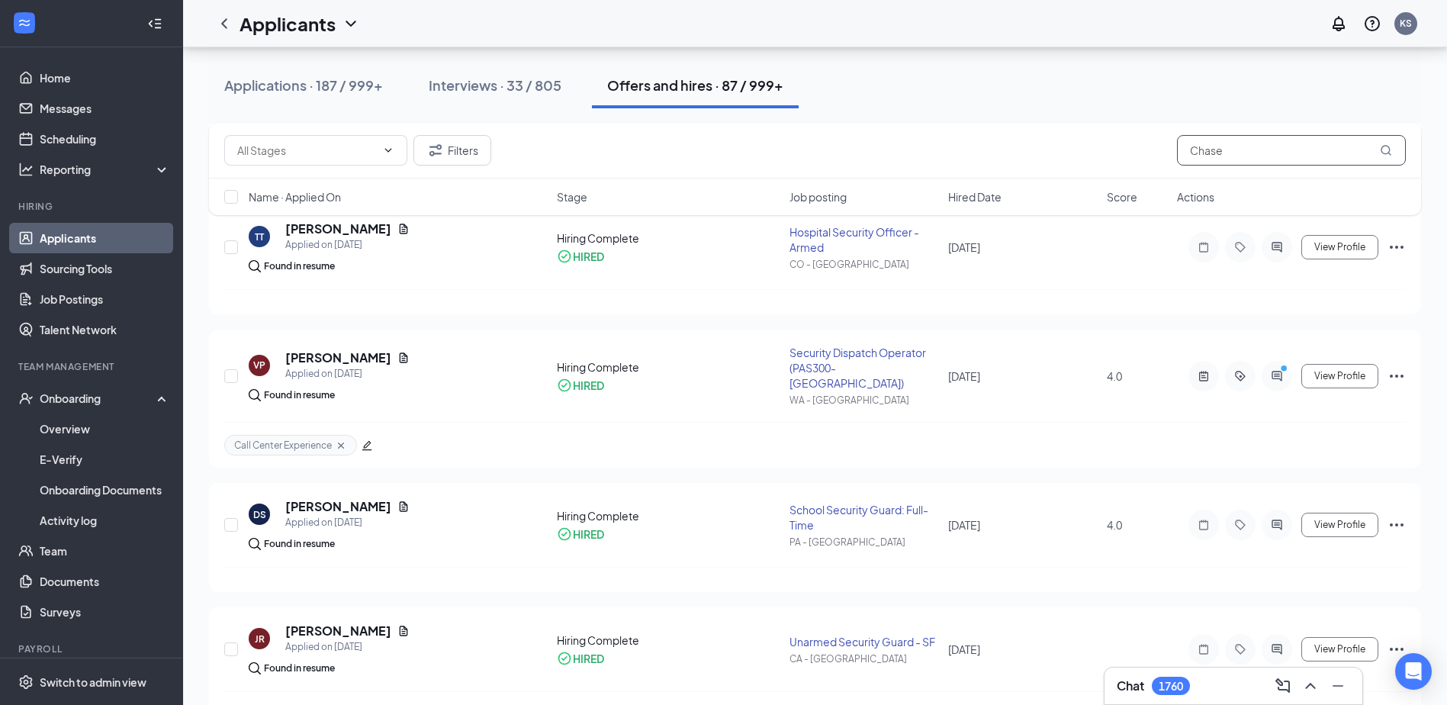
scroll to position [5004, 0]
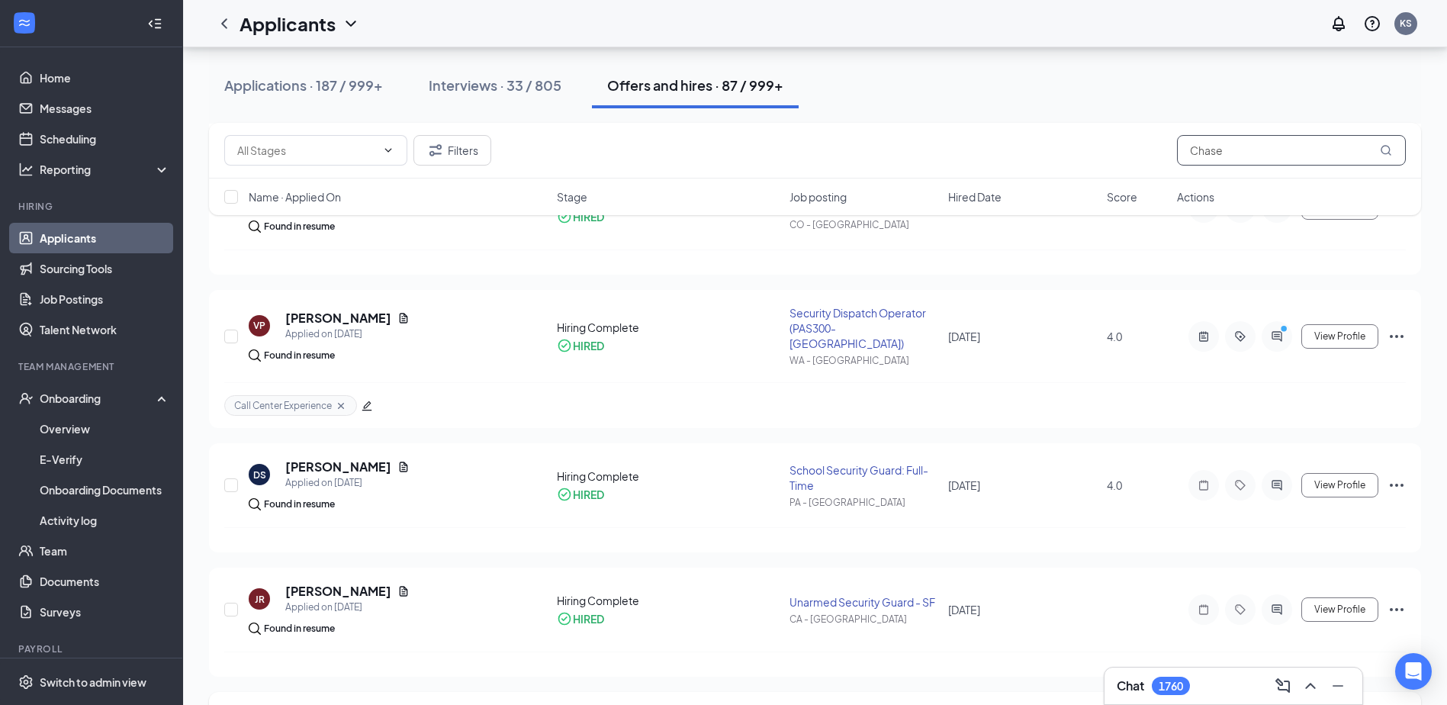
type input "Chase"
click at [342, 85] on div "Applications · 187 / 999+" at bounding box center [303, 84] width 159 height 19
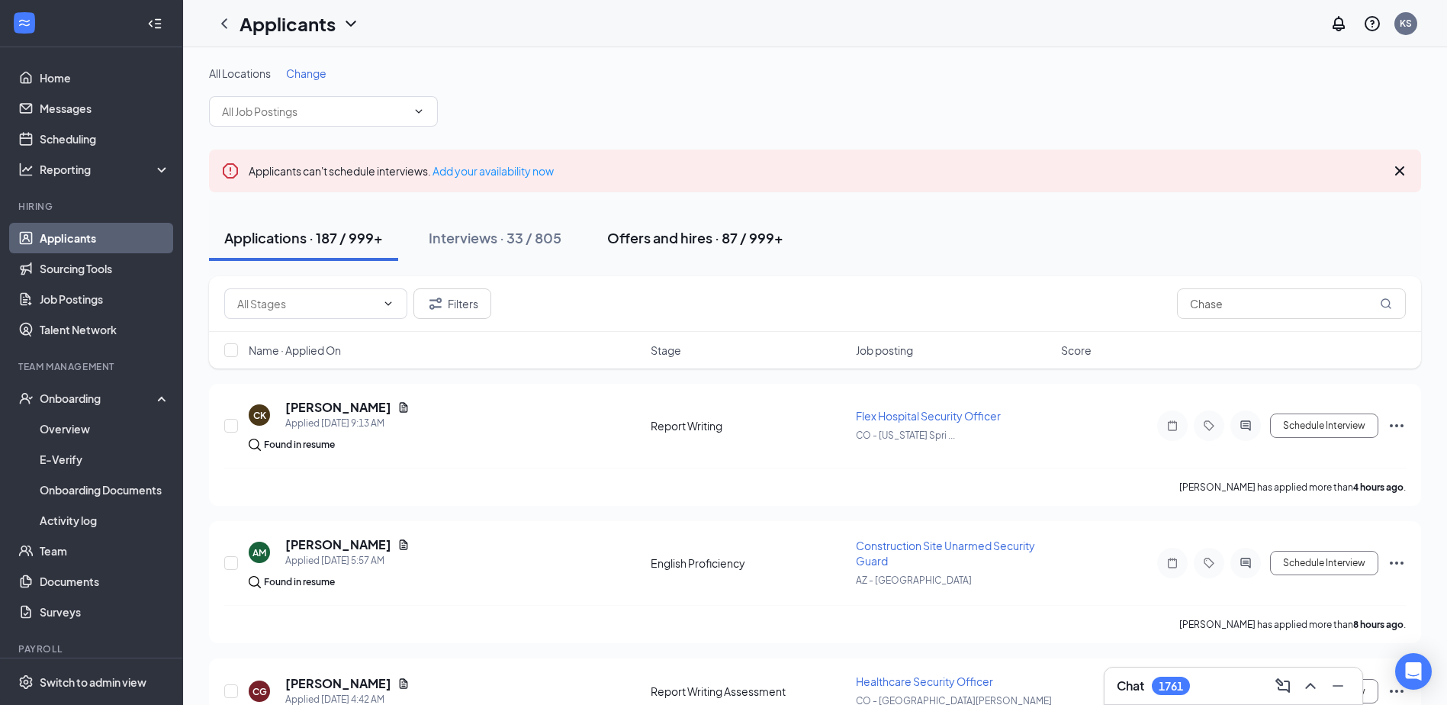
click at [663, 230] on div "Offers and hires · 87 / 999+" at bounding box center [695, 237] width 176 height 19
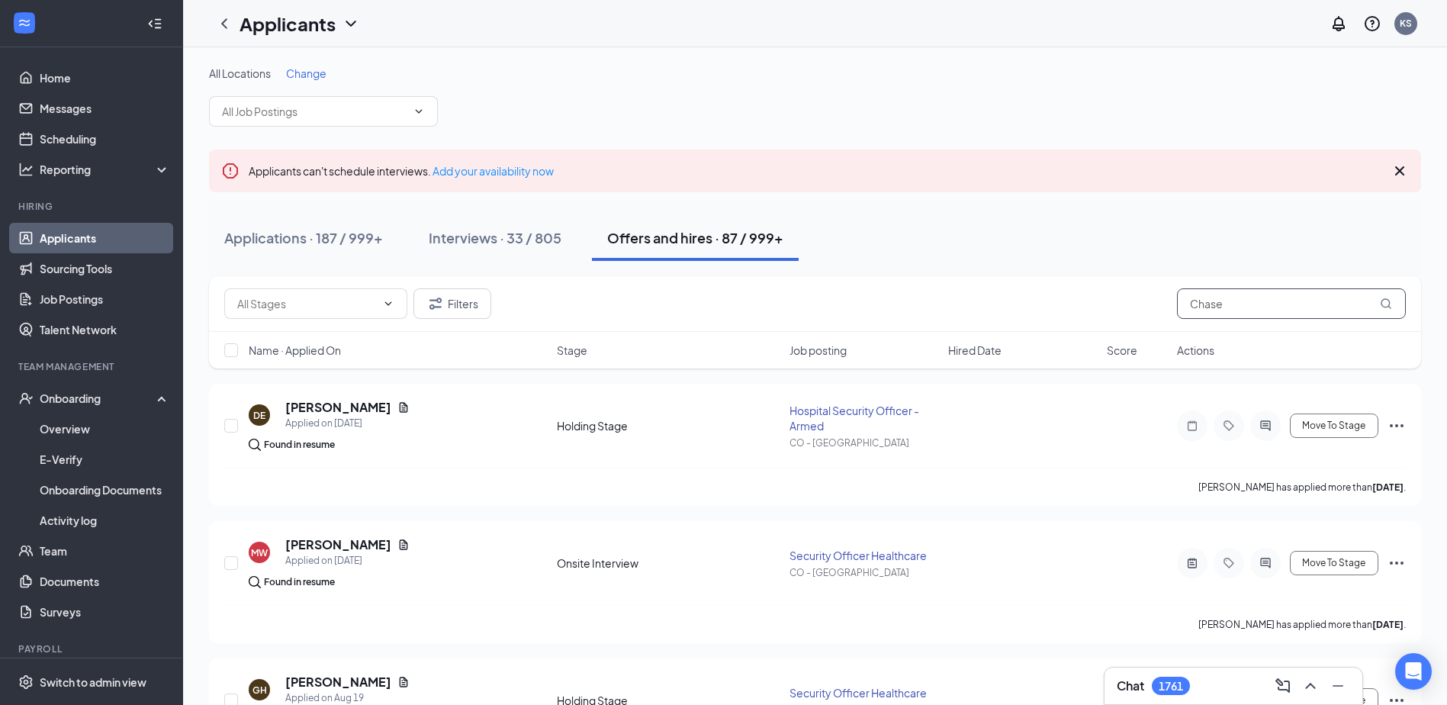
drag, startPoint x: 1233, startPoint y: 302, endPoint x: 1113, endPoint y: 295, distance: 120.7
click at [1120, 300] on div "Filters Chase" at bounding box center [814, 303] width 1181 height 31
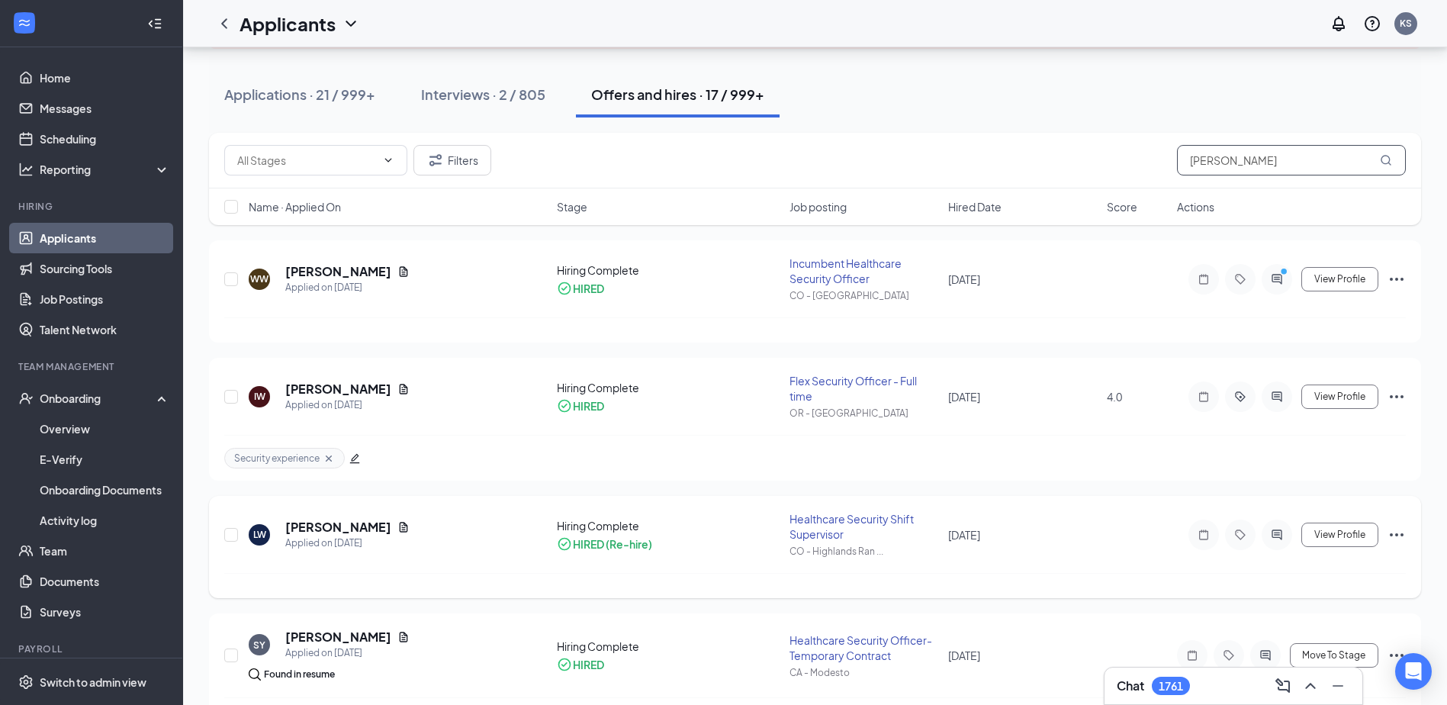
scroll to position [153, 0]
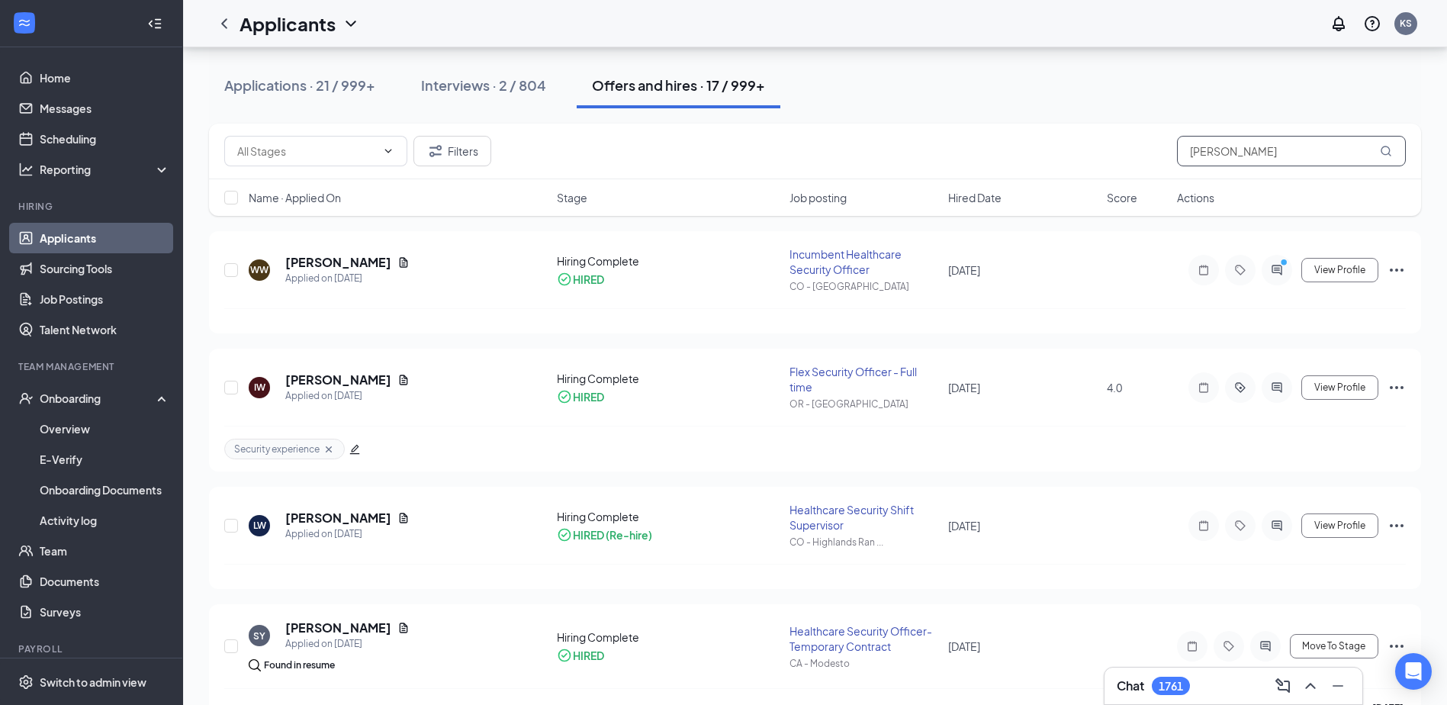
drag, startPoint x: 1230, startPoint y: 151, endPoint x: 1139, endPoint y: 144, distance: 91.0
click at [1139, 144] on div "Filters Walker" at bounding box center [814, 151] width 1181 height 31
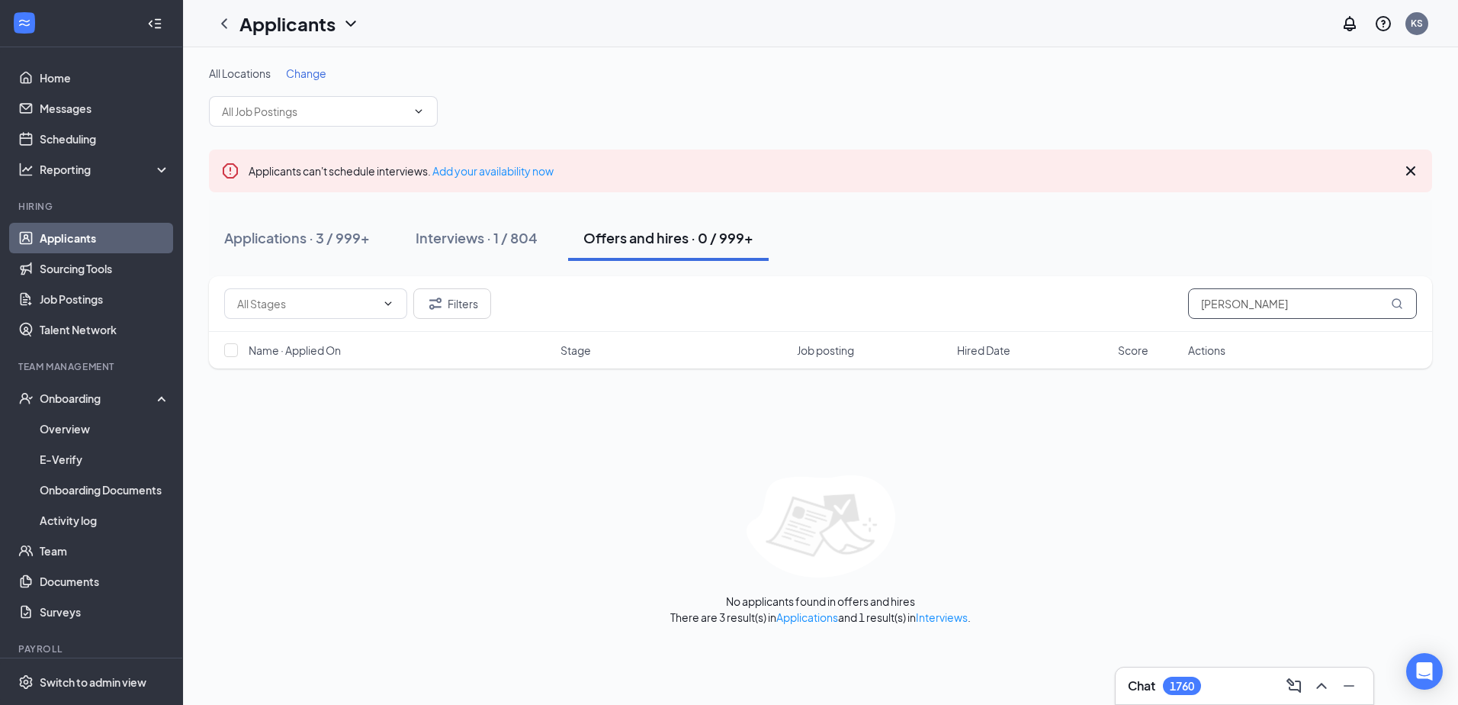
drag, startPoint x: 1296, startPoint y: 298, endPoint x: 1186, endPoint y: 307, distance: 110.2
click at [1186, 307] on div "Filters Angelica" at bounding box center [820, 303] width 1193 height 31
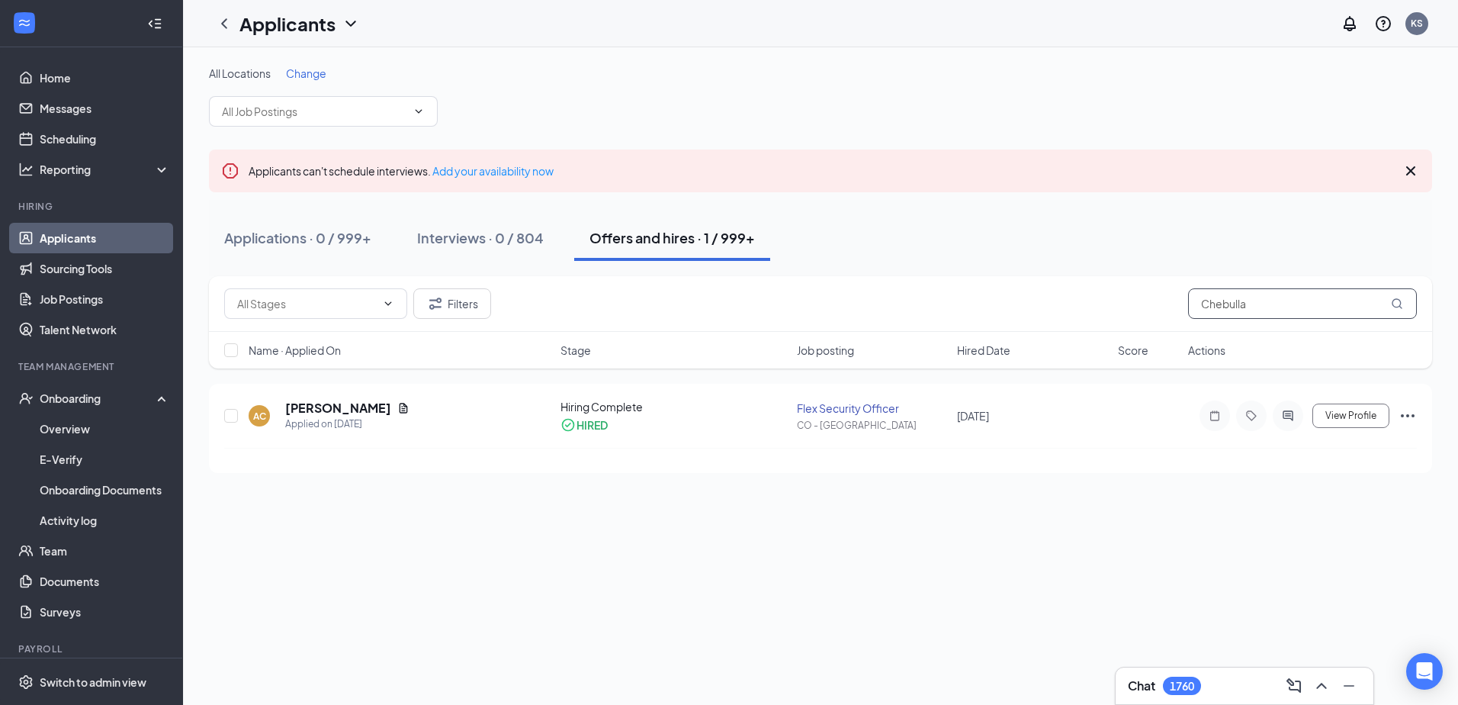
drag, startPoint x: 1287, startPoint y: 302, endPoint x: 1032, endPoint y: 301, distance: 255.5
click at [1032, 301] on div "Filters Chebulla" at bounding box center [820, 303] width 1193 height 31
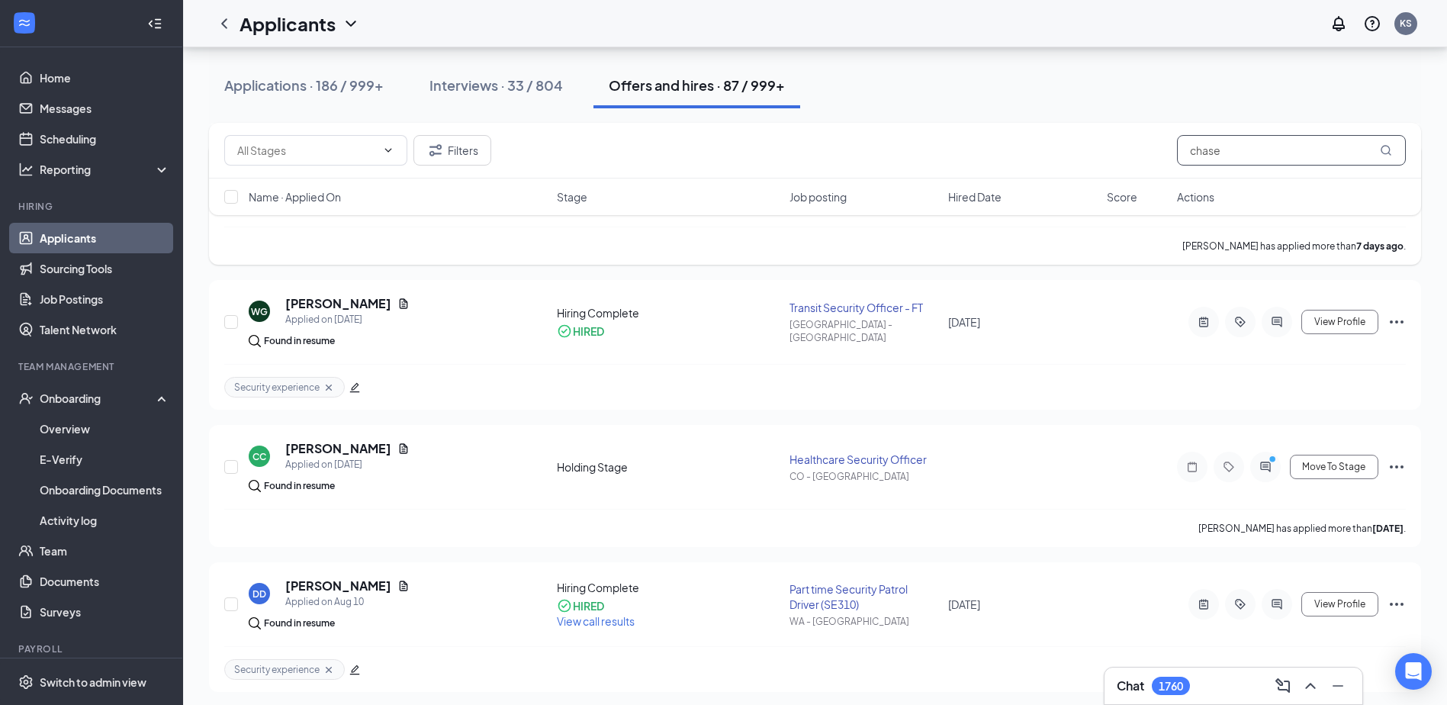
scroll to position [458, 0]
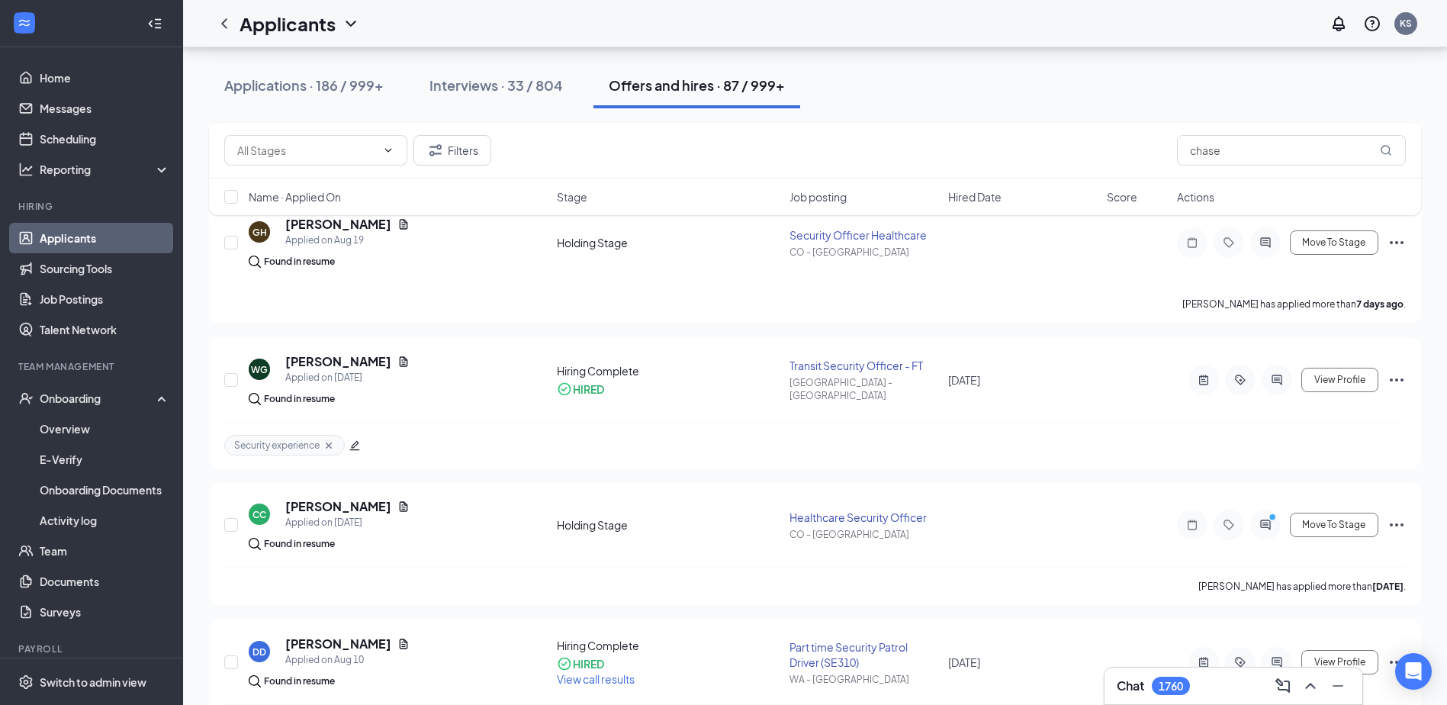
drag, startPoint x: 1238, startPoint y: 136, endPoint x: 1172, endPoint y: 156, distance: 69.2
click at [1172, 156] on div "Filters chase" at bounding box center [815, 151] width 1212 height 56
drag, startPoint x: 1242, startPoint y: 156, endPoint x: 1056, endPoint y: 149, distance: 186.2
click at [1056, 149] on div "Filters chase" at bounding box center [814, 150] width 1181 height 31
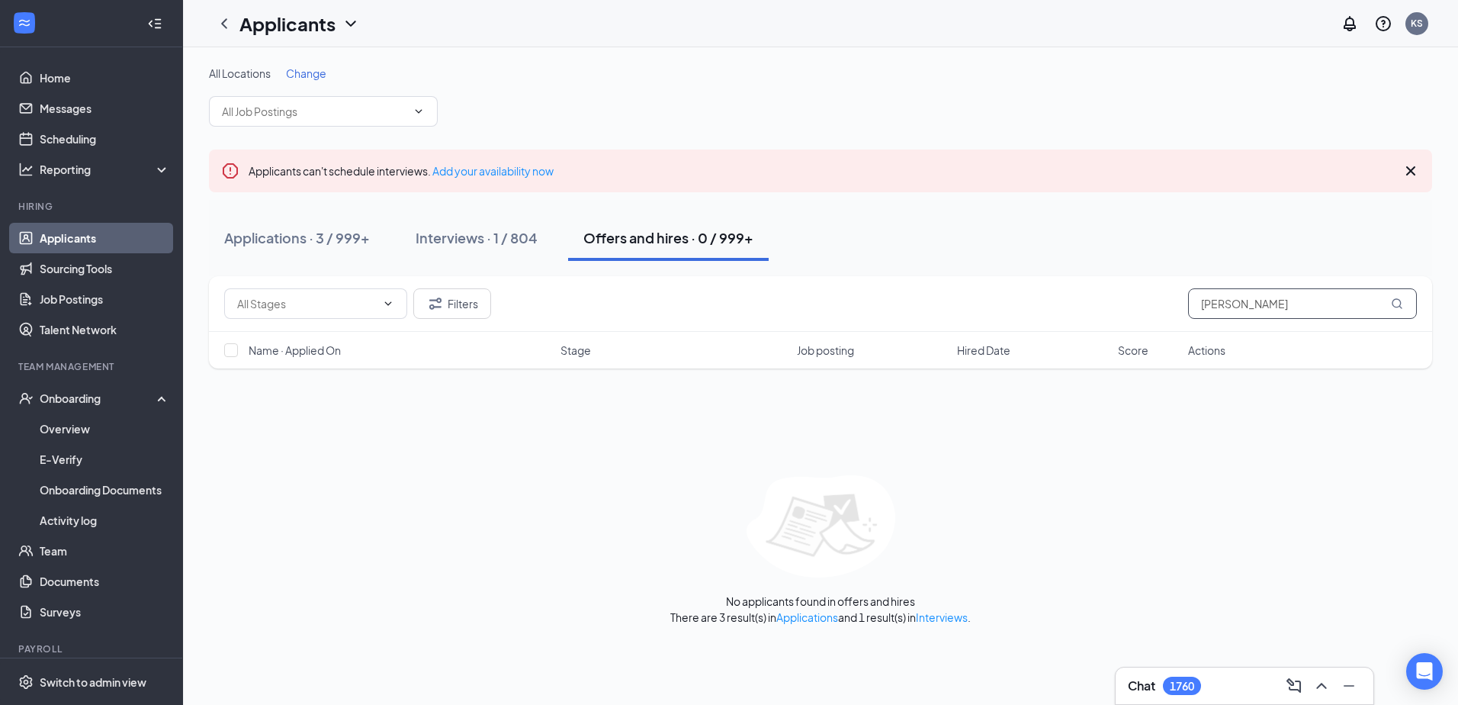
type input "Angelica"
click at [77, 137] on link "Scheduling" at bounding box center [105, 139] width 130 height 31
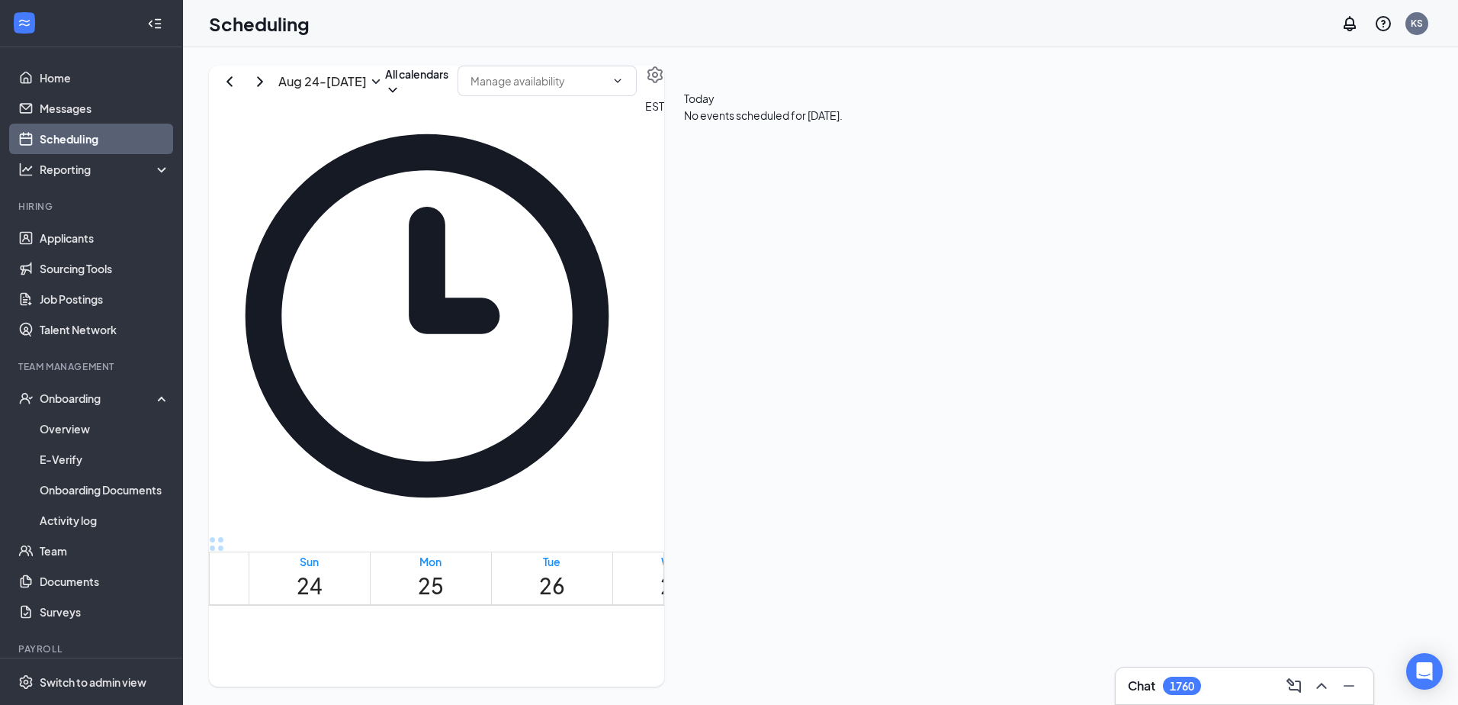
scroll to position [750, 0]
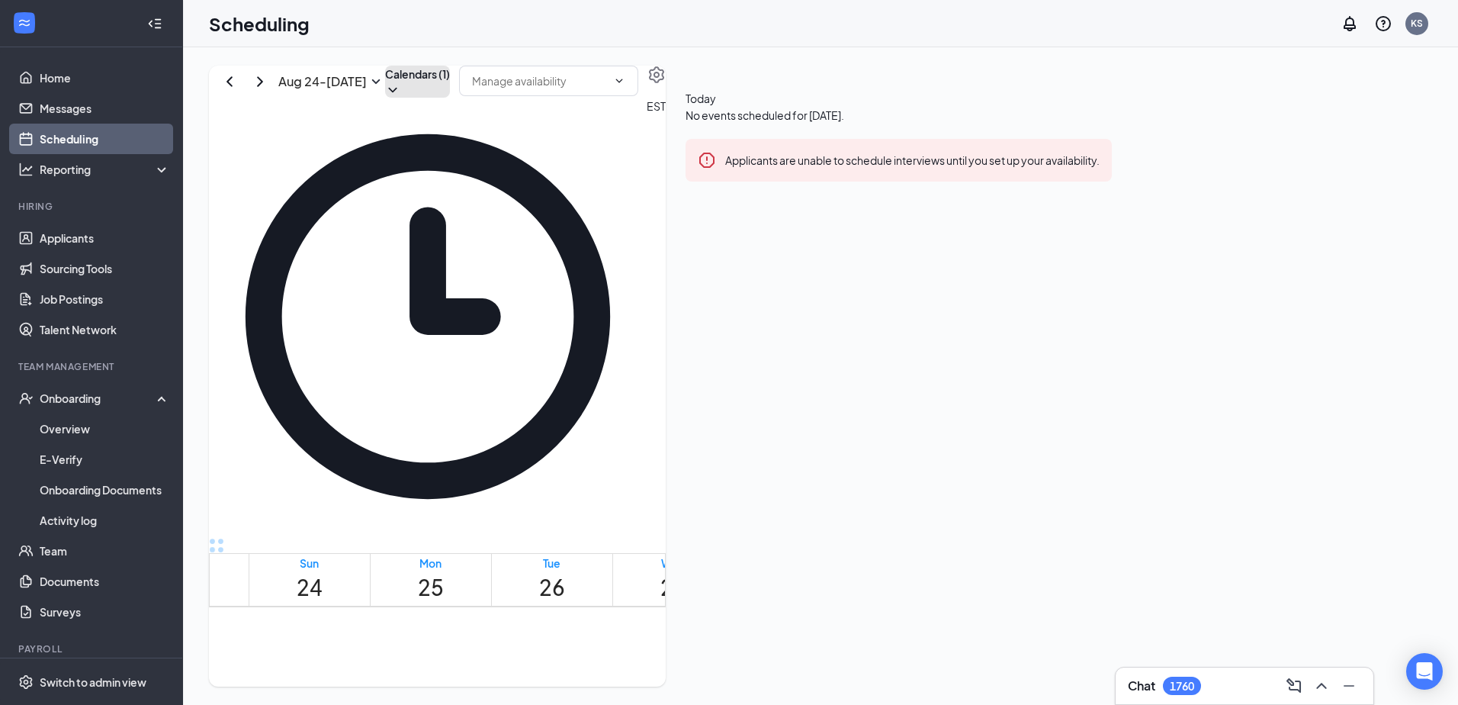
click at [400, 98] on icon "ChevronDown" at bounding box center [392, 89] width 15 height 15
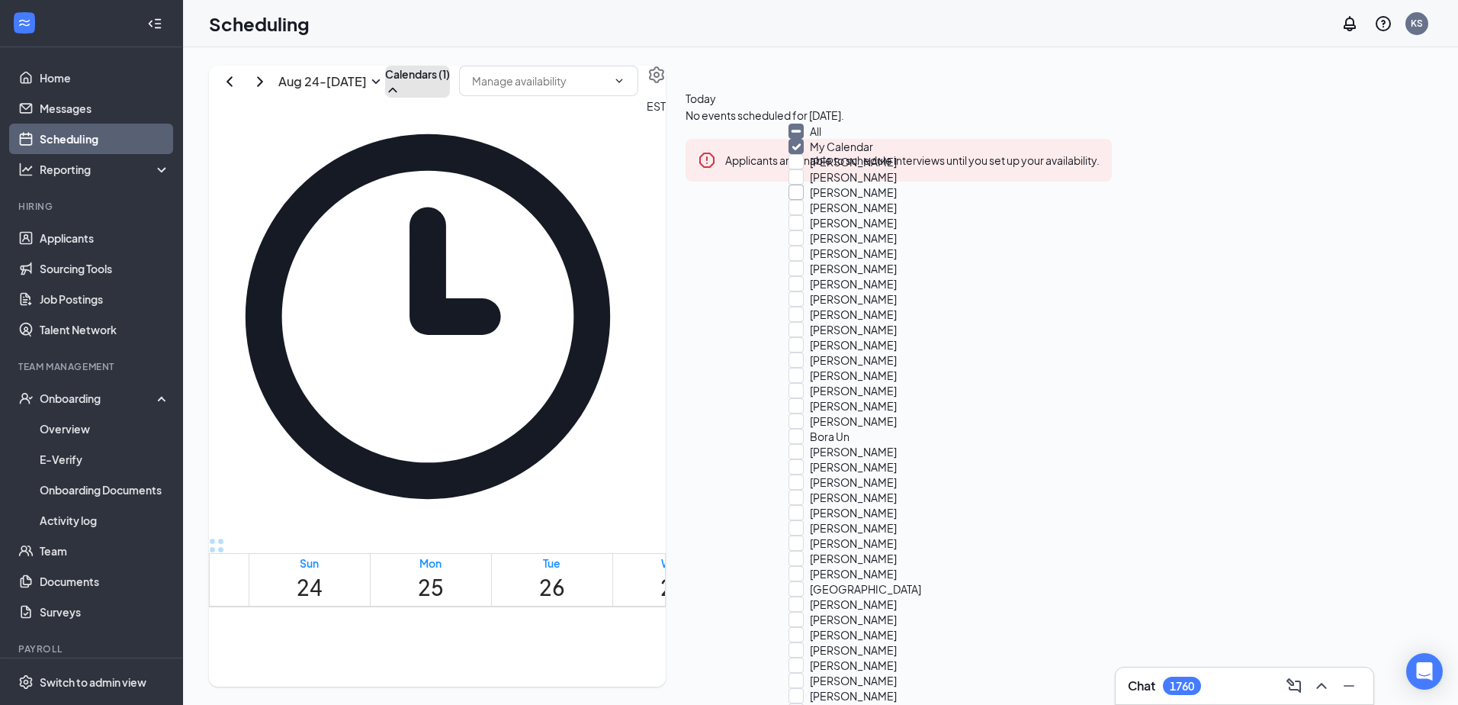
scroll to position [153, 0]
click at [808, 230] on input "Ali Pousti" at bounding box center [842, 237] width 108 height 15
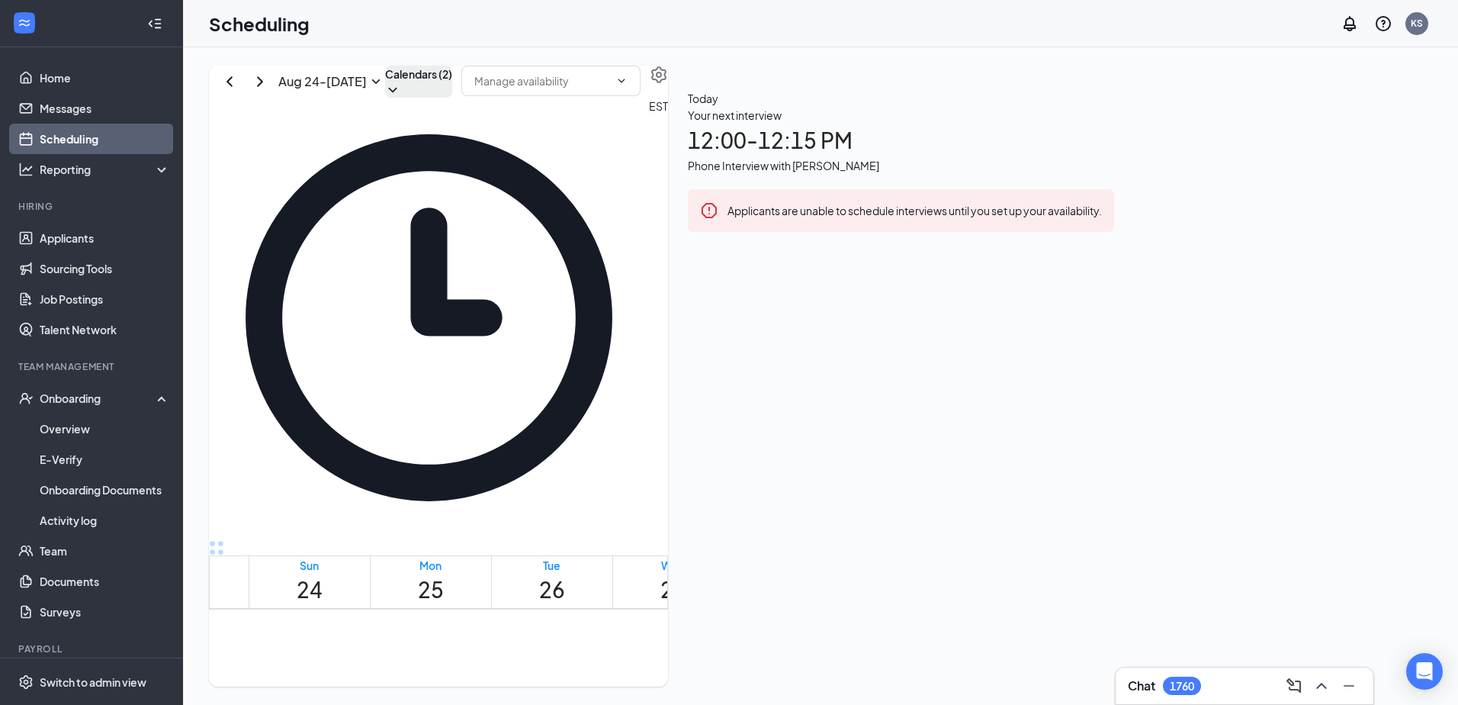
click at [643, 39] on div "Scheduling KS" at bounding box center [820, 23] width 1275 height 47
click at [400, 98] on icon "ChevronDown" at bounding box center [392, 89] width 15 height 15
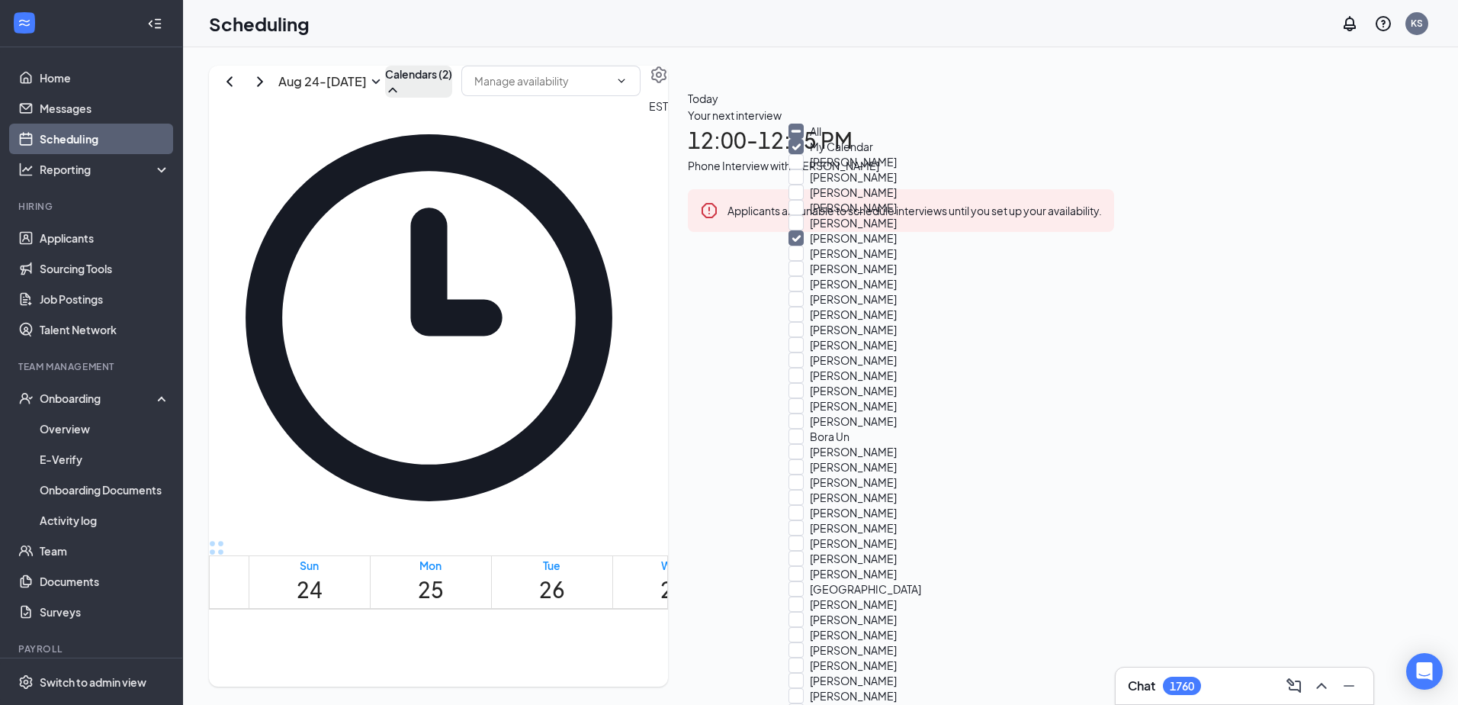
click at [806, 230] on input "Ali Pousti" at bounding box center [842, 237] width 108 height 15
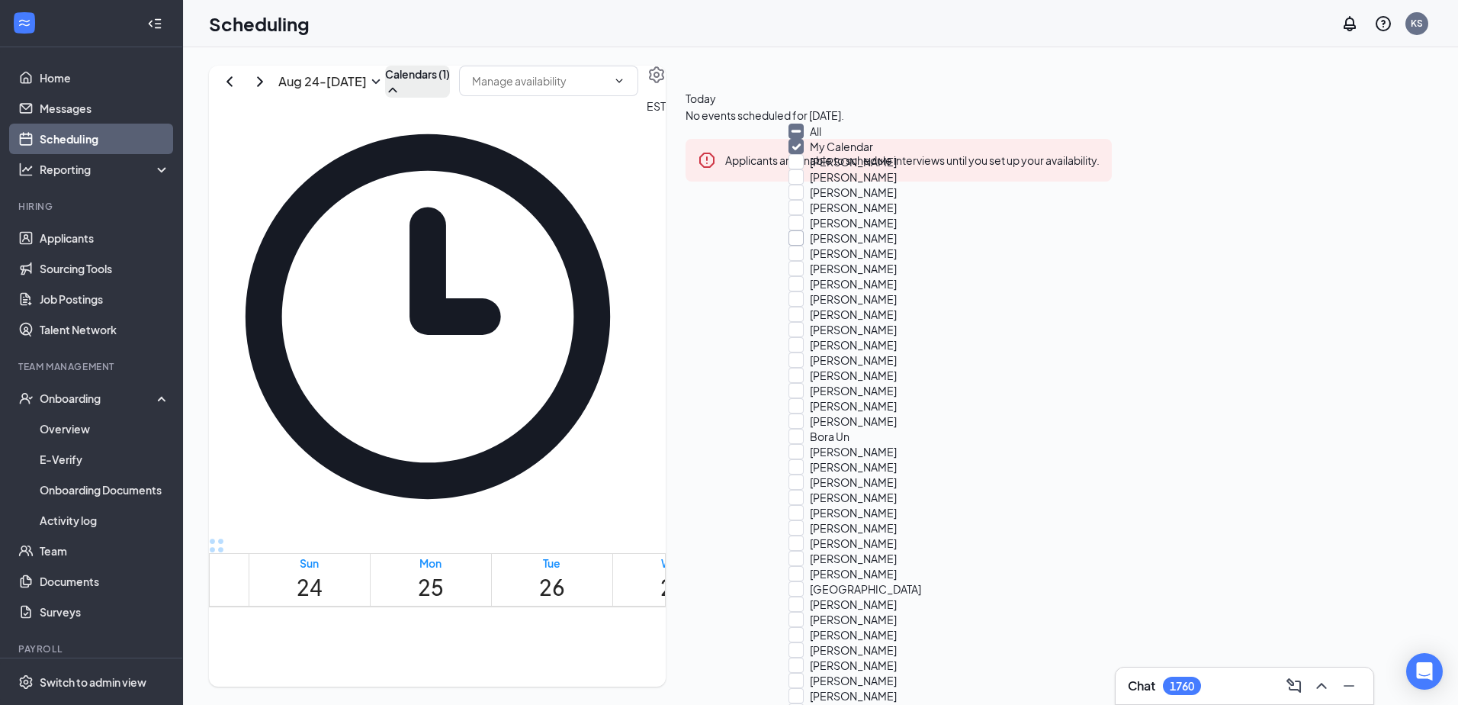
click at [806, 230] on input "Ali Pousti" at bounding box center [842, 237] width 108 height 15
checkbox input "true"
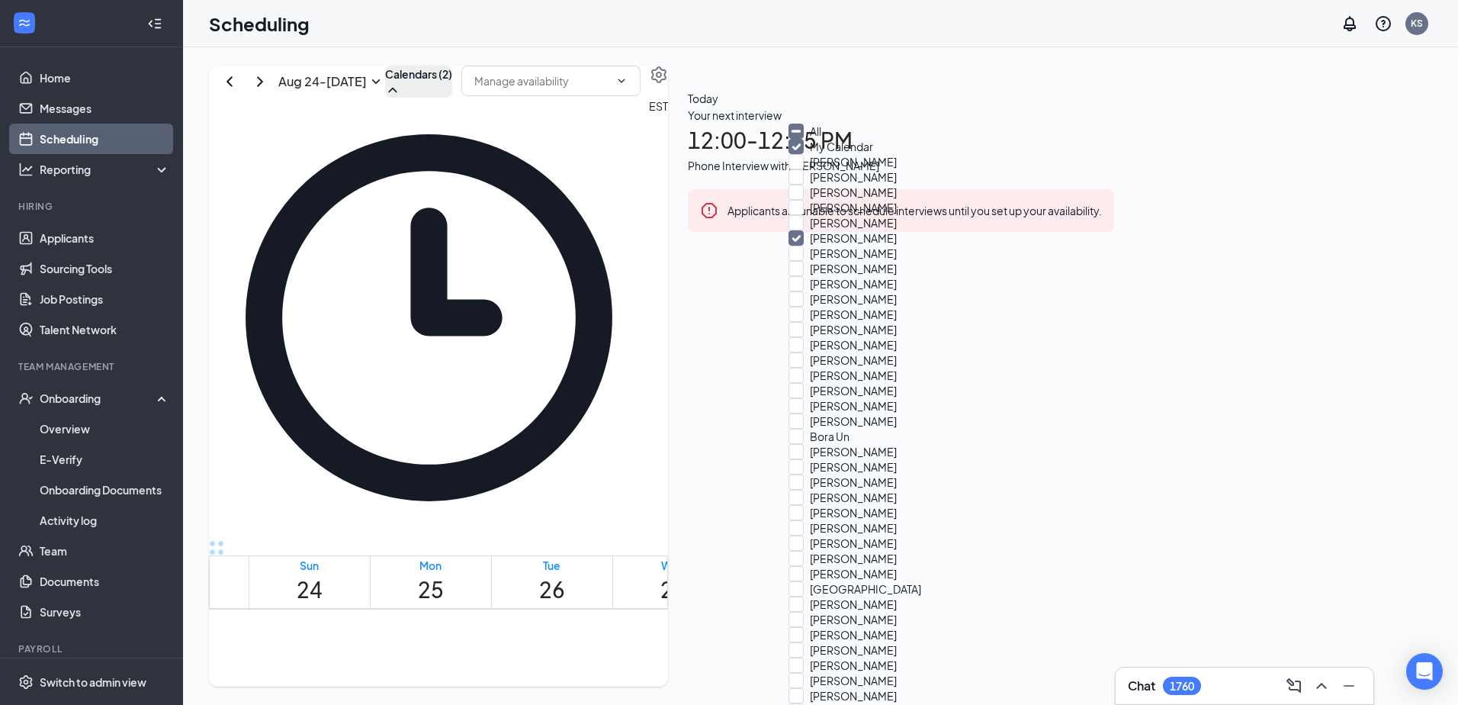
scroll to position [1091, 0]
click at [1072, 517] on td at bounding box center [673, 526] width 849 height 18
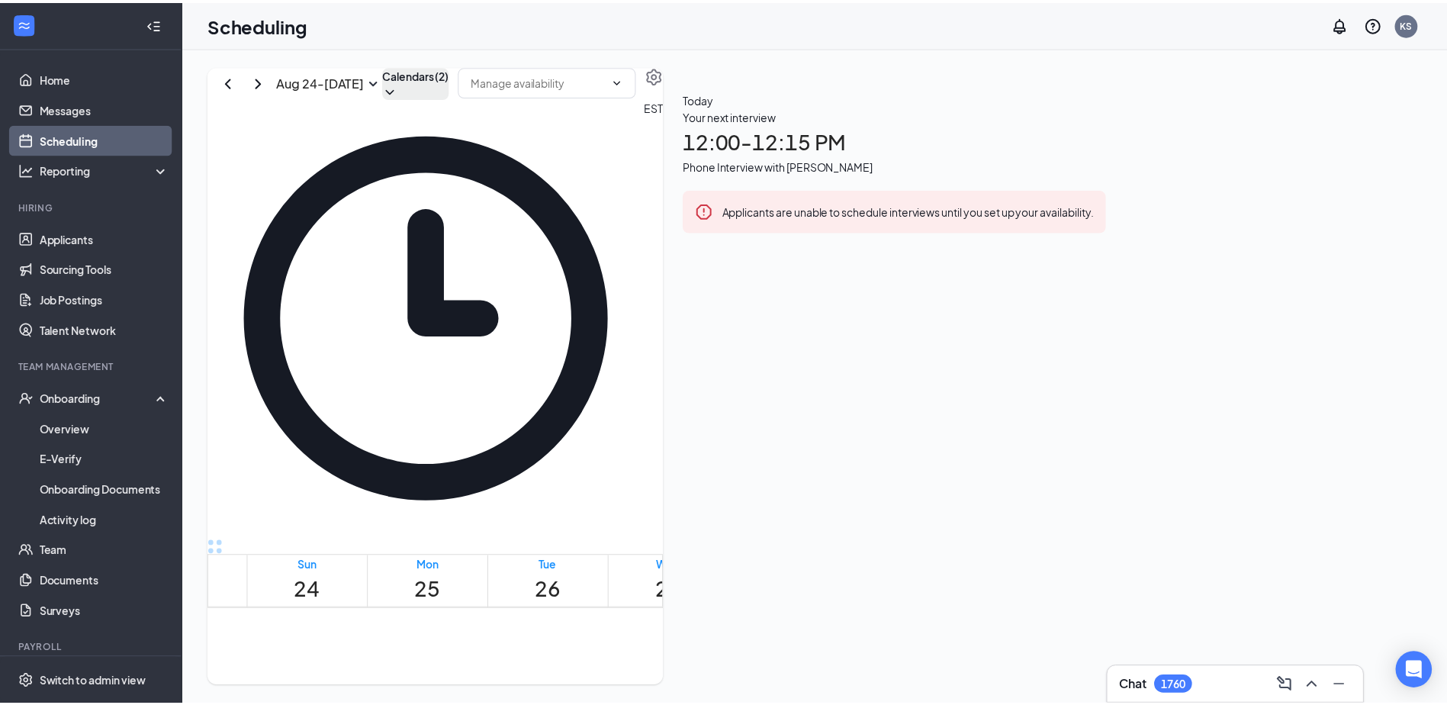
scroll to position [862, 0]
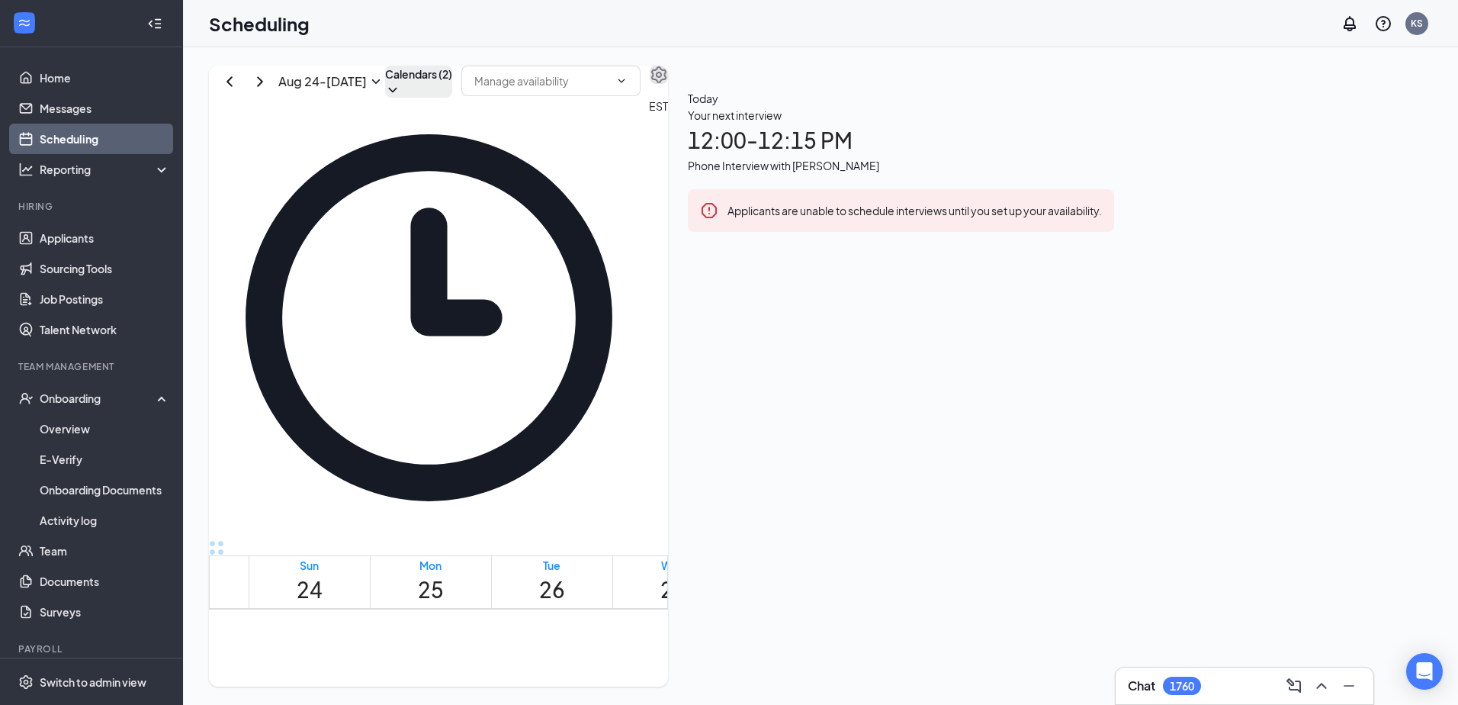
click at [668, 84] on icon "Settings" at bounding box center [659, 75] width 18 height 18
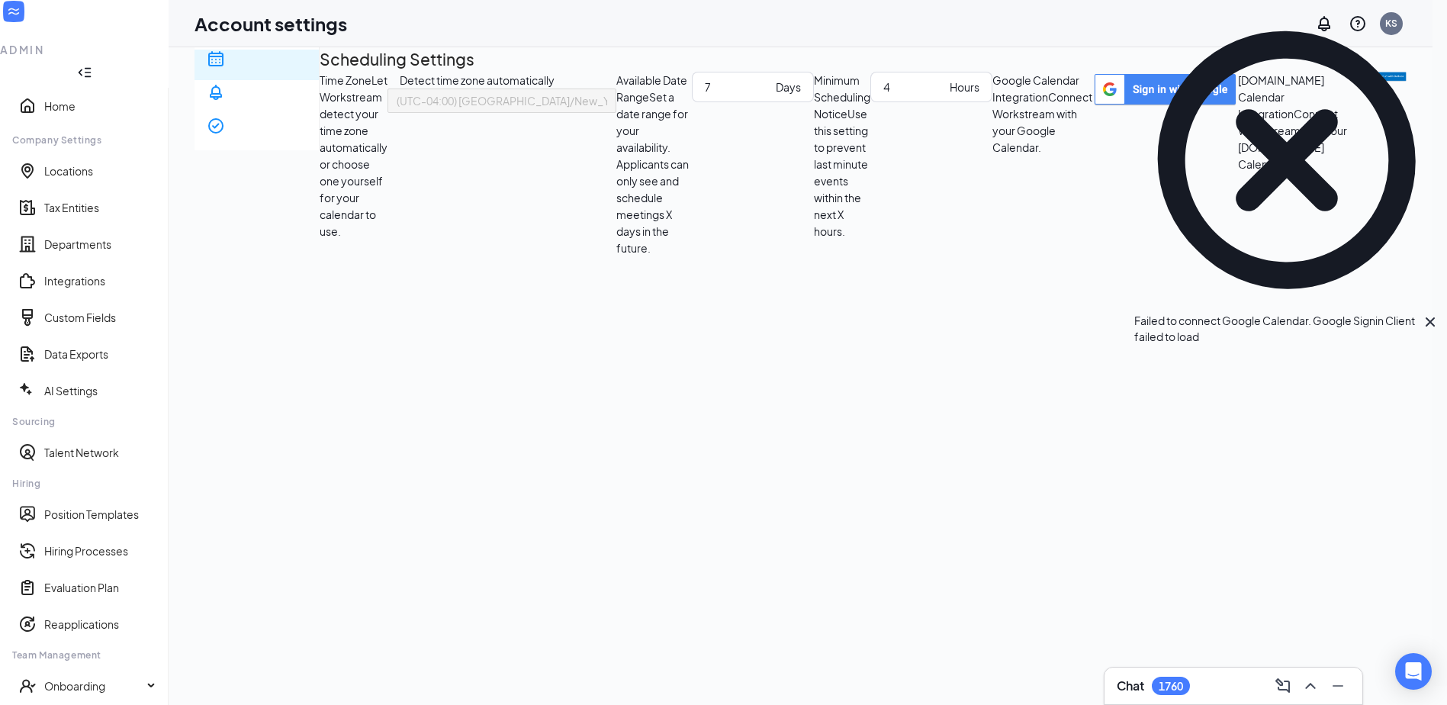
scroll to position [25, 0]
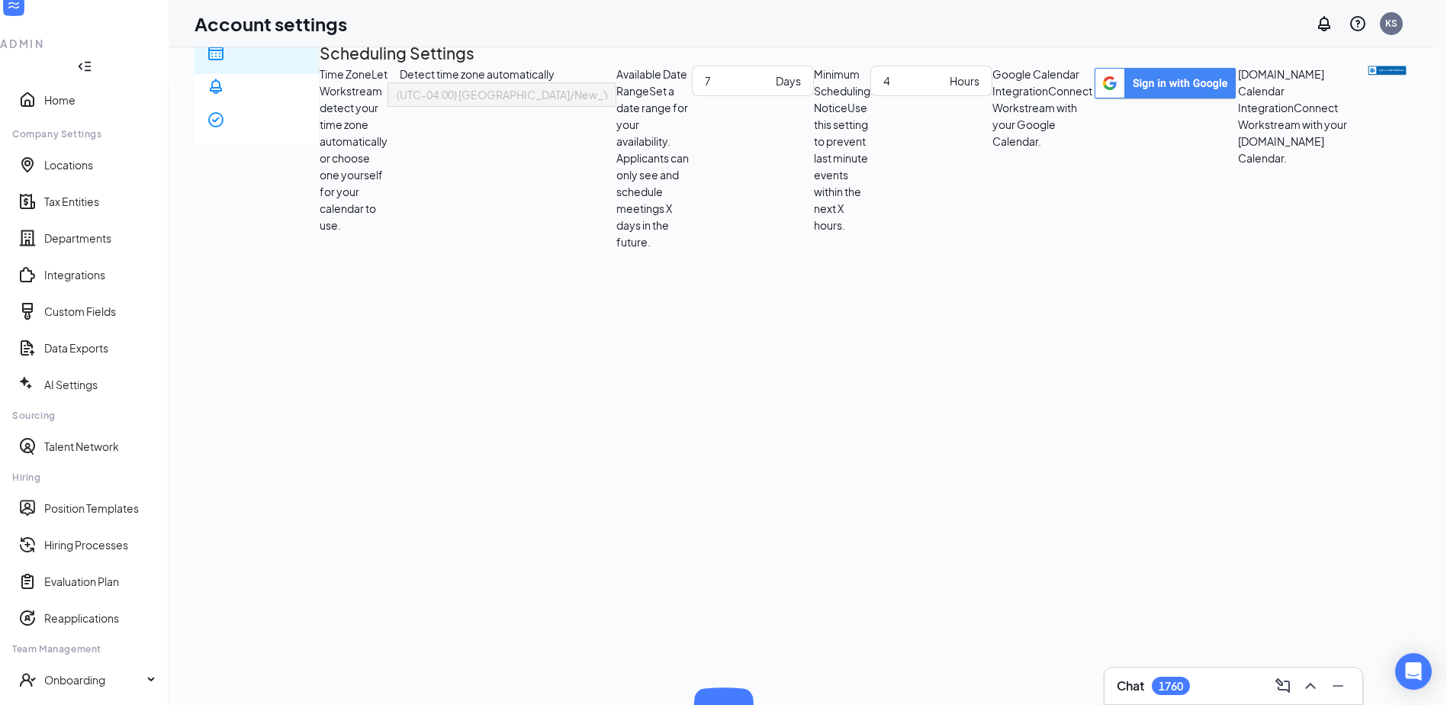
click at [1367, 75] on img "button" at bounding box center [1386, 71] width 39 height 10
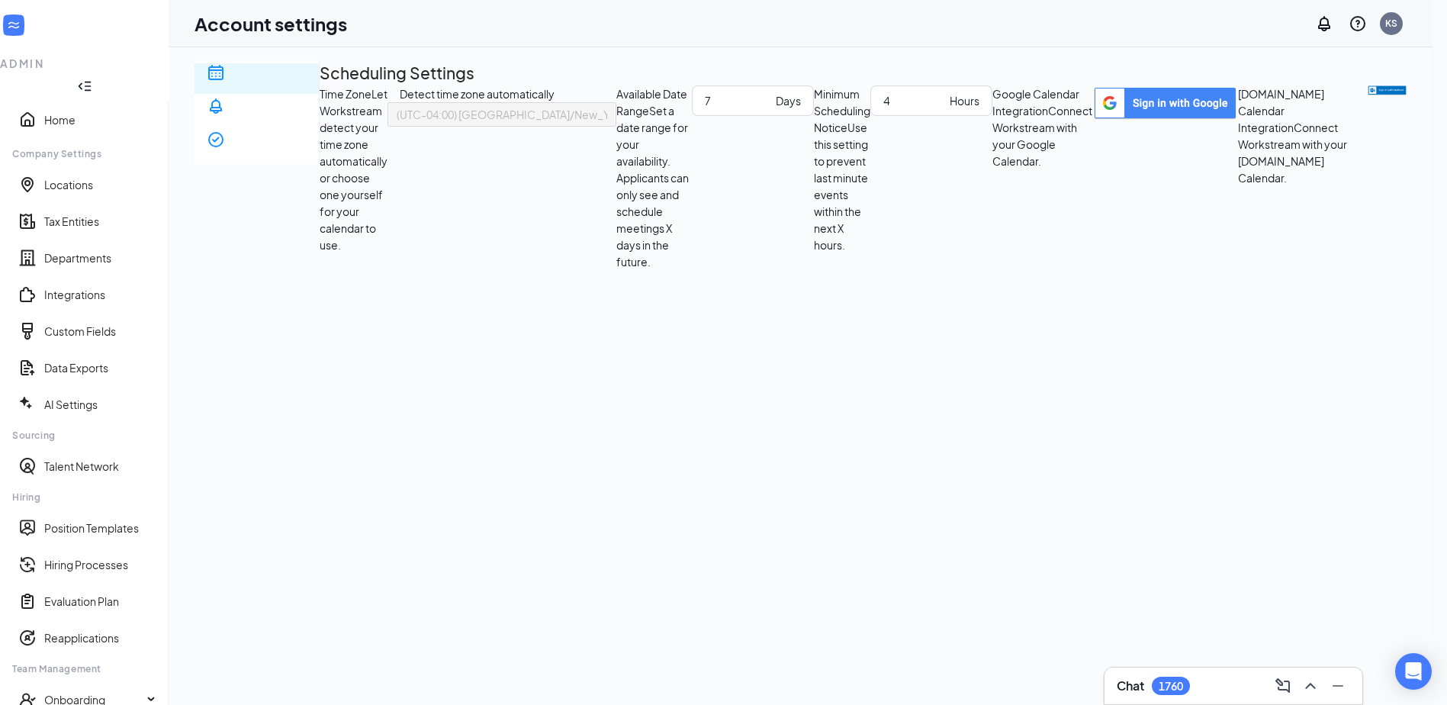
scroll to position [0, 0]
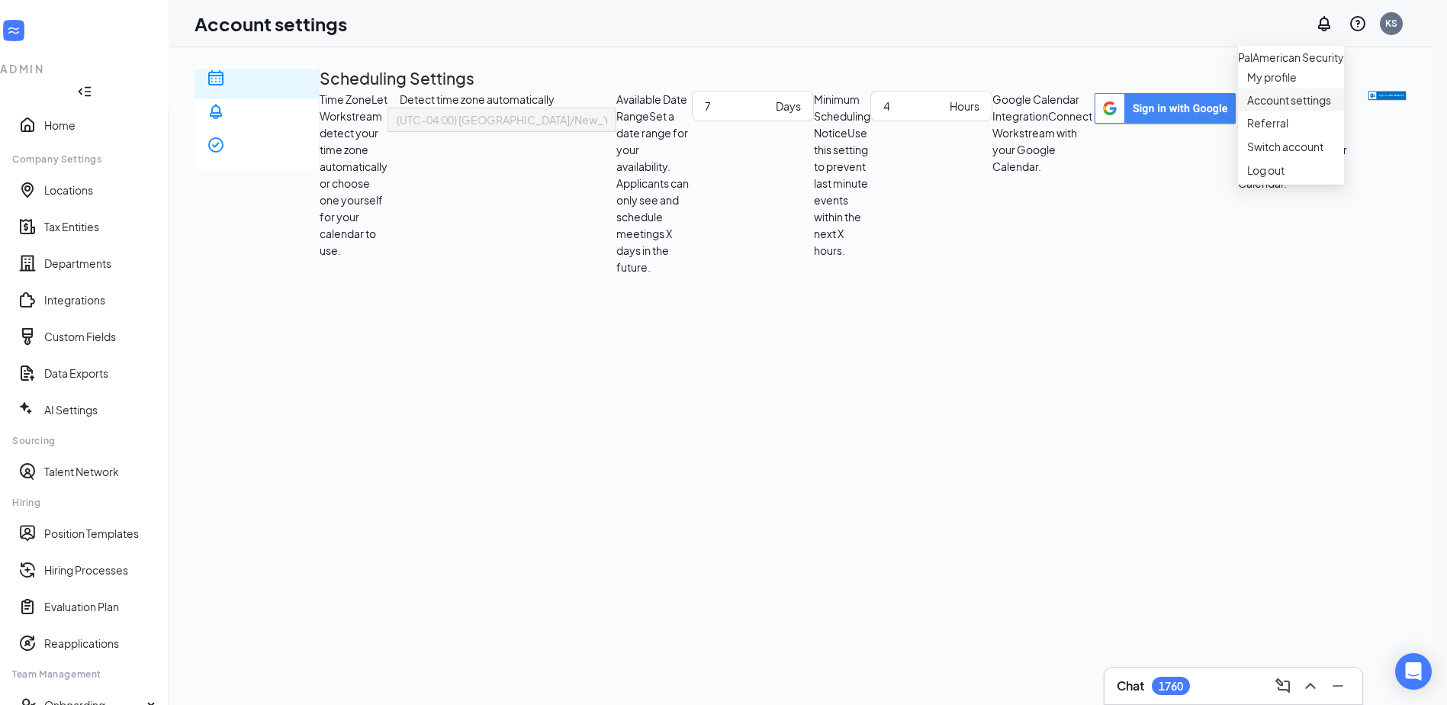
click at [1282, 108] on link "Account settings" at bounding box center [1291, 99] width 88 height 15
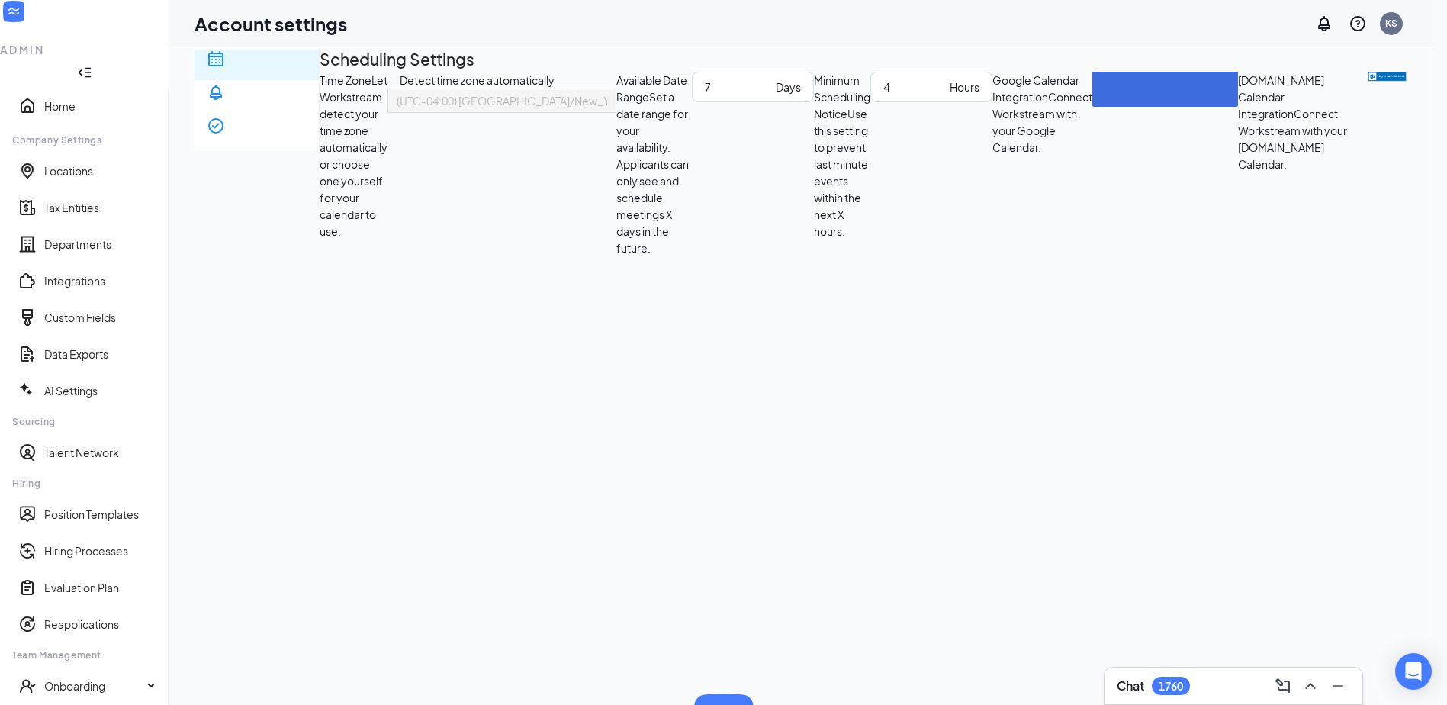
scroll to position [25, 0]
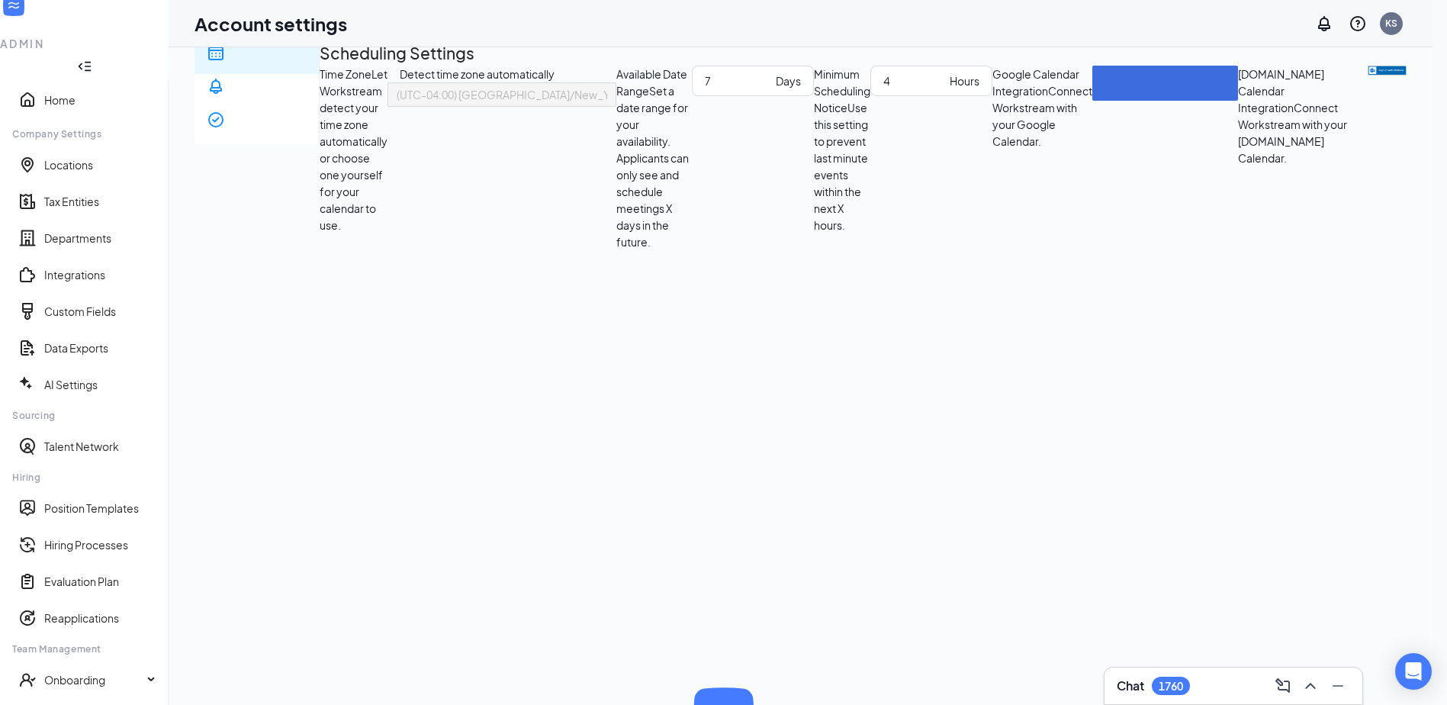
click at [1367, 75] on img "button" at bounding box center [1386, 71] width 39 height 10
click at [51, 92] on link "Home" at bounding box center [100, 99] width 112 height 15
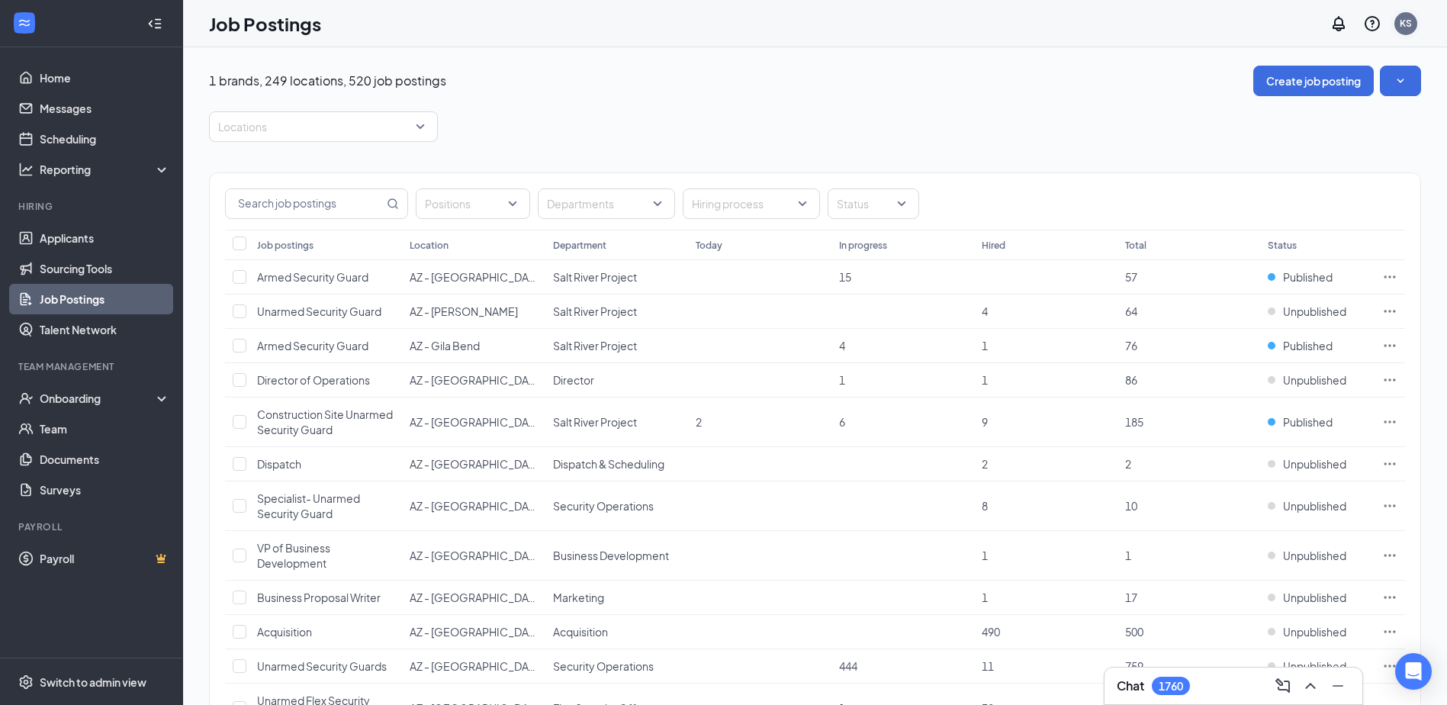
click at [1410, 18] on div "KS" at bounding box center [1405, 23] width 12 height 13
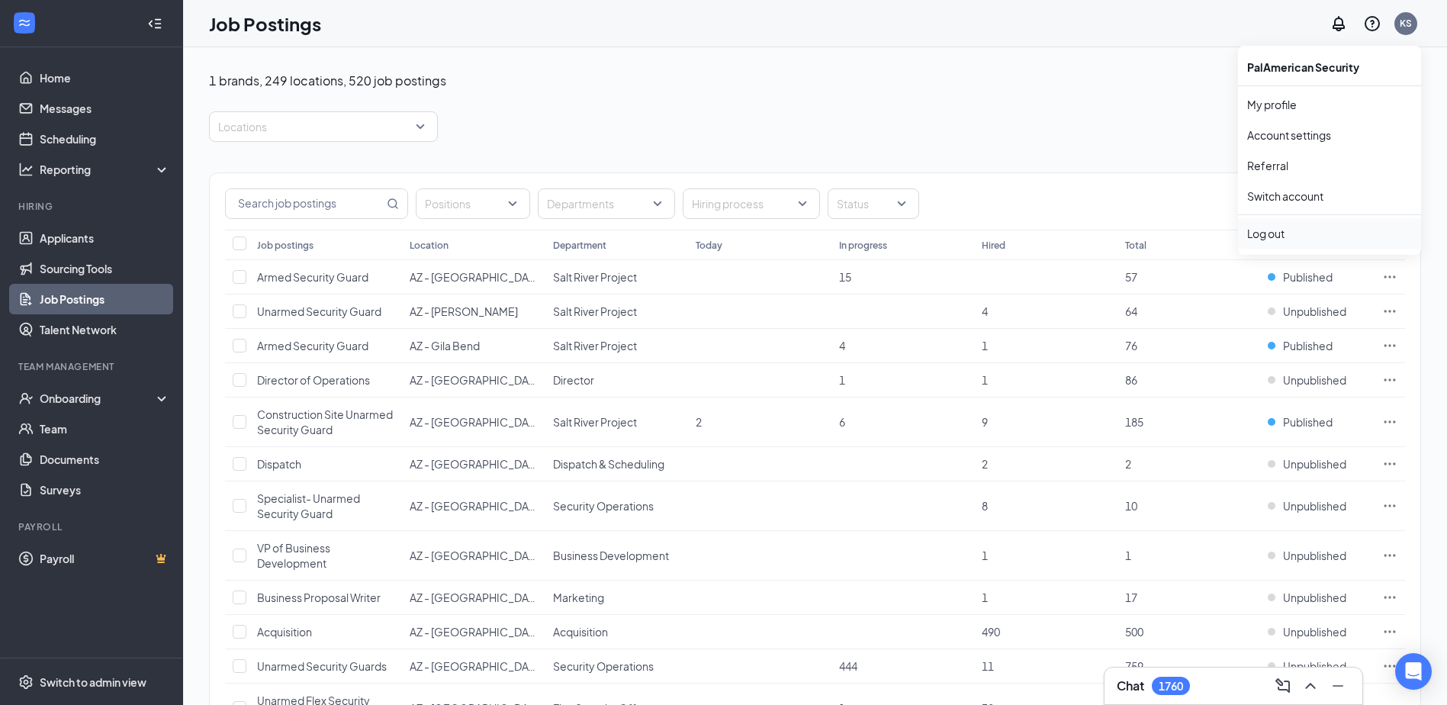
click at [1279, 235] on div "Log out" at bounding box center [1329, 233] width 165 height 15
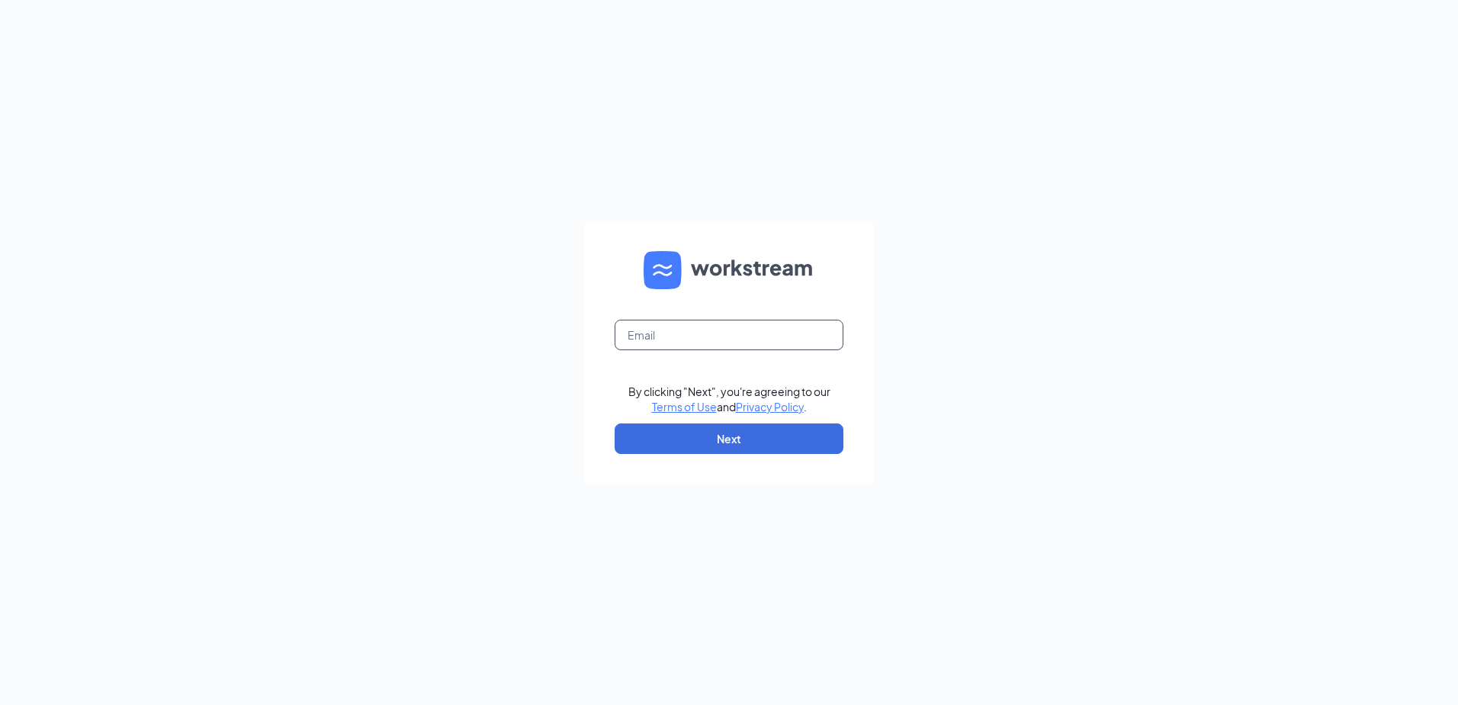
click at [718, 337] on input "text" at bounding box center [729, 335] width 229 height 31
type input "[EMAIL_ADDRESS][DOMAIN_NAME]"
click at [724, 431] on button "Next" at bounding box center [729, 438] width 229 height 31
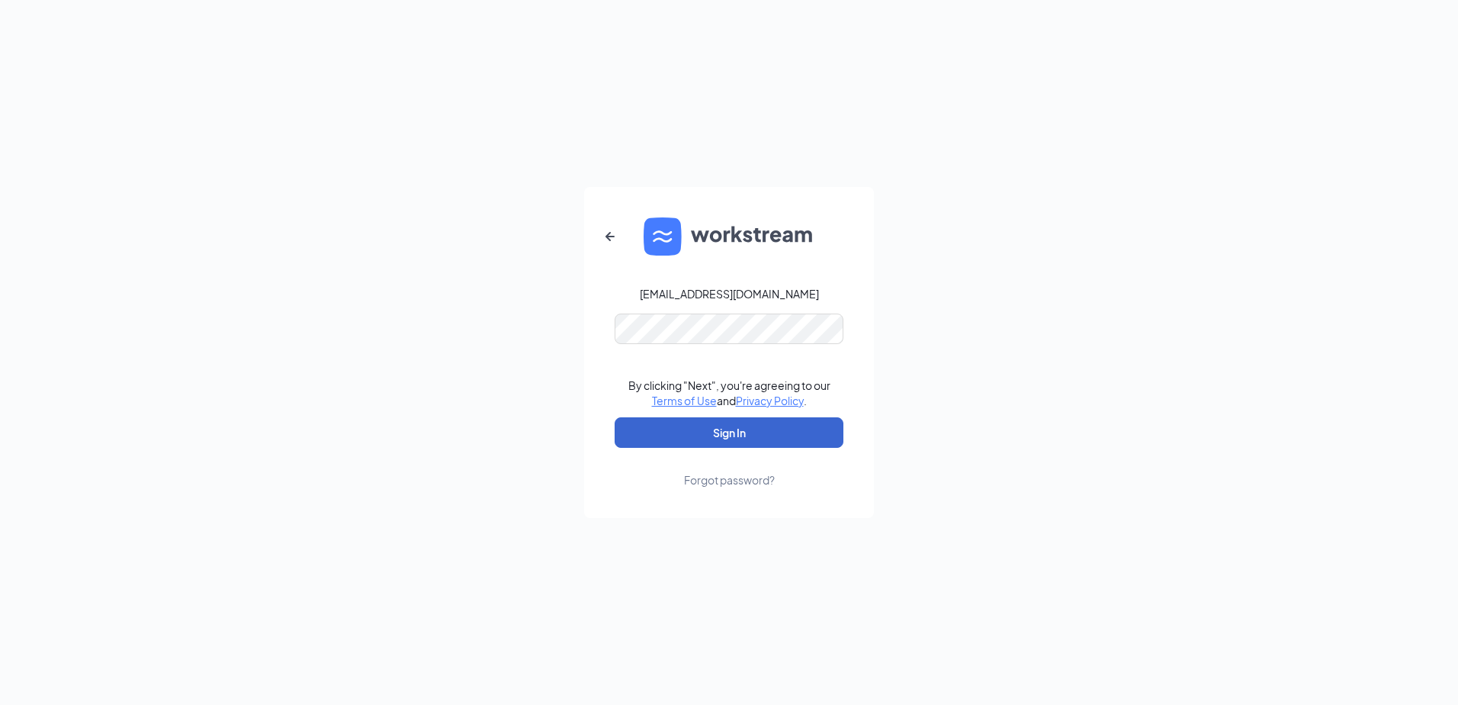
click at [739, 429] on button "Sign In" at bounding box center [729, 432] width 229 height 31
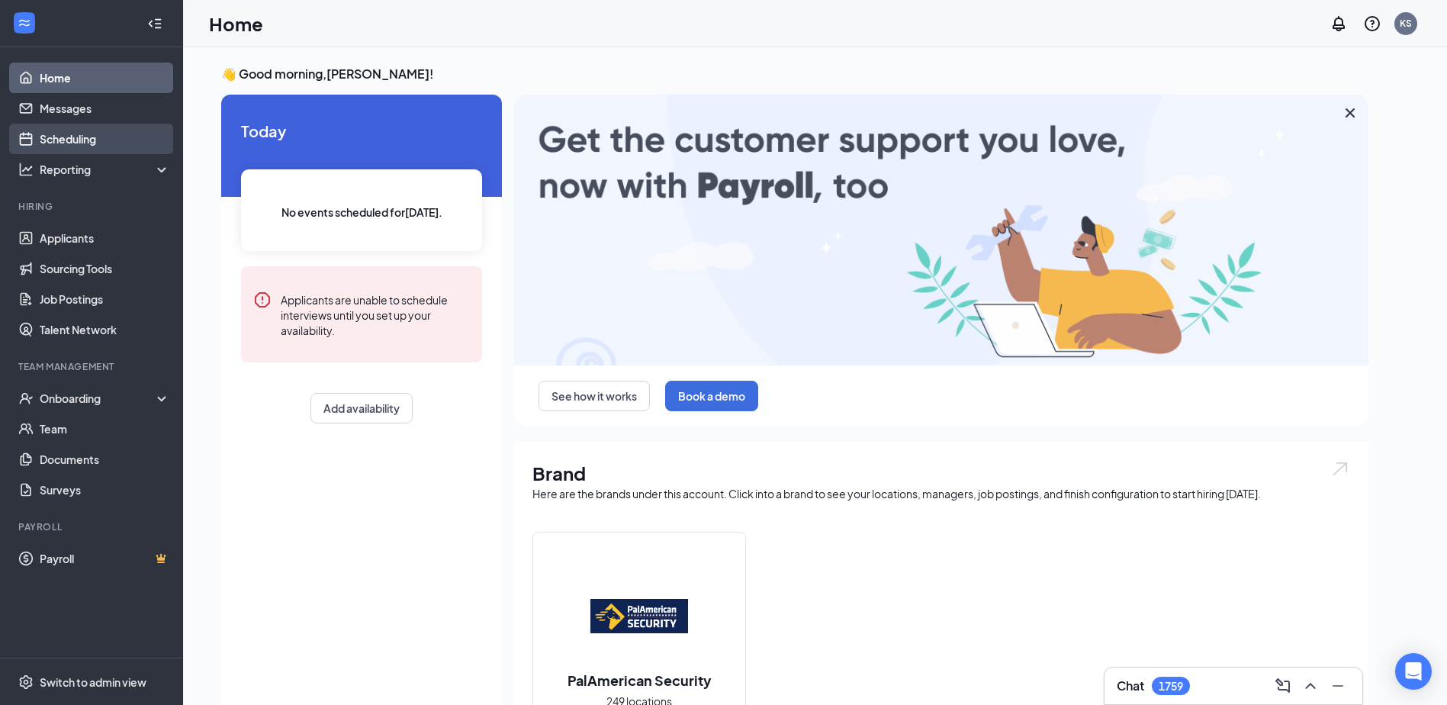
click at [86, 137] on link "Scheduling" at bounding box center [105, 139] width 130 height 31
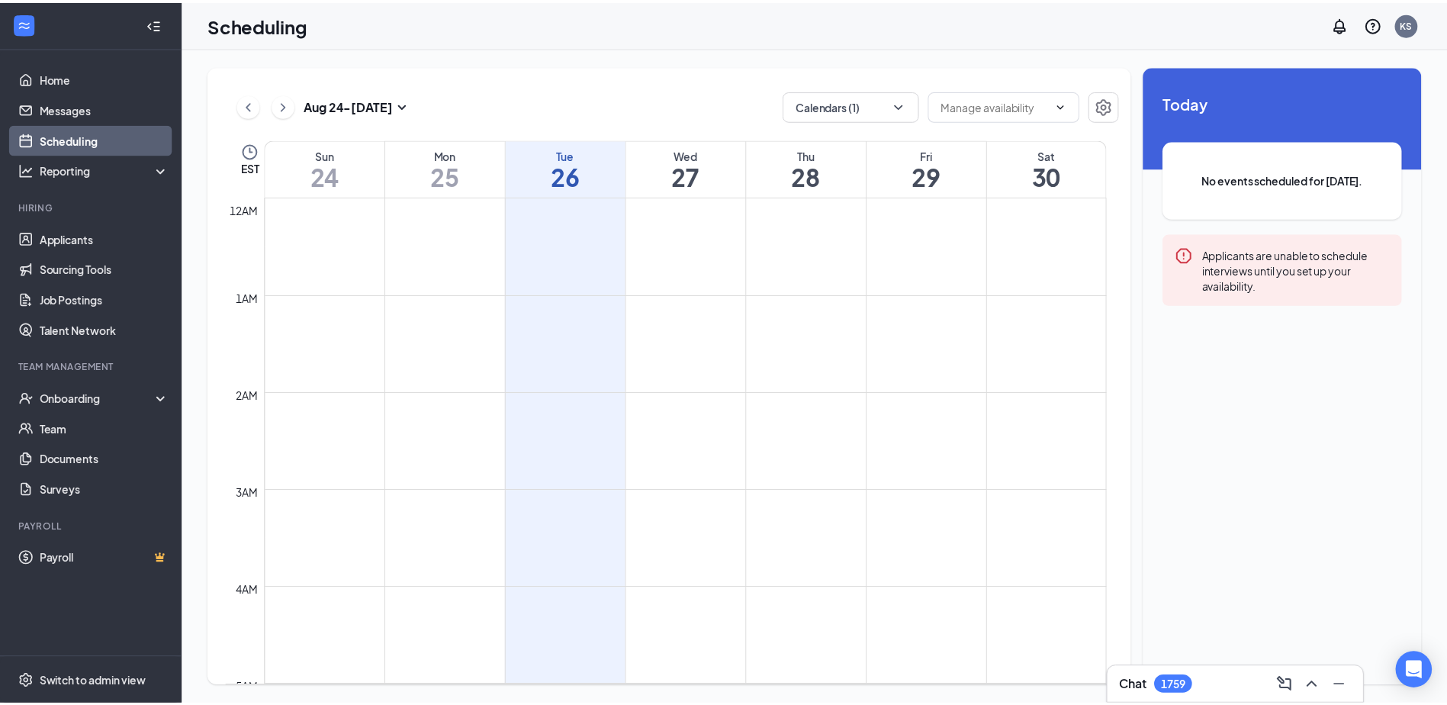
scroll to position [750, 0]
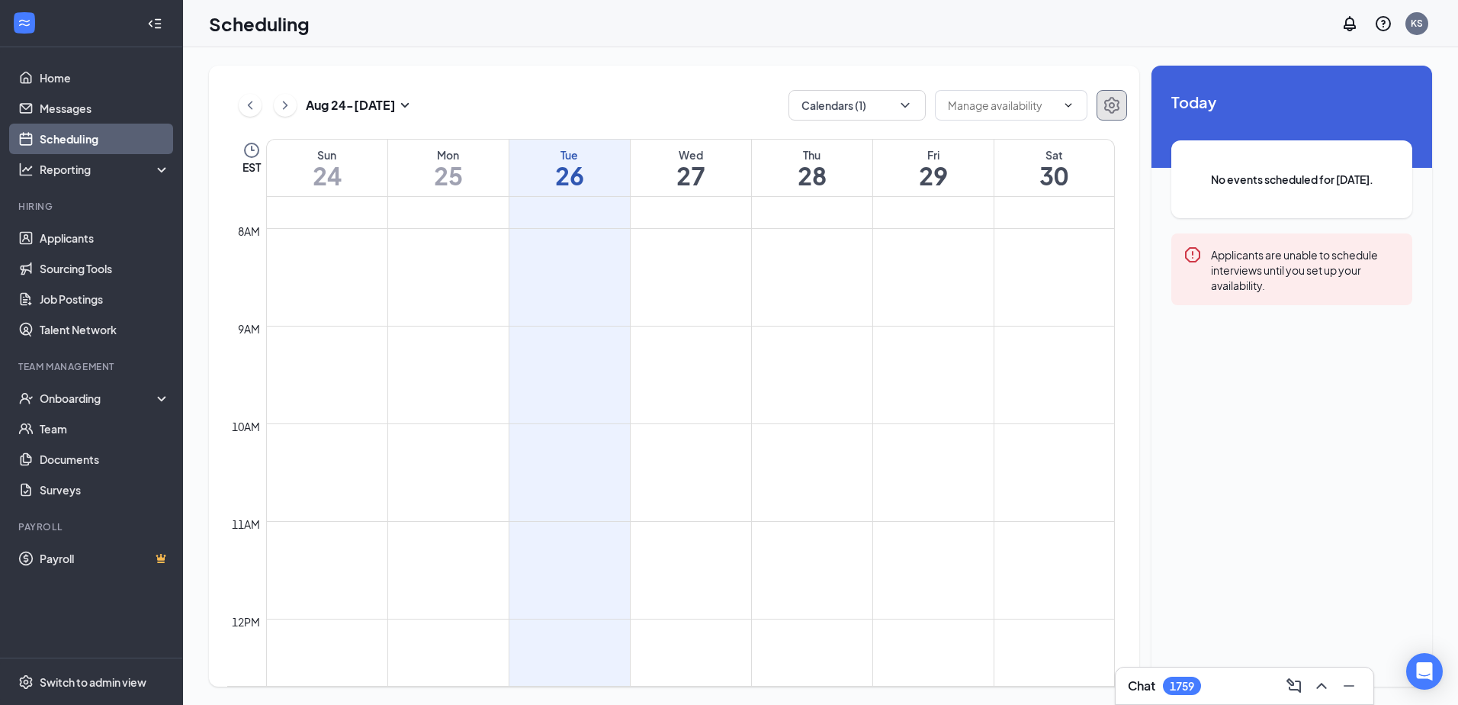
click at [1116, 98] on icon "Settings" at bounding box center [1112, 105] width 18 height 18
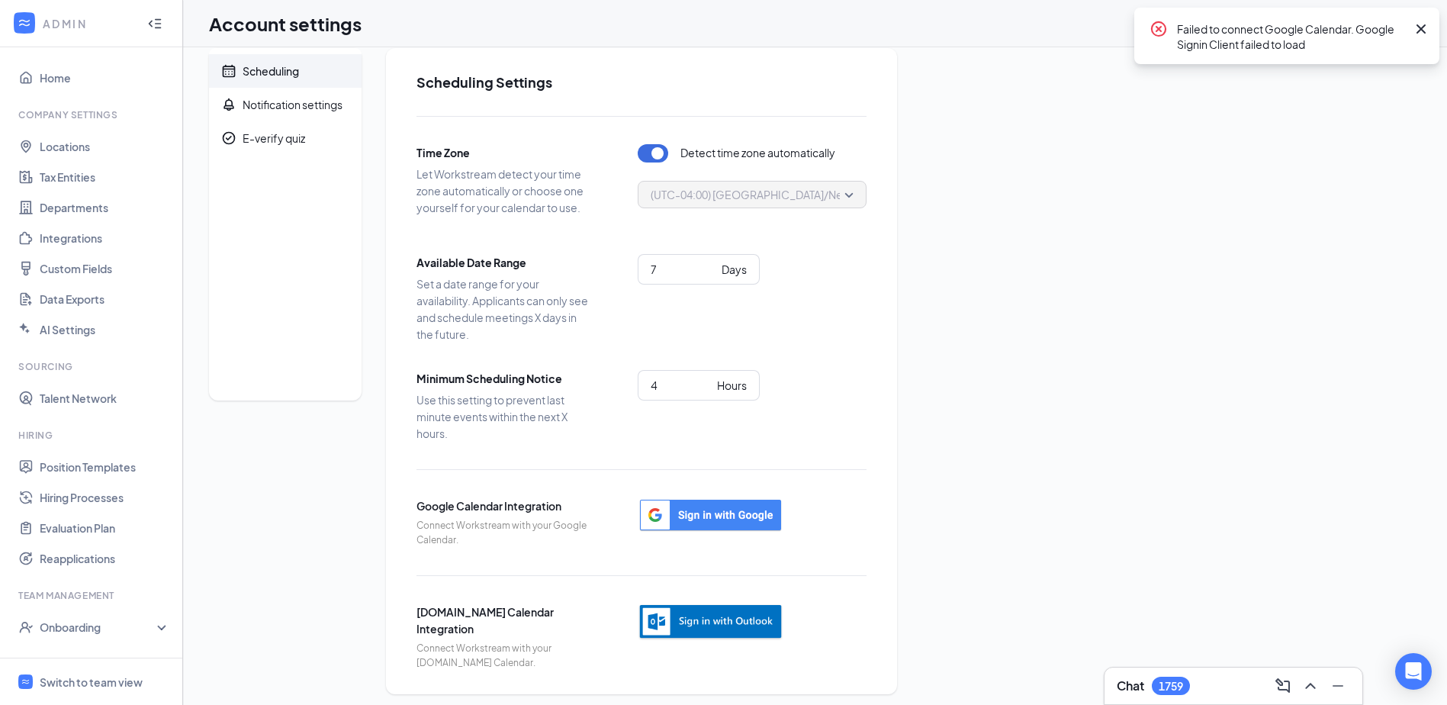
scroll to position [25, 0]
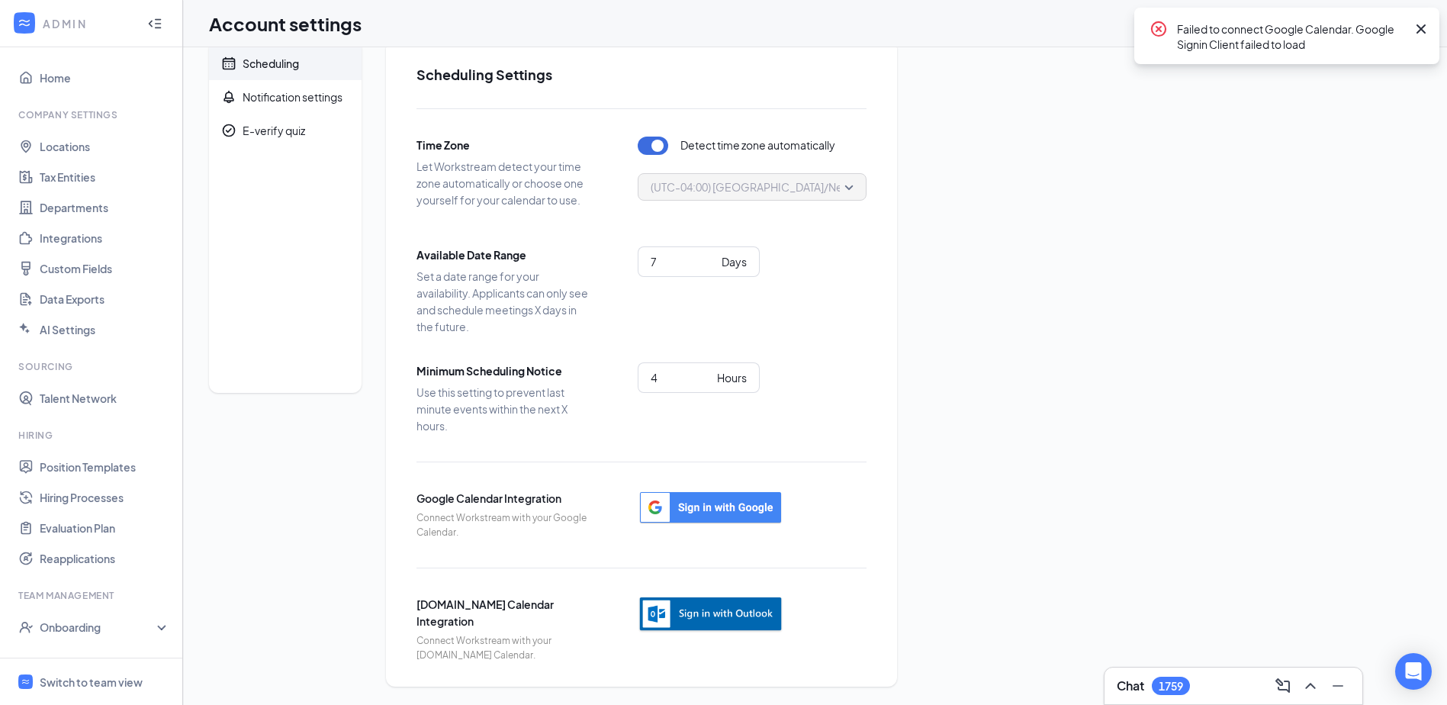
click at [715, 611] on img "button" at bounding box center [711, 614] width 146 height 37
click at [701, 618] on img "button" at bounding box center [711, 614] width 146 height 37
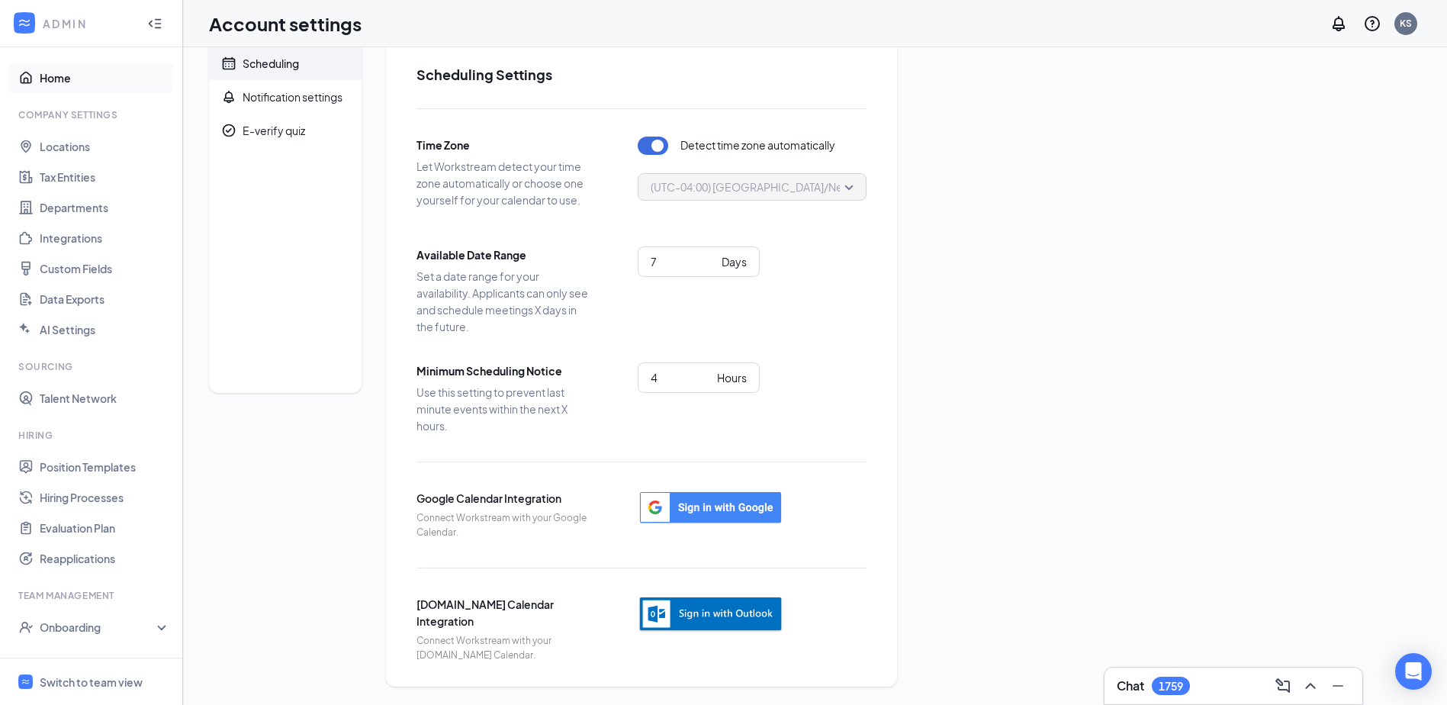
click at [65, 79] on link "Home" at bounding box center [105, 78] width 130 height 31
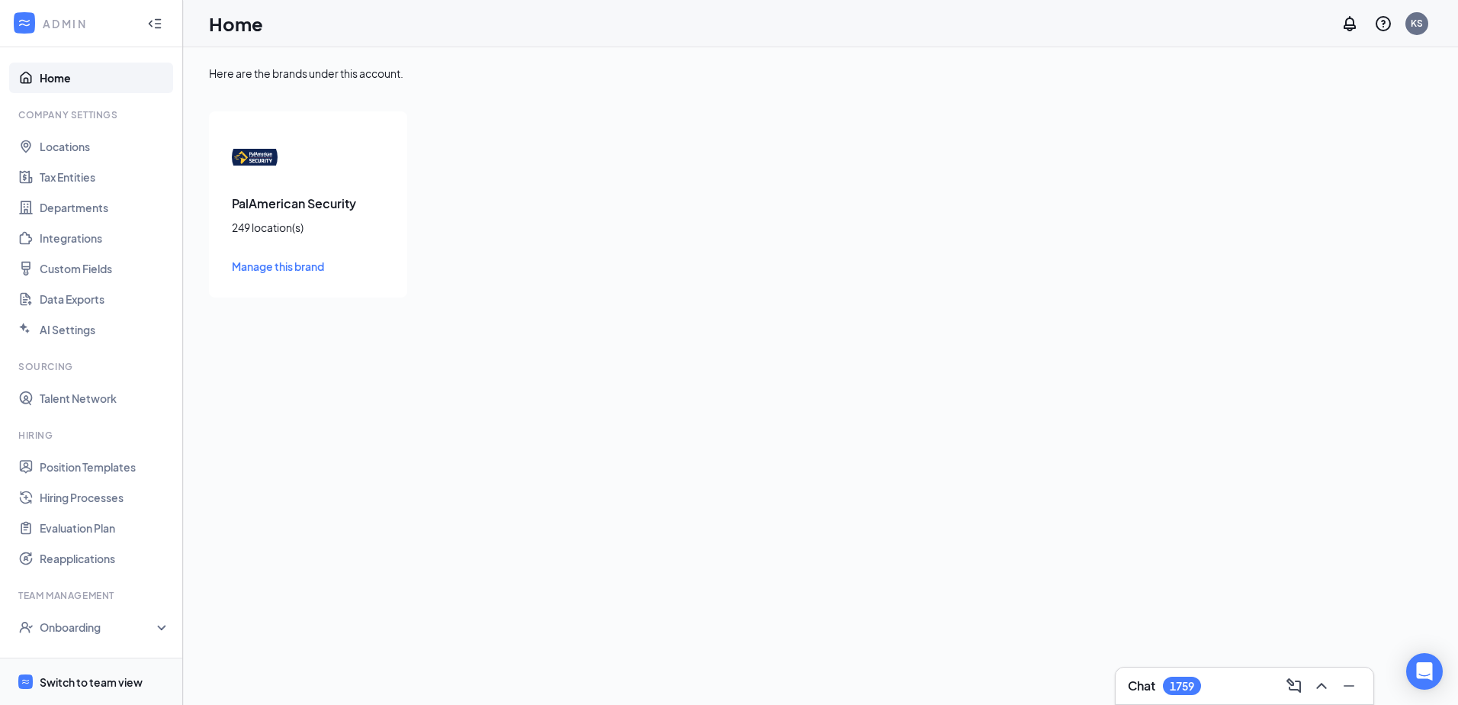
click at [91, 678] on div "Switch to team view" at bounding box center [91, 681] width 103 height 15
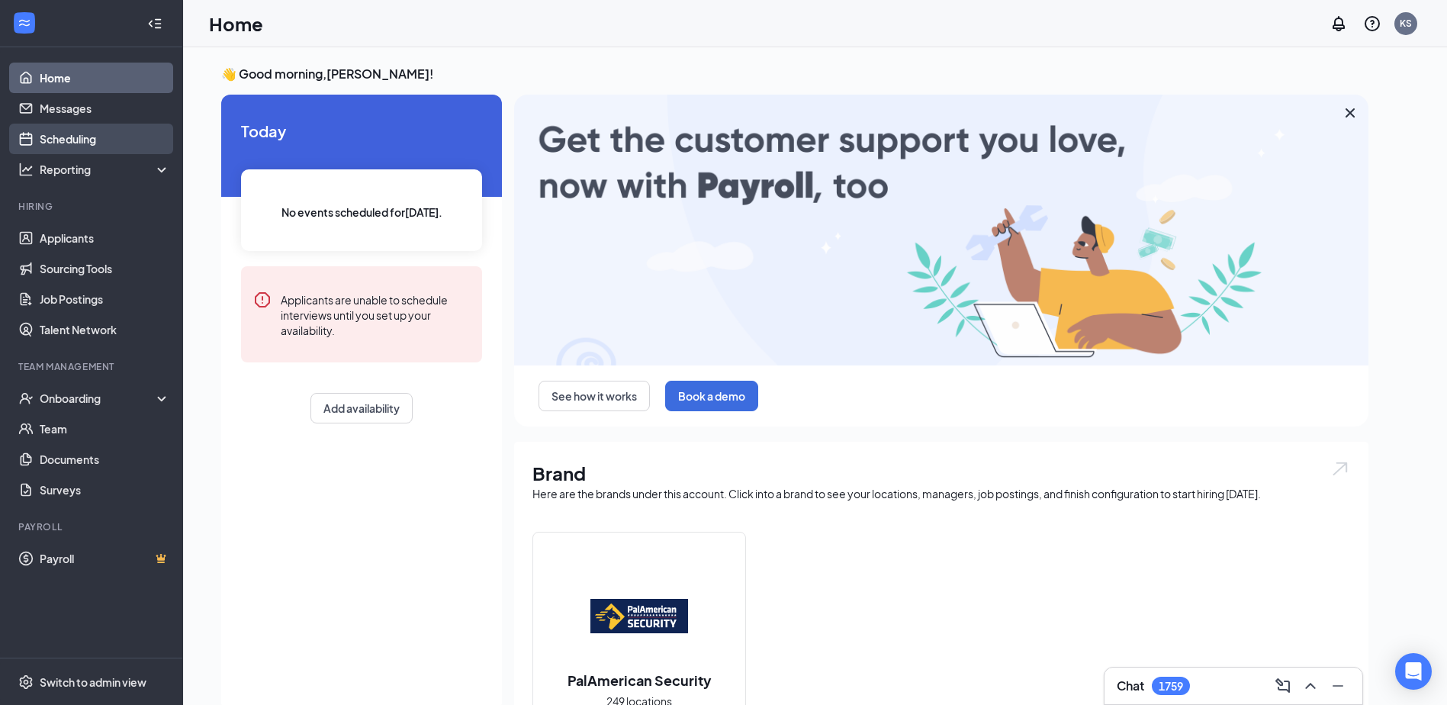
click at [85, 133] on link "Scheduling" at bounding box center [105, 139] width 130 height 31
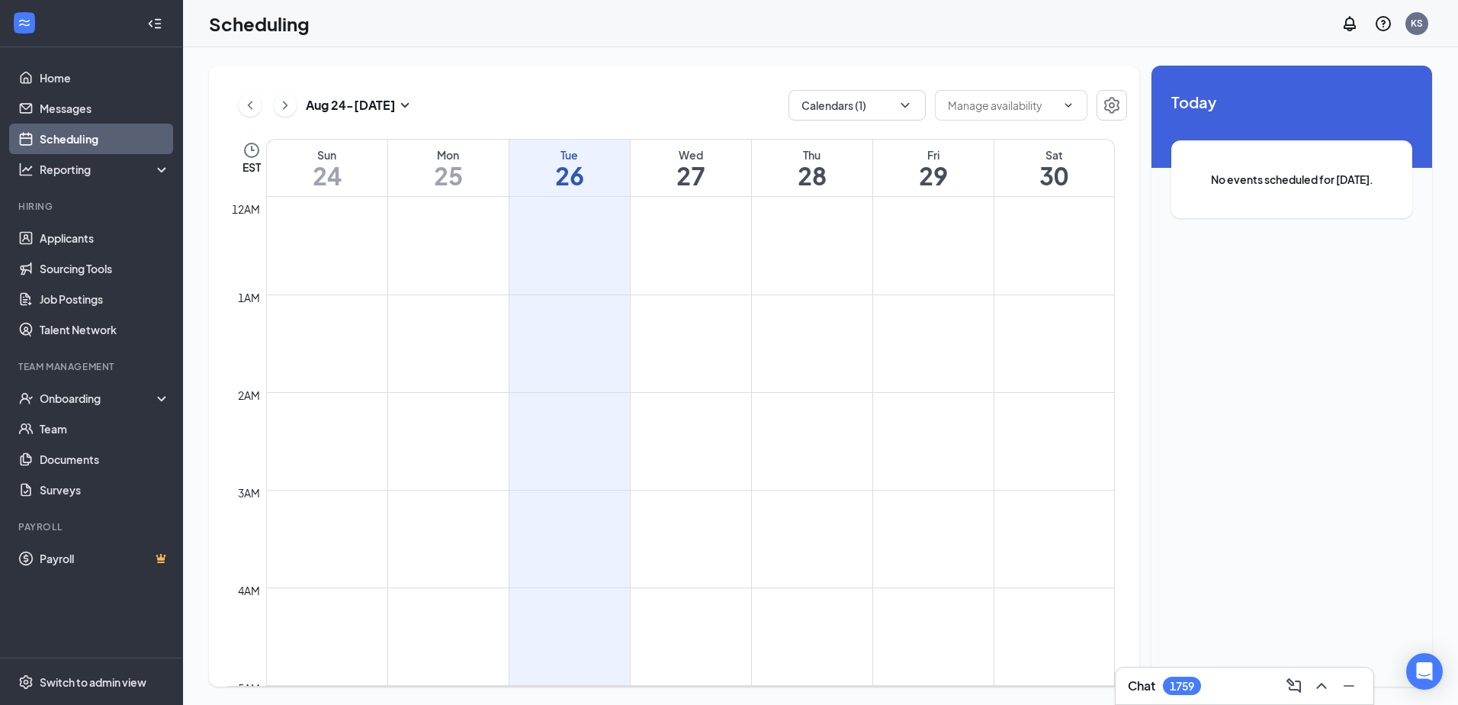
scroll to position [750, 0]
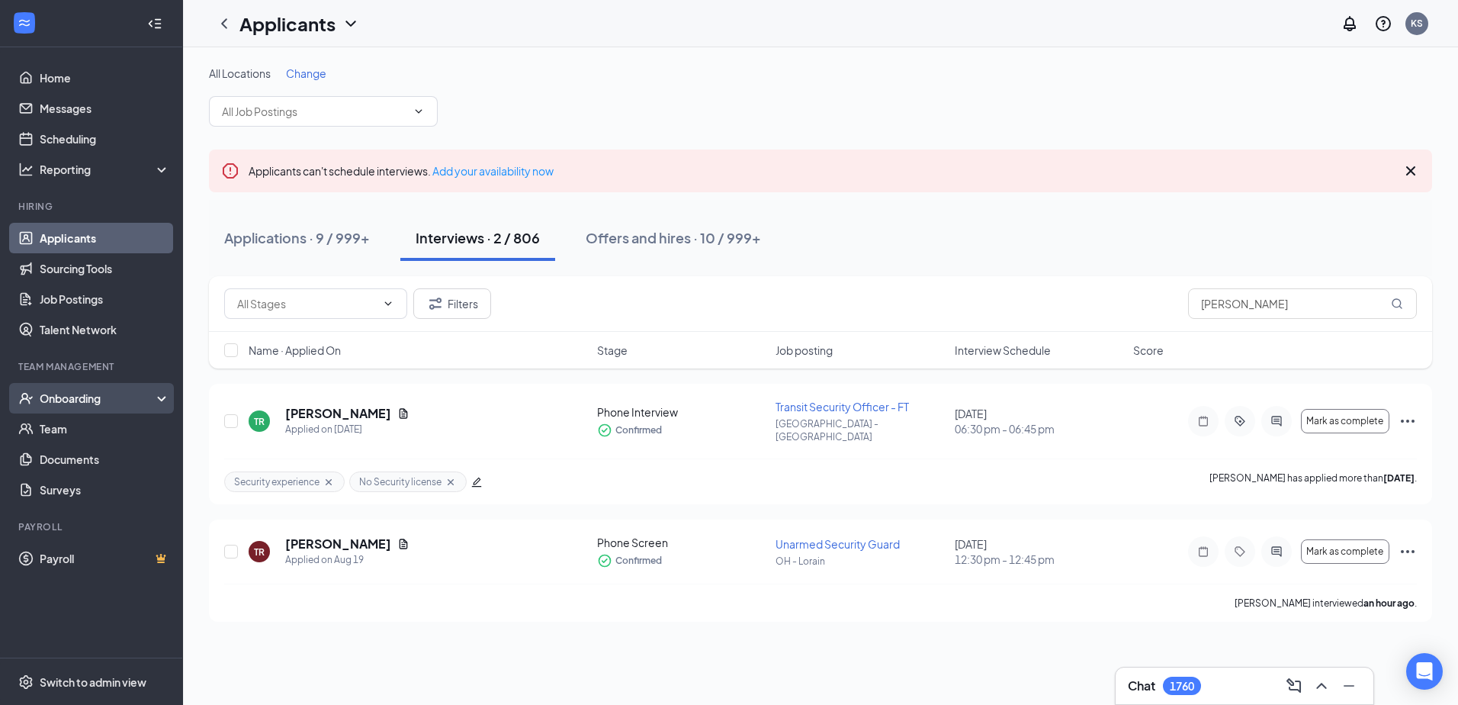
click at [100, 397] on div "Onboarding" at bounding box center [98, 397] width 117 height 15
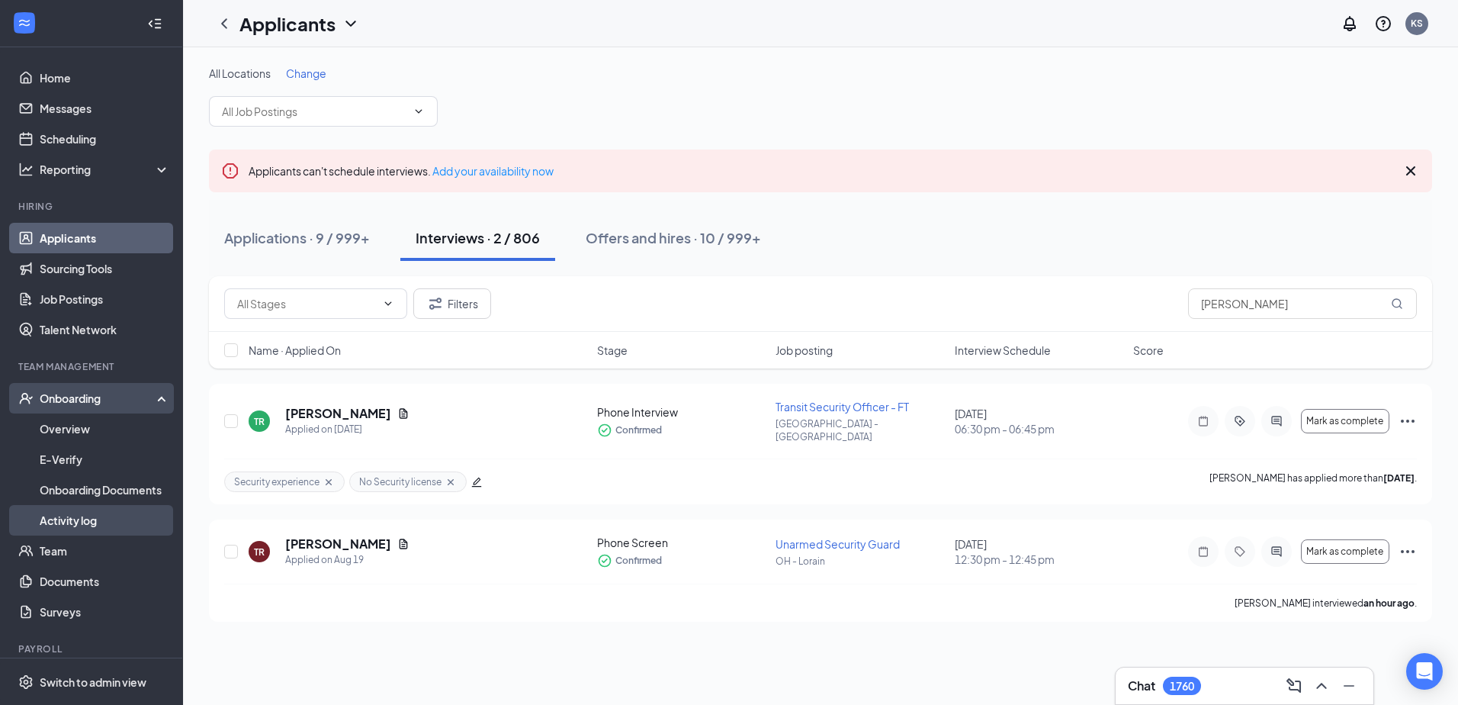
click at [93, 522] on link "Activity log" at bounding box center [105, 520] width 130 height 31
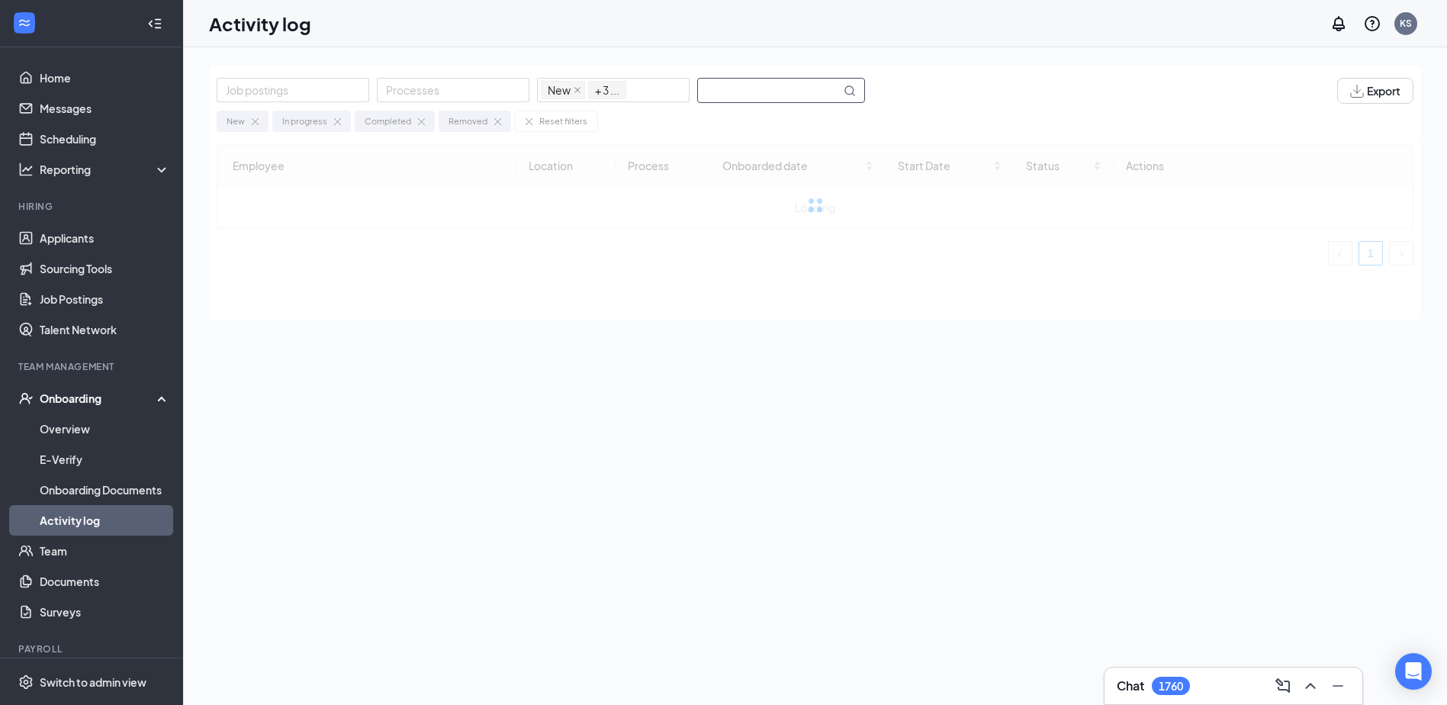
click at [745, 88] on input "text" at bounding box center [769, 91] width 143 height 24
click at [970, 82] on div "Job postings Processes New In progress Completed Removed + 3 ... Export" at bounding box center [815, 91] width 1196 height 26
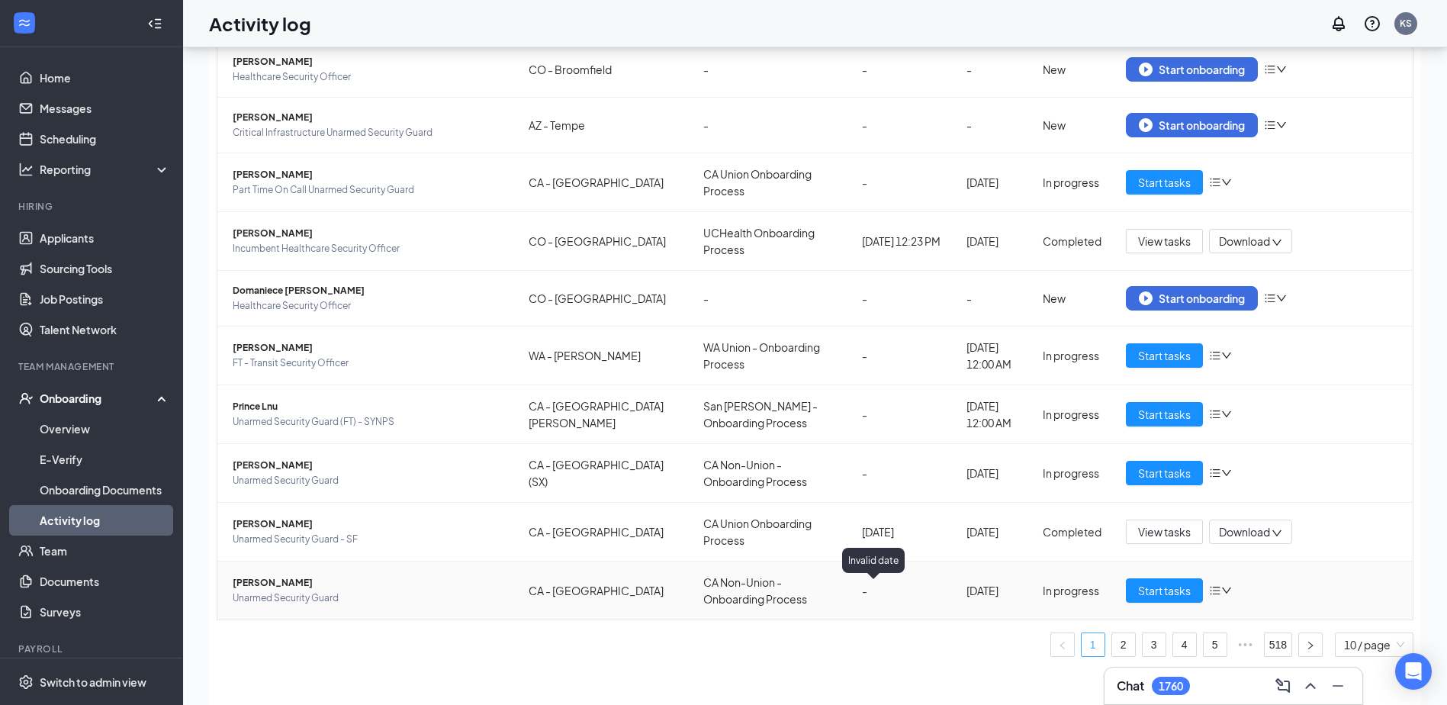
scroll to position [69, 0]
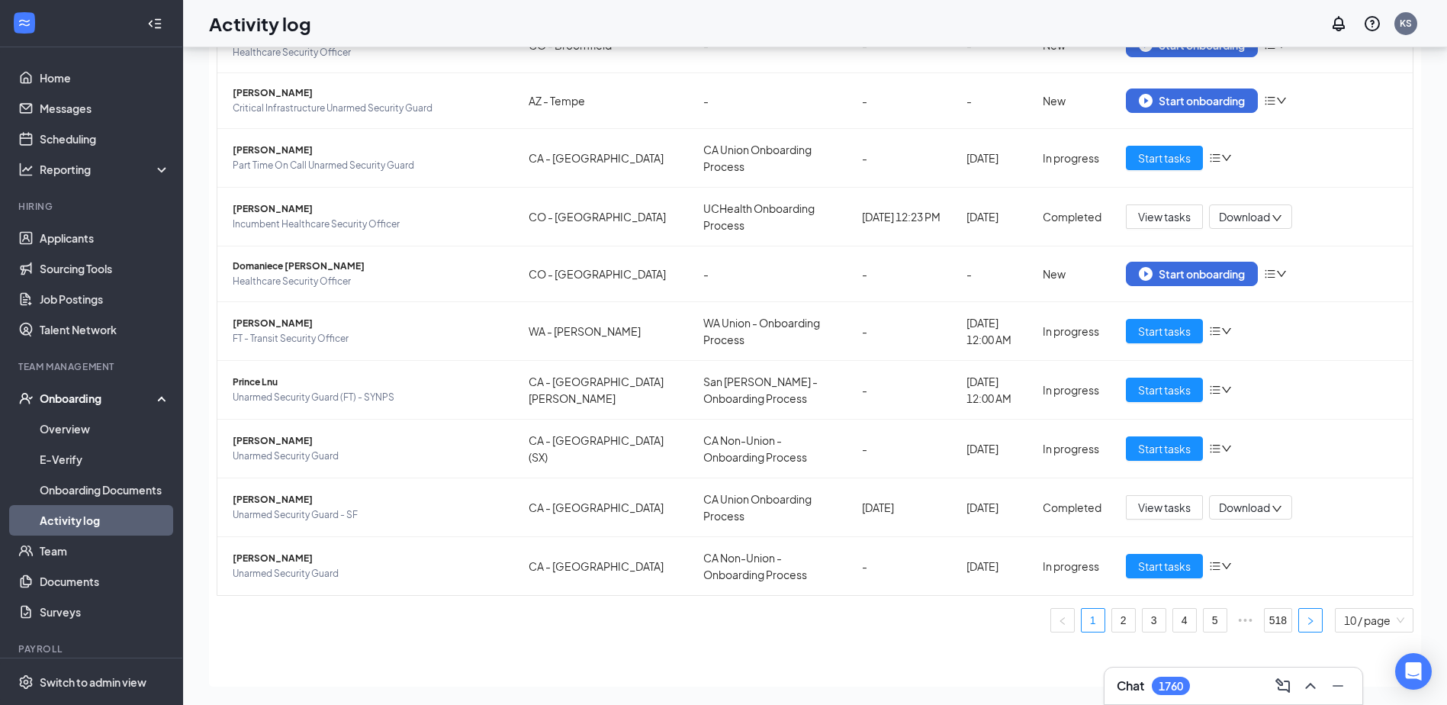
click at [1308, 623] on icon "right" at bounding box center [1310, 620] width 5 height 8
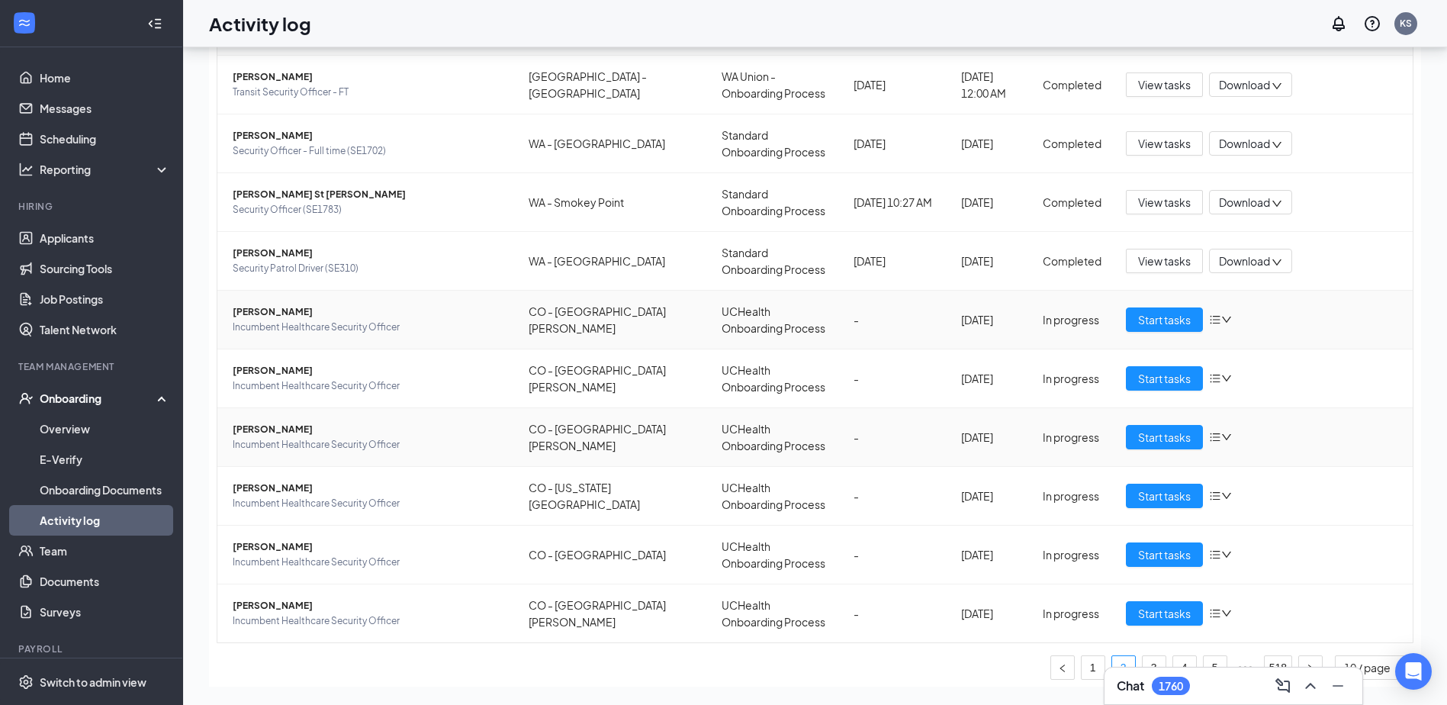
scroll to position [127, 0]
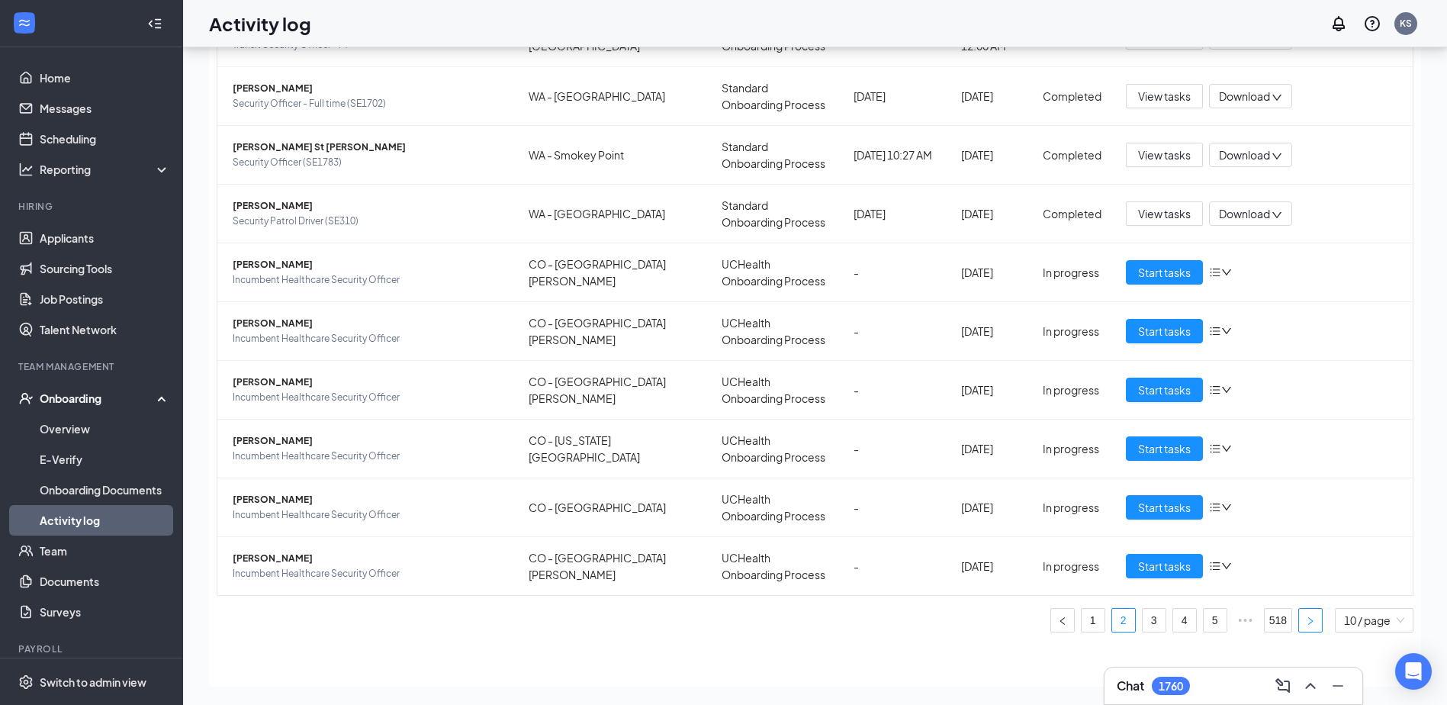
drag, startPoint x: 1302, startPoint y: 625, endPoint x: 1294, endPoint y: 614, distance: 13.7
click at [1302, 625] on button "button" at bounding box center [1310, 620] width 24 height 24
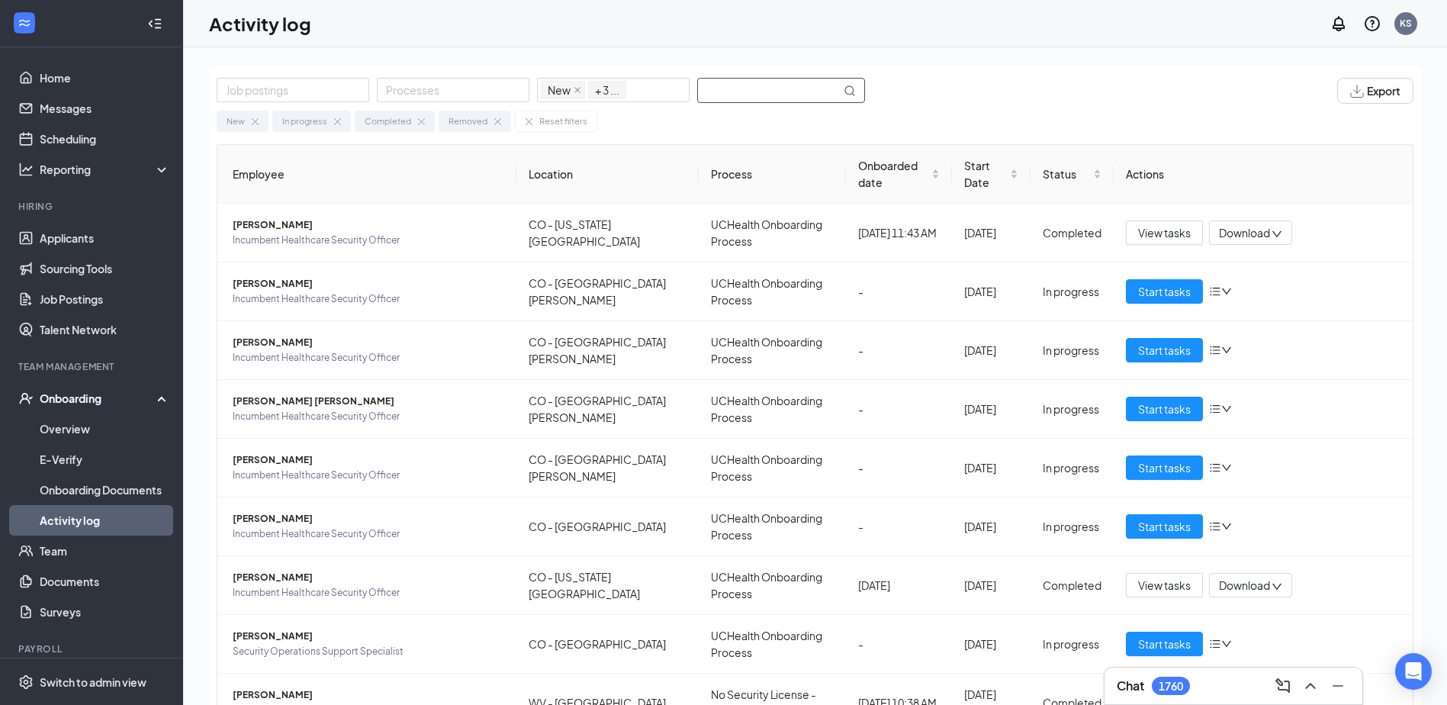
click at [785, 89] on input "text" at bounding box center [769, 91] width 143 height 24
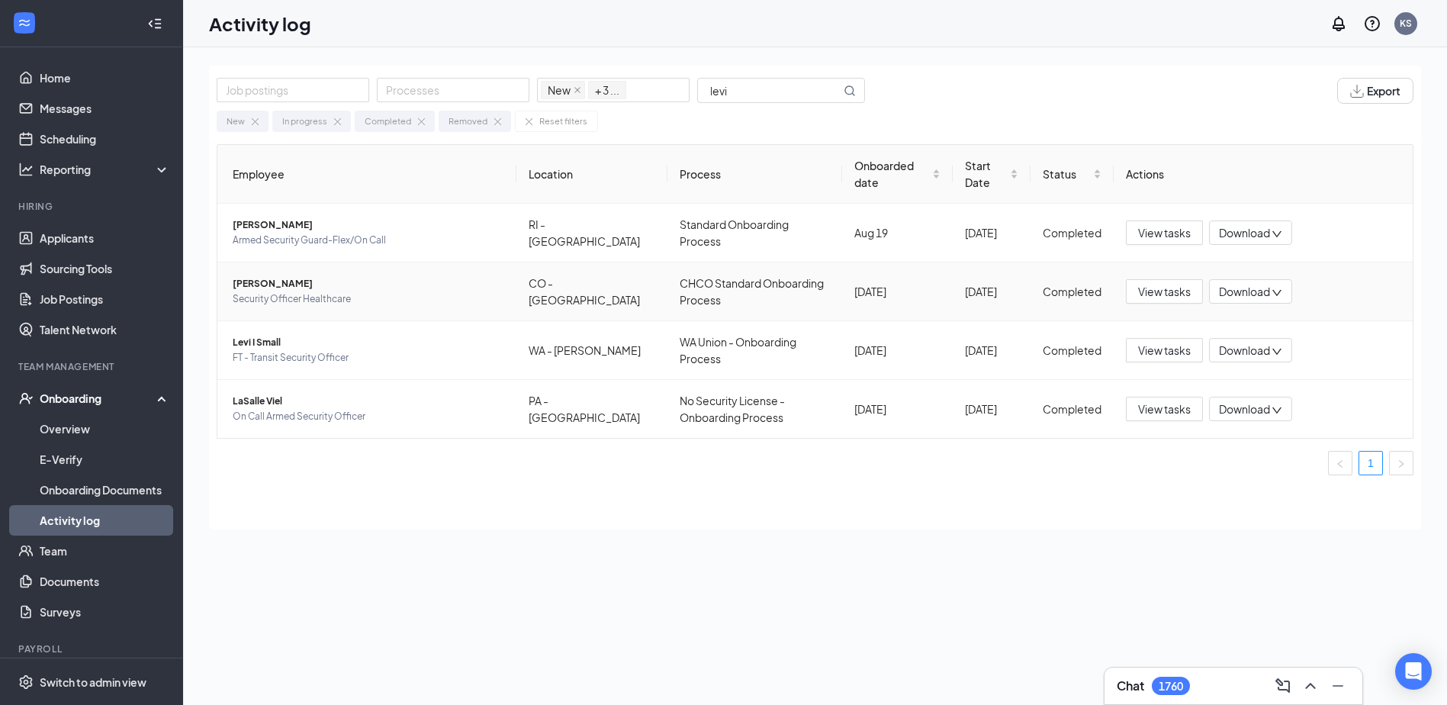
click at [304, 284] on span "[PERSON_NAME]" at bounding box center [368, 283] width 271 height 15
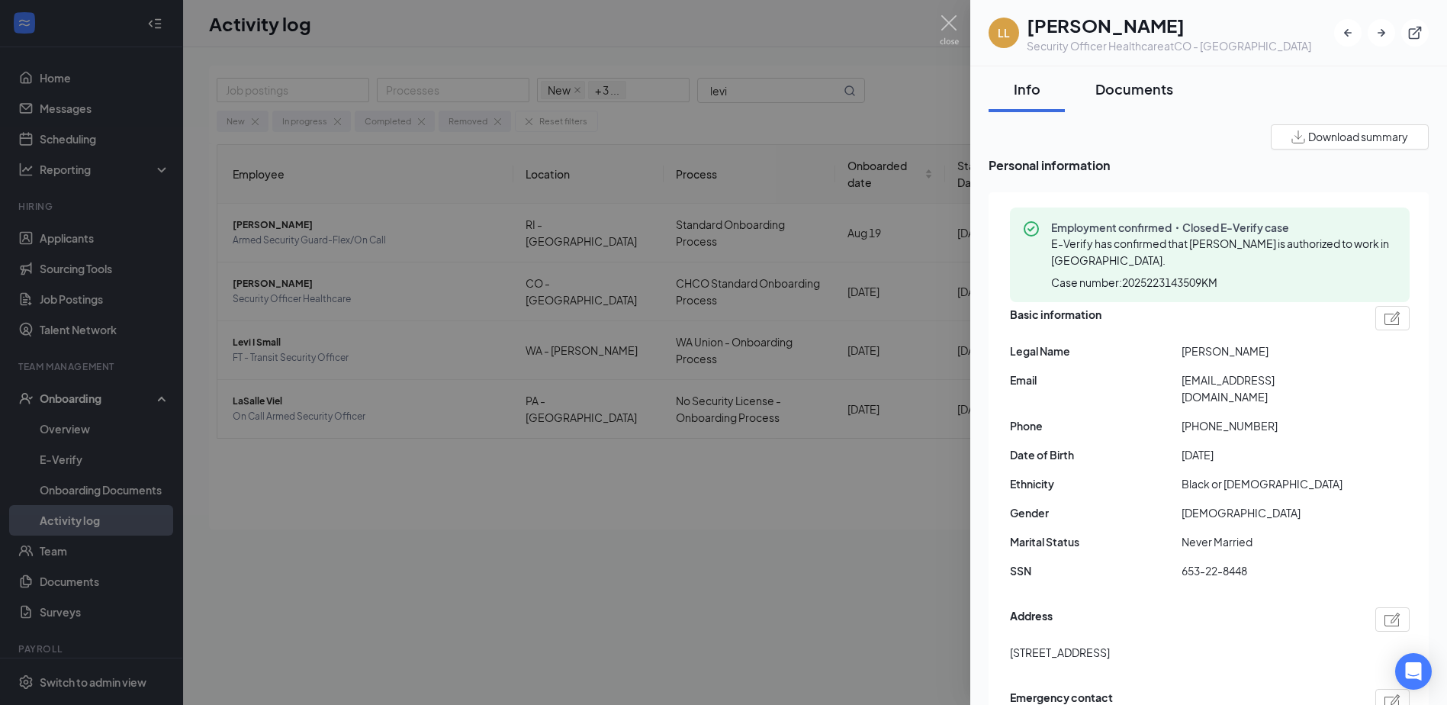
click at [1144, 88] on div "Documents" at bounding box center [1134, 88] width 78 height 19
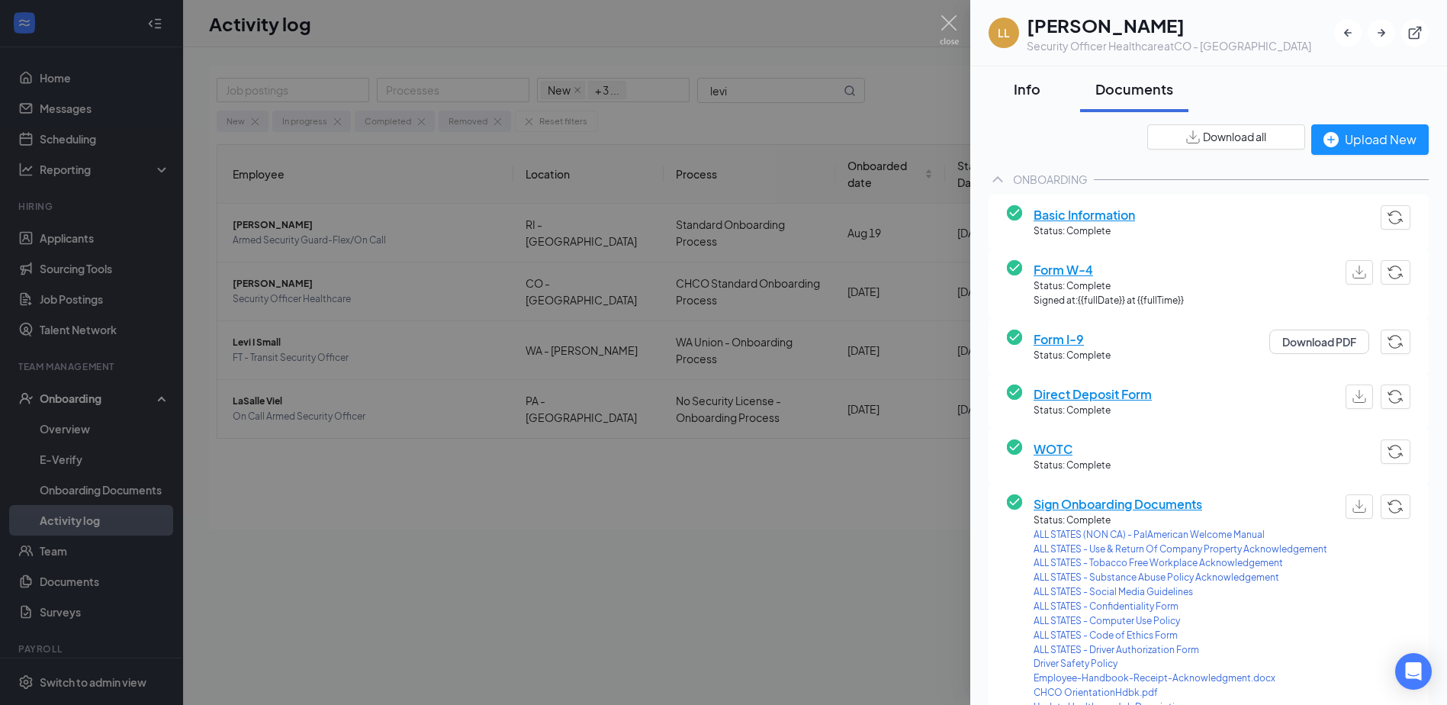
click at [1024, 85] on div "Info" at bounding box center [1027, 88] width 46 height 19
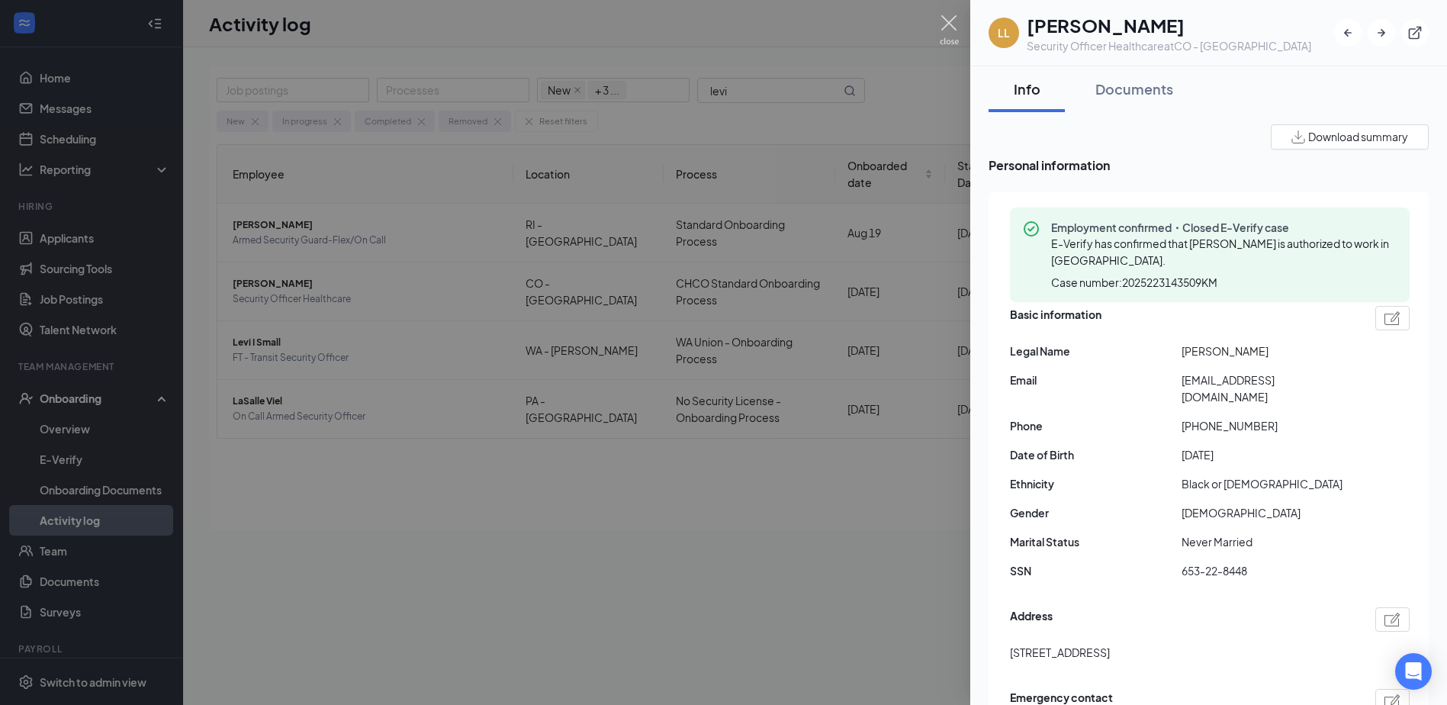
click at [944, 18] on img at bounding box center [948, 30] width 19 height 30
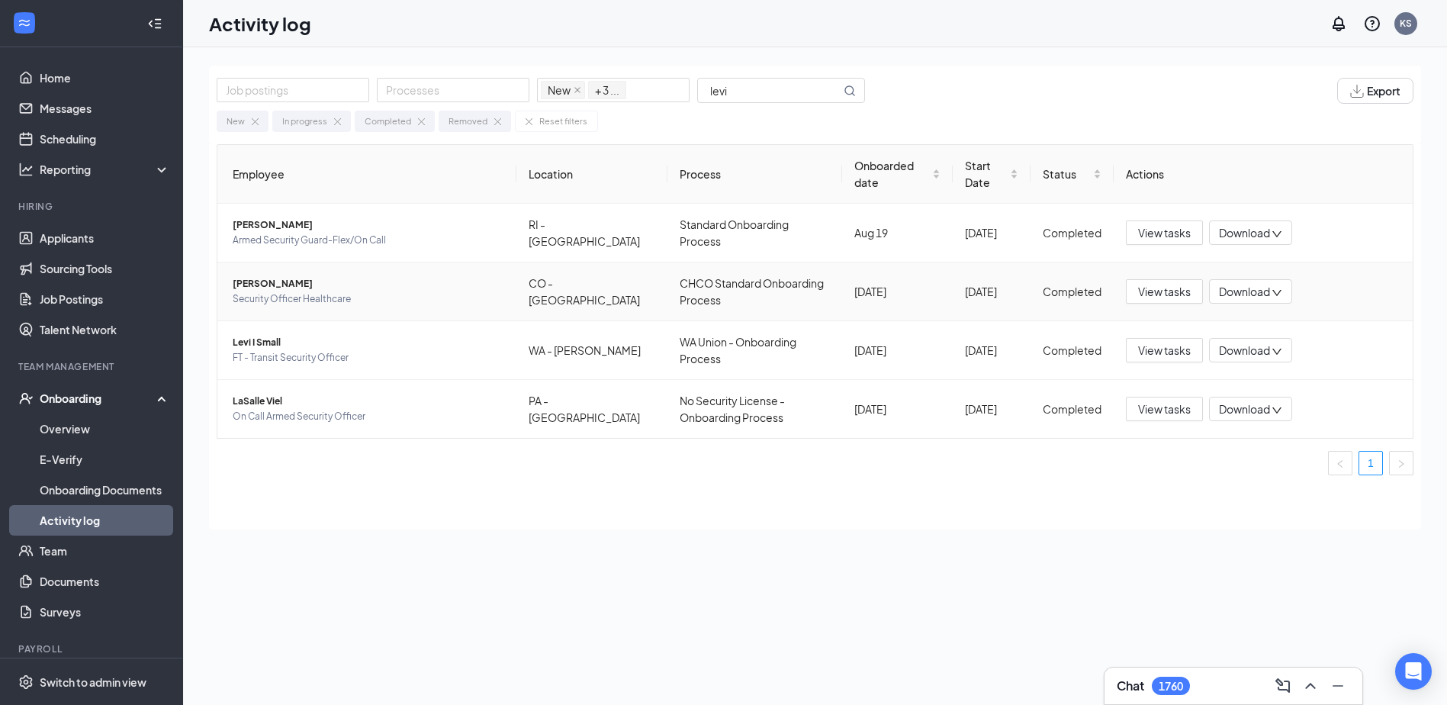
click at [265, 280] on span "[PERSON_NAME]" at bounding box center [368, 283] width 271 height 15
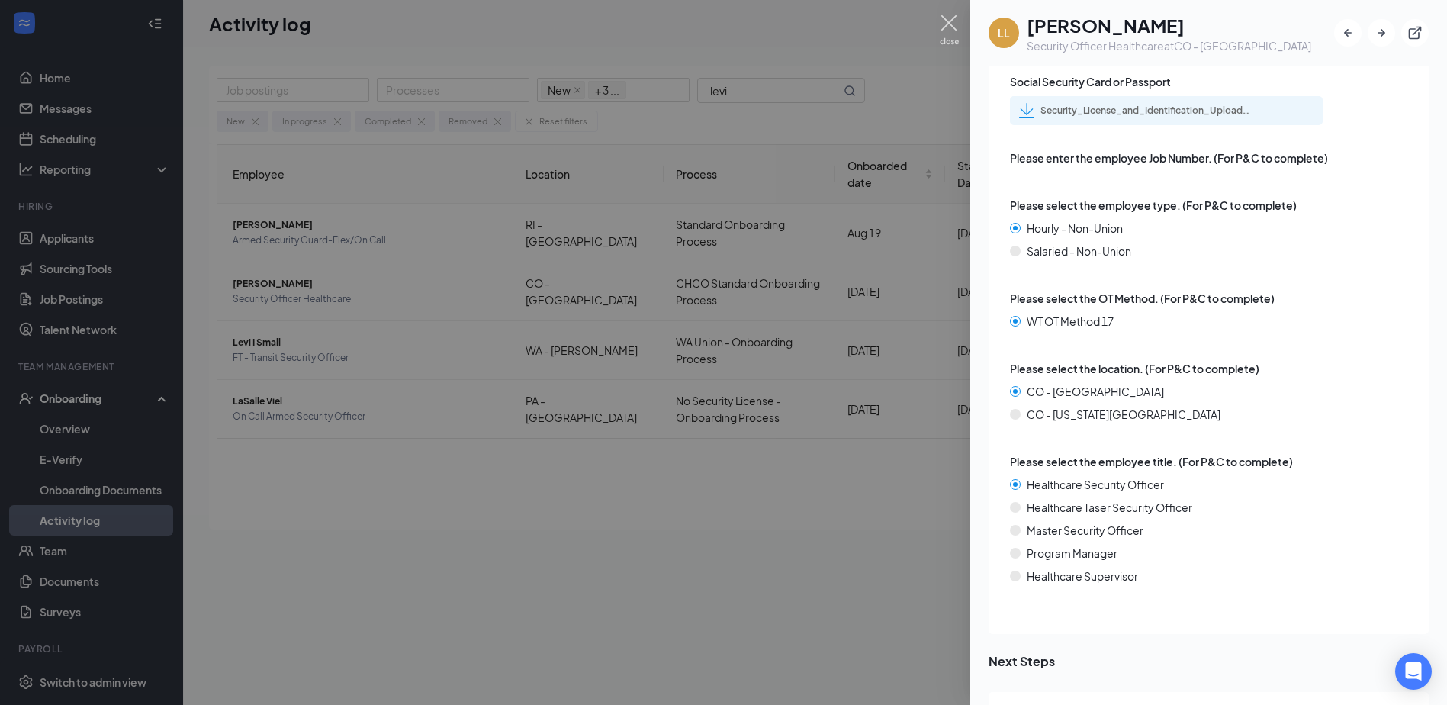
click at [948, 18] on img at bounding box center [948, 30] width 19 height 30
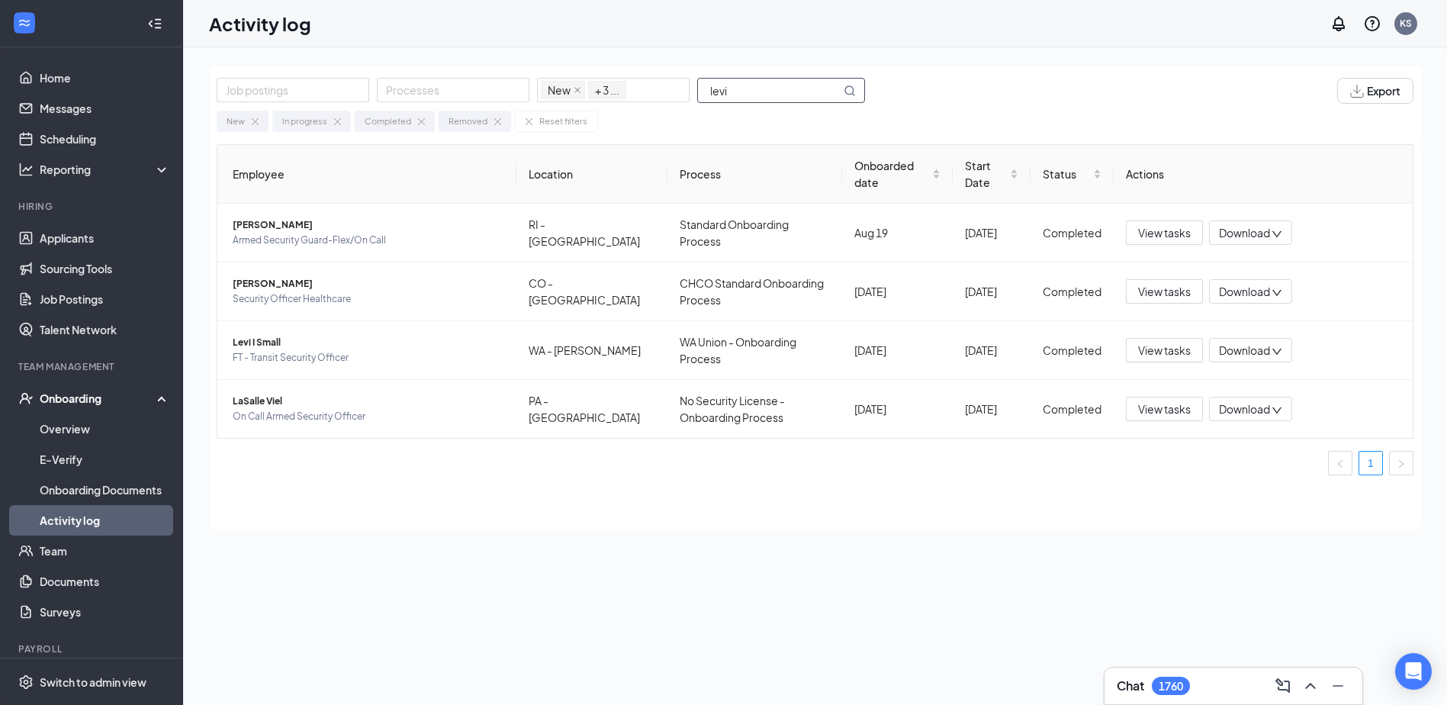
click at [742, 84] on input "levi" at bounding box center [769, 91] width 143 height 24
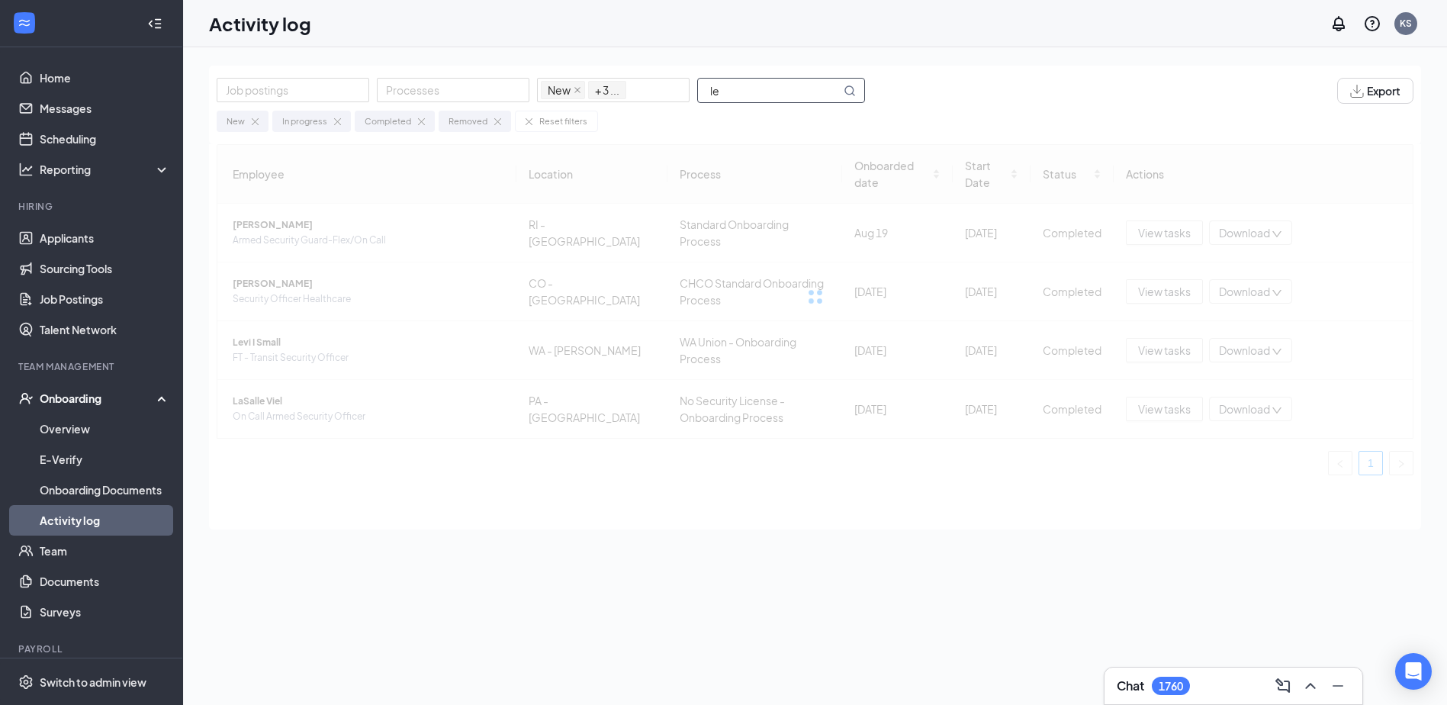
type input "l"
